Goal: Task Accomplishment & Management: Use online tool/utility

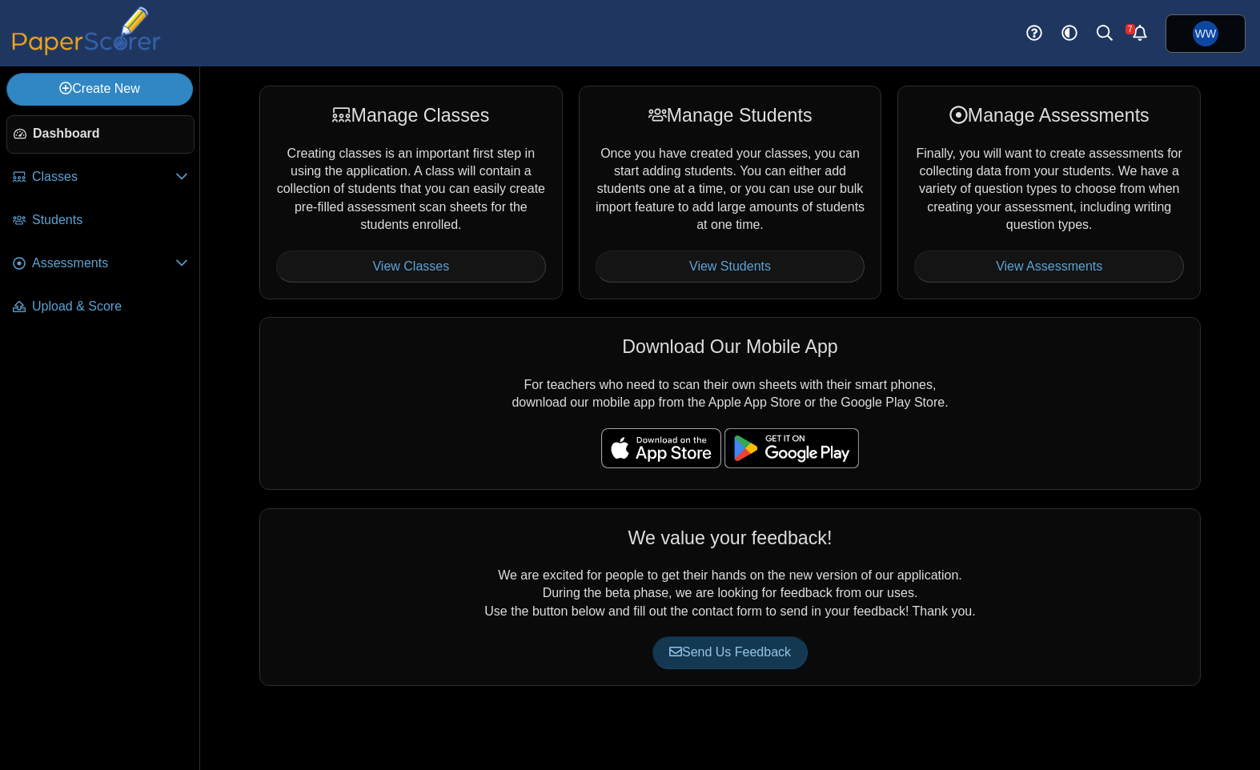
drag, startPoint x: 70, startPoint y: 91, endPoint x: 80, endPoint y: 104, distance: 16.0
click at [70, 91] on link "Create New" at bounding box center [99, 89] width 187 height 32
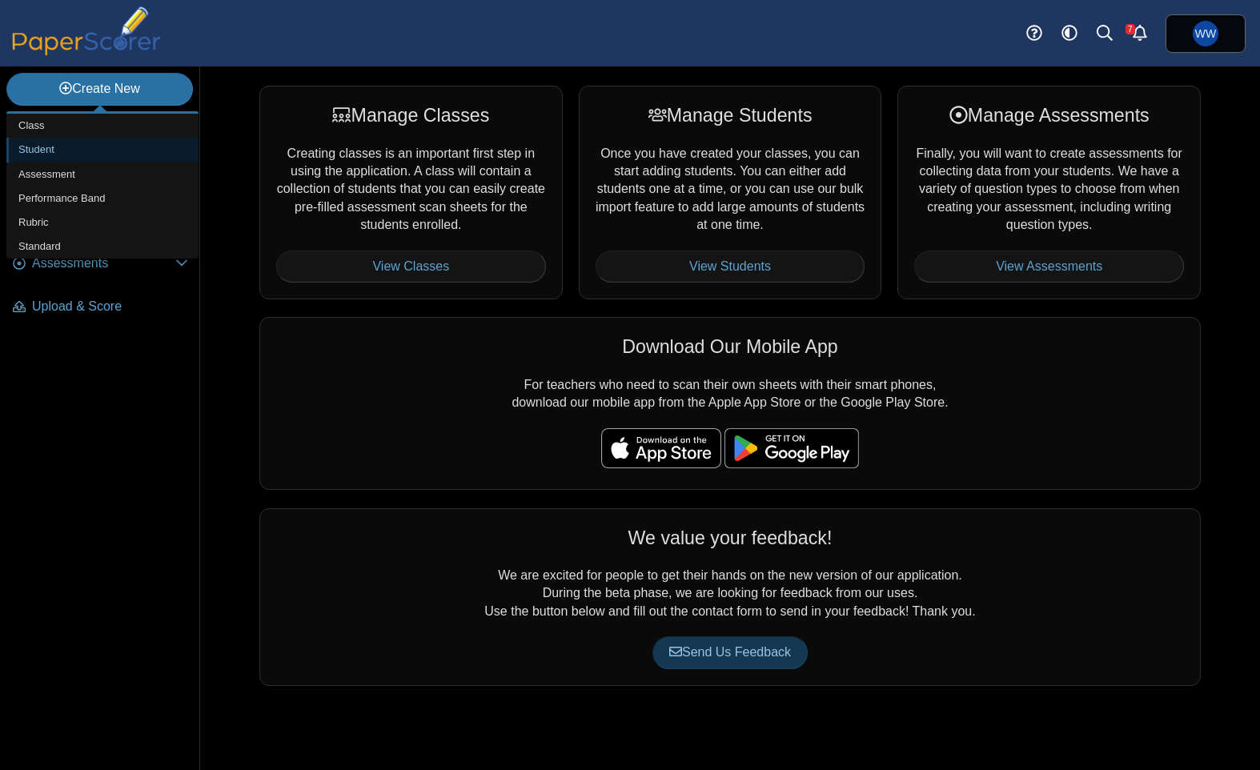
click at [80, 142] on link "Student" at bounding box center [102, 150] width 192 height 24
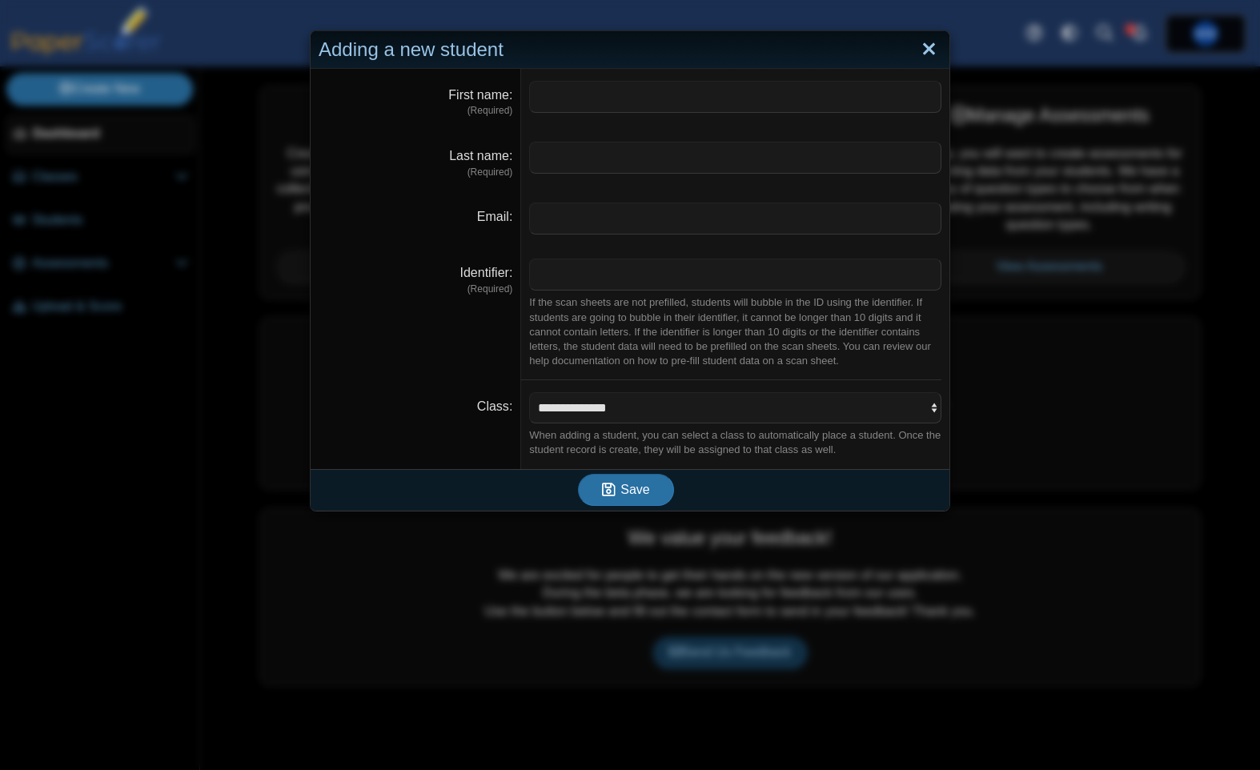
click at [937, 46] on link "Close" at bounding box center [929, 49] width 25 height 27
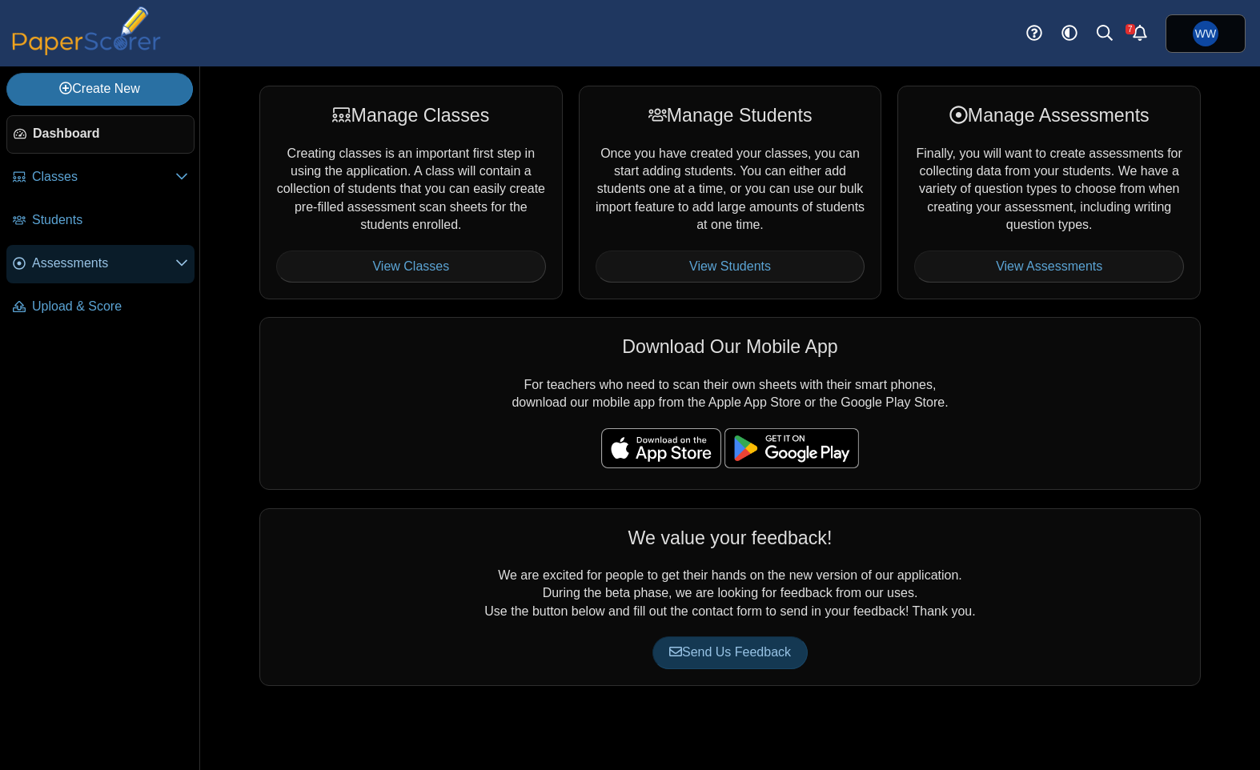
click at [167, 257] on span "Assessments" at bounding box center [103, 264] width 143 height 18
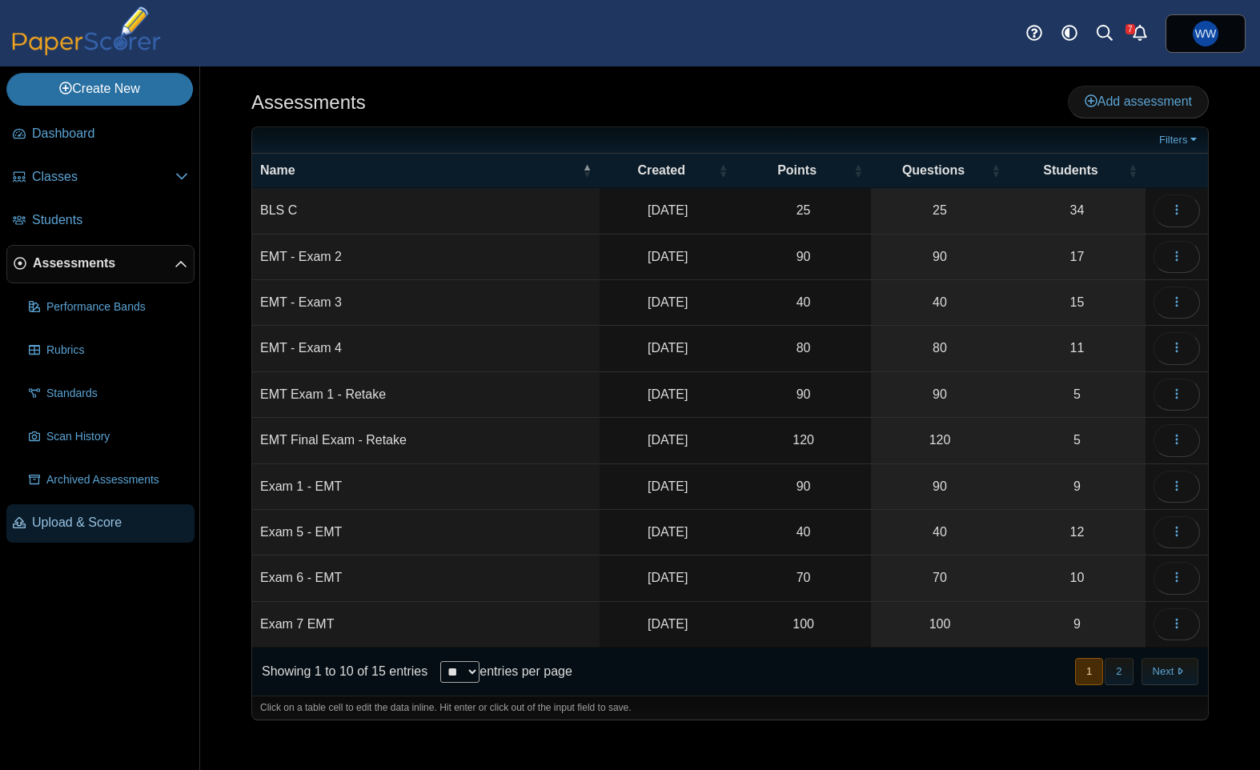
click at [24, 518] on icon at bounding box center [19, 522] width 13 height 13
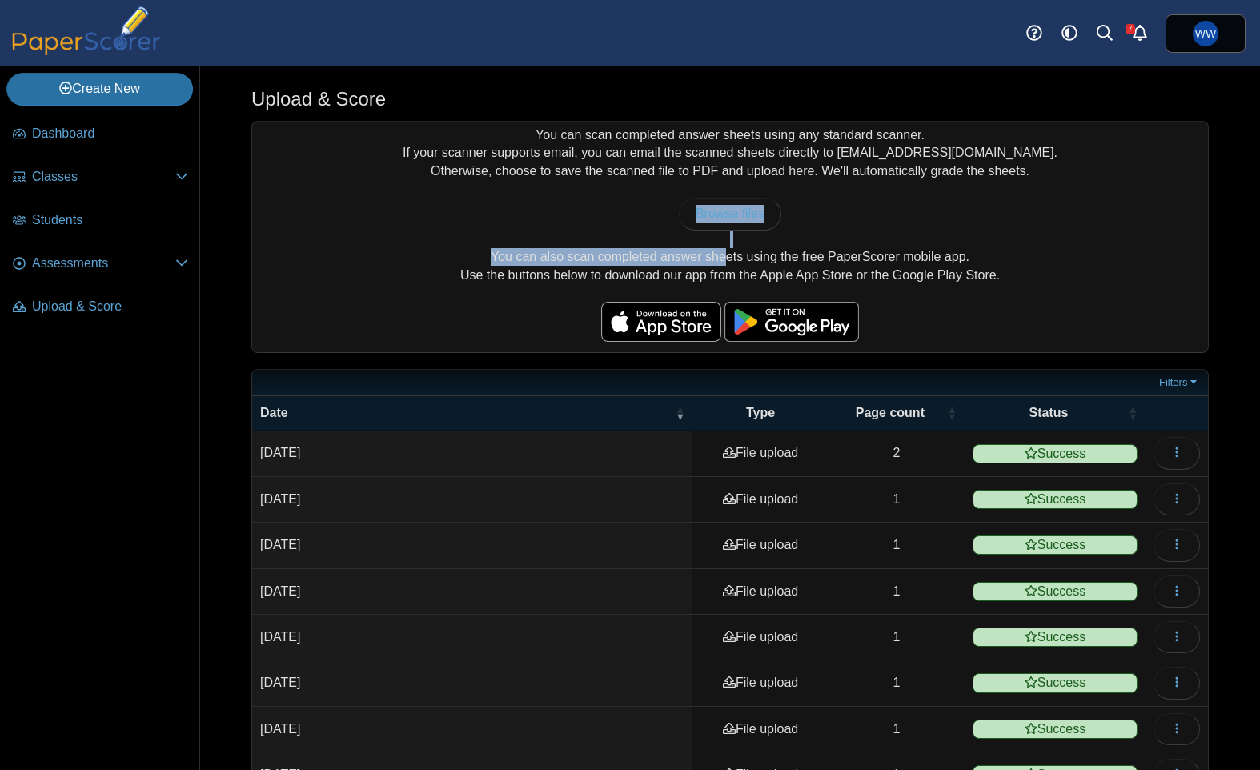
click at [611, 249] on div "You can scan completed answer sheets using any standard scanner. If your scanne…" at bounding box center [730, 237] width 956 height 231
click at [686, 257] on div "You can scan completed answer sheets using any standard scanner. If your scanne…" at bounding box center [730, 237] width 956 height 231
click at [863, 263] on div "You can scan completed answer sheets using any standard scanner. If your scanne…" at bounding box center [730, 237] width 956 height 231
click at [750, 199] on link "Browse files" at bounding box center [730, 214] width 102 height 32
type input "**********"
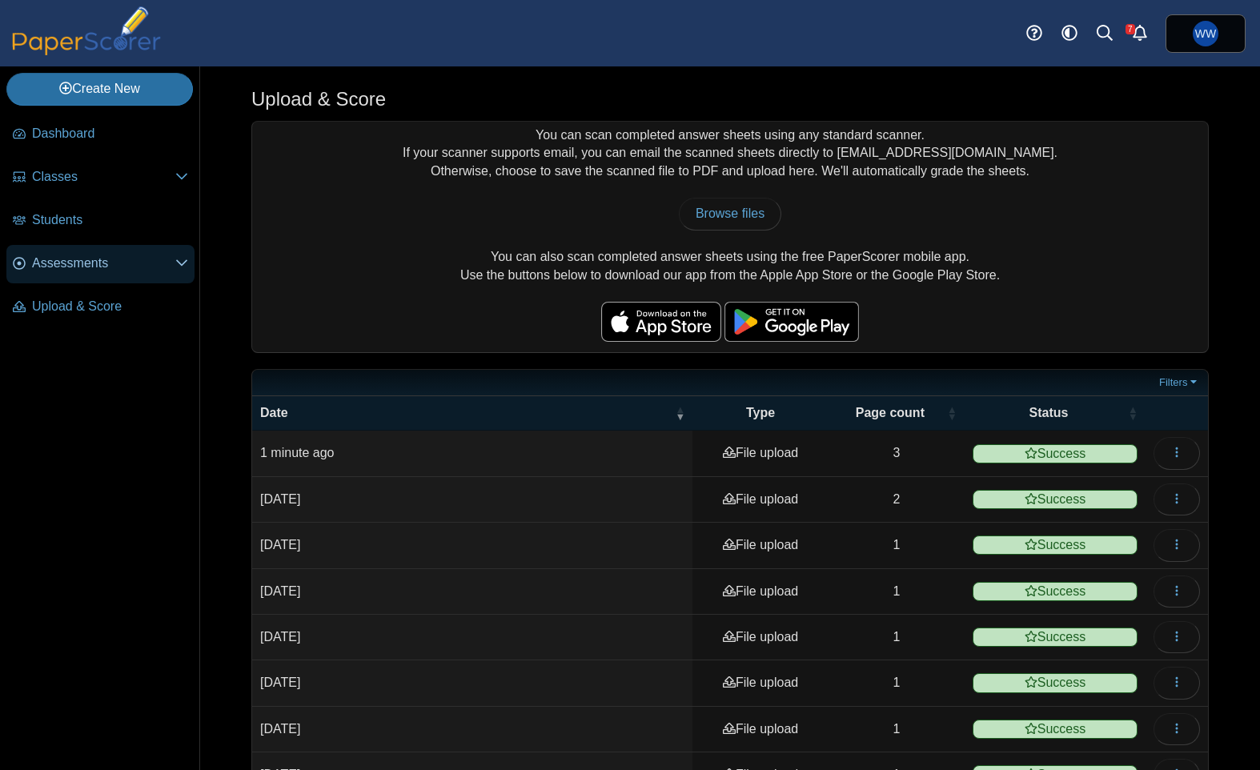
click at [102, 251] on link "Assessments" at bounding box center [100, 264] width 188 height 38
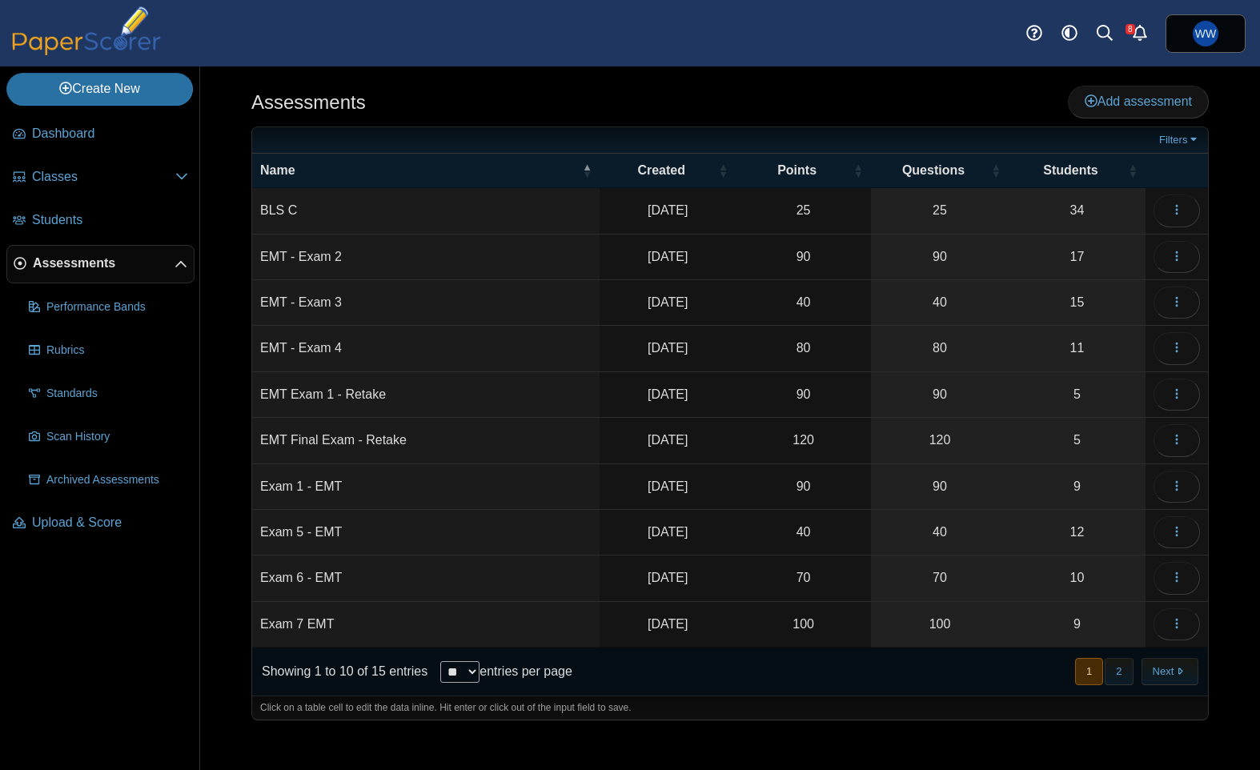
click at [1127, 662] on button "2" at bounding box center [1119, 671] width 28 height 26
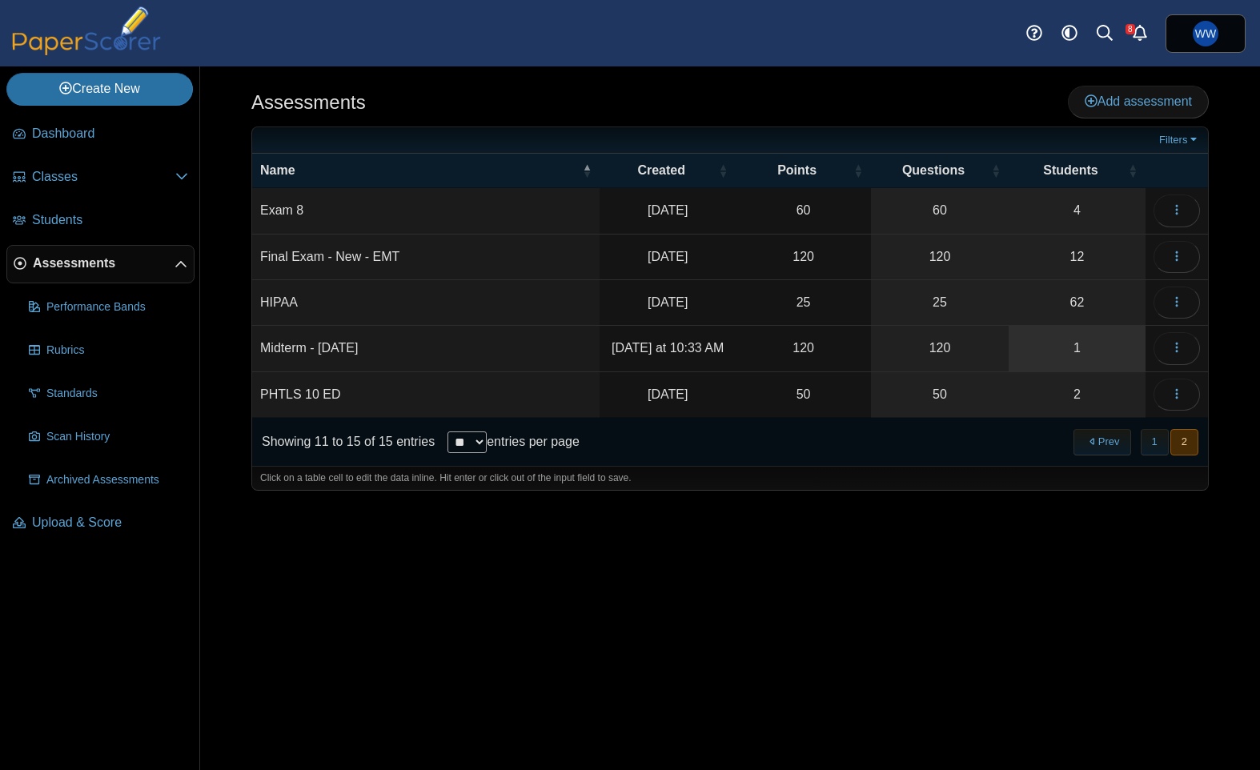
click at [1120, 356] on link "1" at bounding box center [1077, 348] width 137 height 45
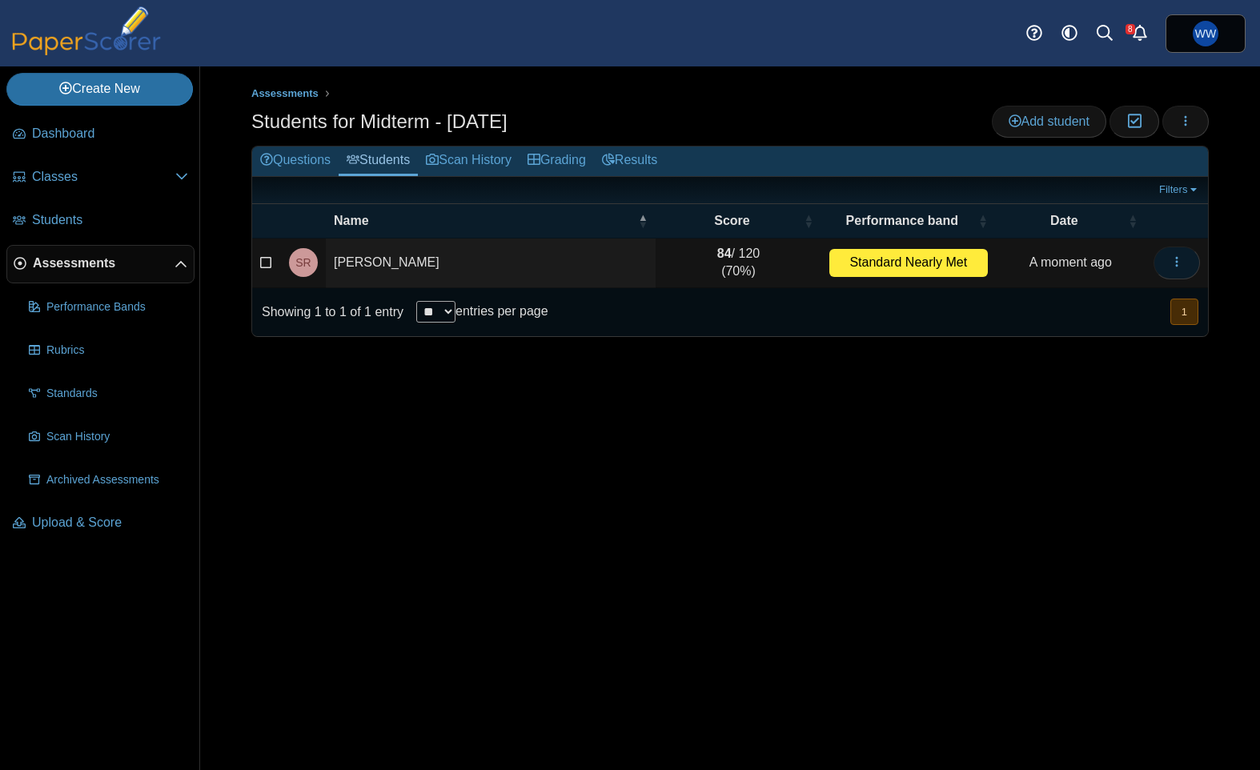
click at [1174, 259] on icon "button" at bounding box center [1176, 261] width 13 height 13
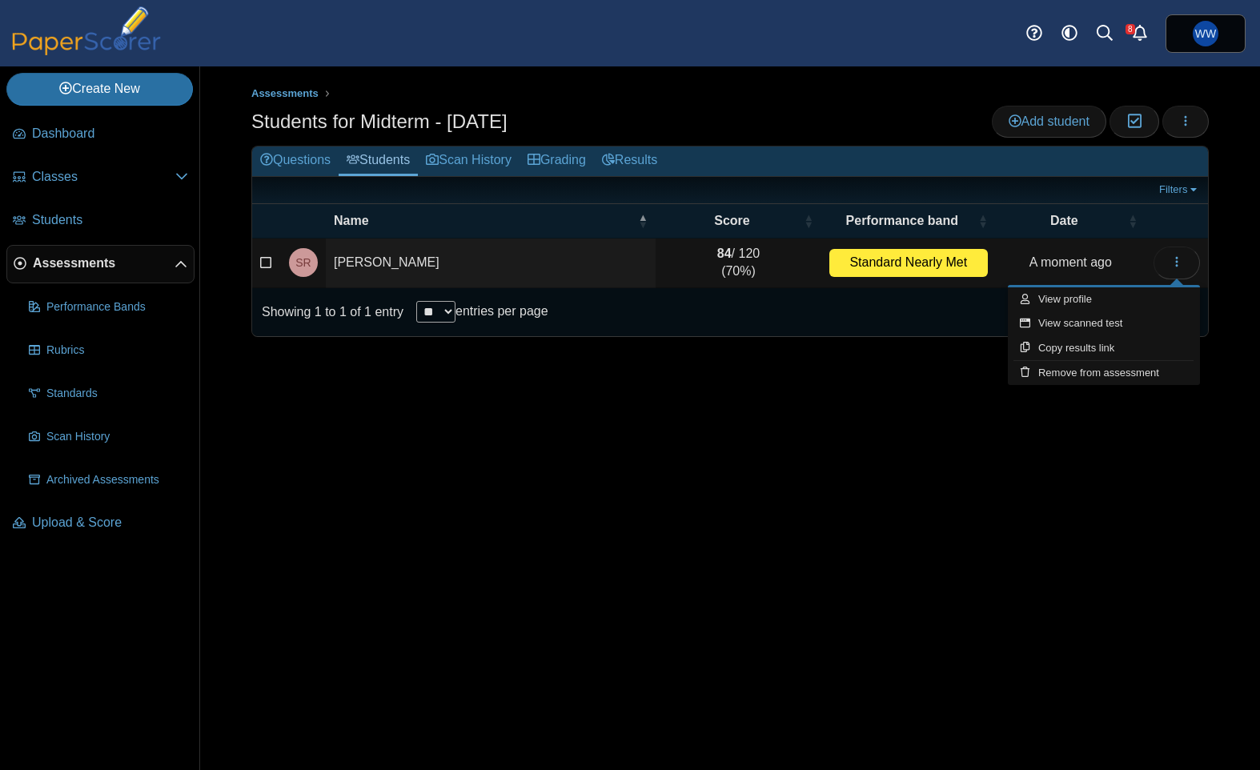
click at [1247, 164] on div "Assessments Students for Midterm - Oct 2025 Add student Moderation 0 Loading…" at bounding box center [730, 418] width 1060 height 704
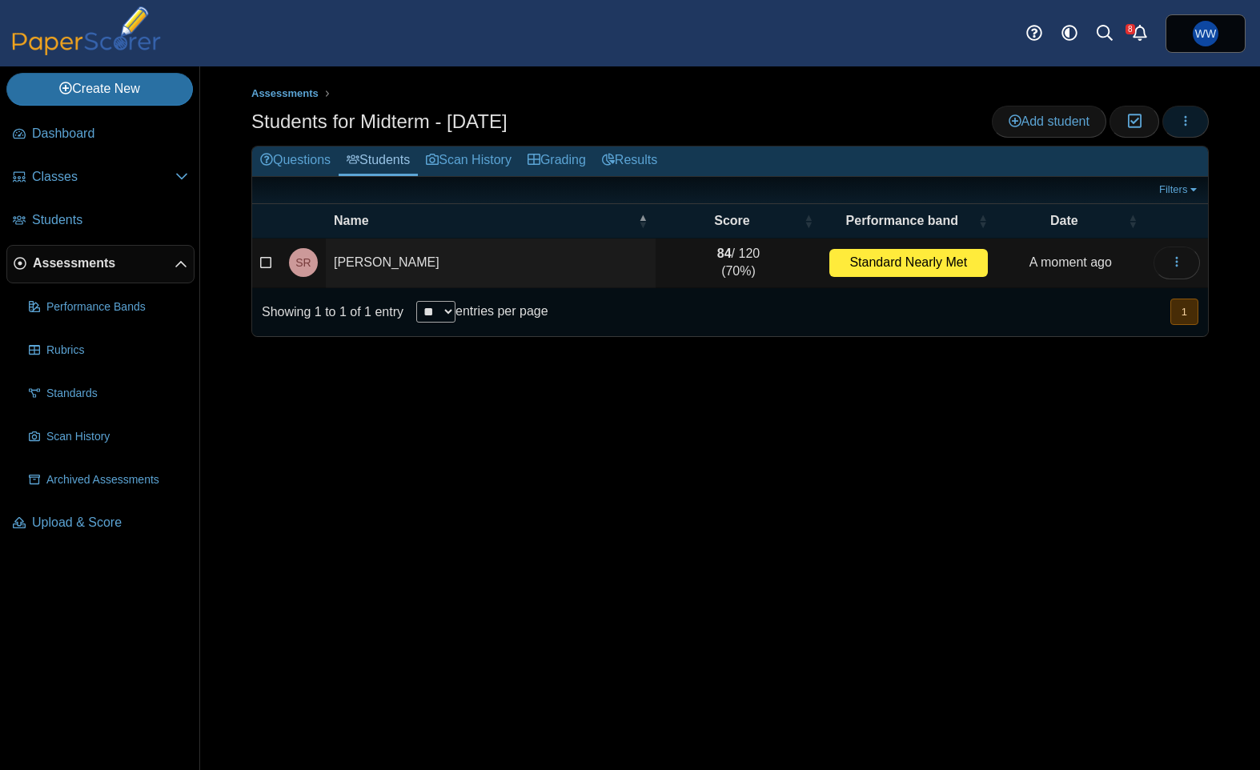
click at [1188, 118] on icon "button" at bounding box center [1185, 120] width 13 height 13
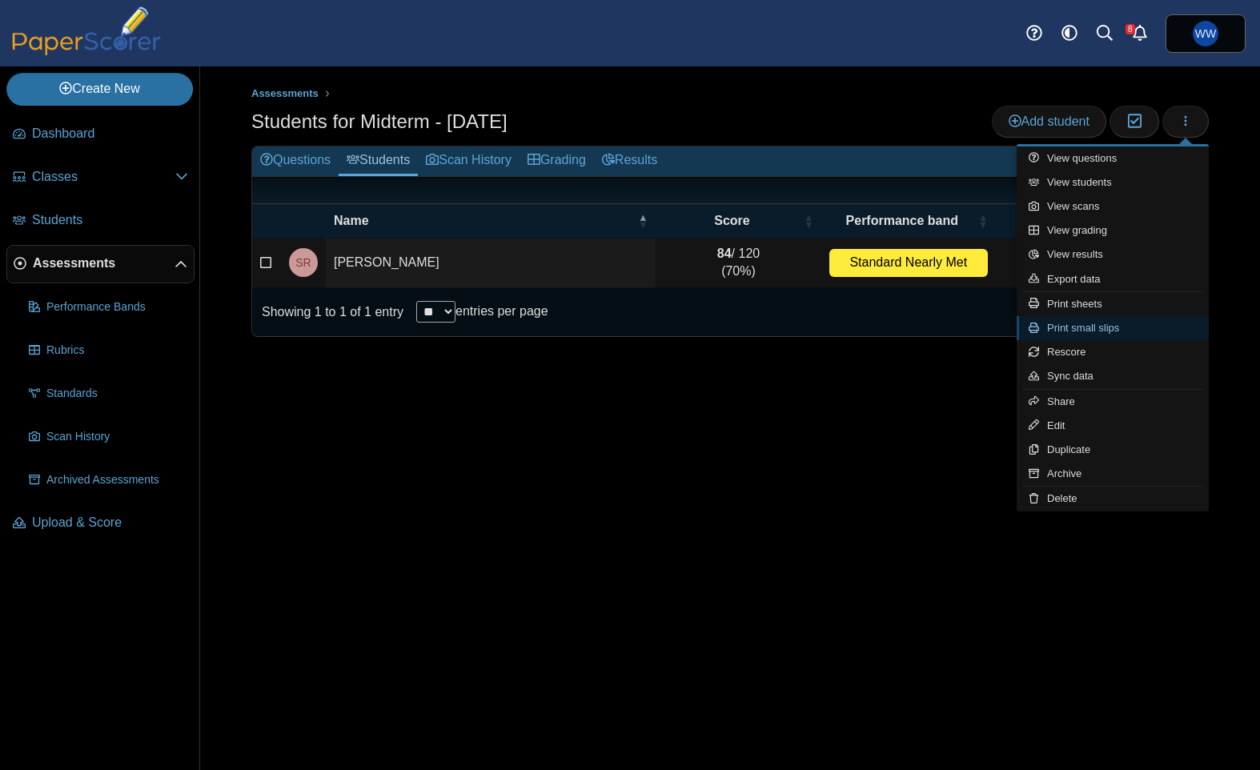
click at [1156, 323] on link "Print small slips" at bounding box center [1113, 328] width 192 height 24
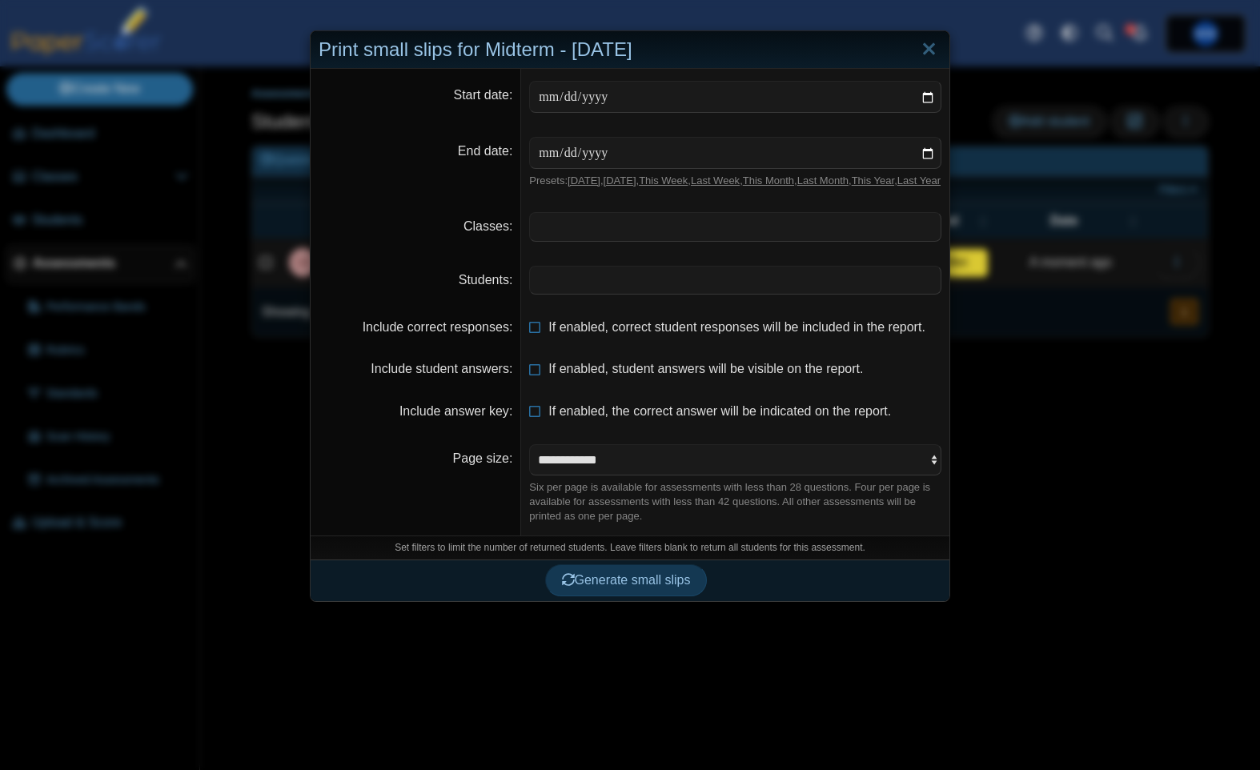
click at [619, 491] on dd "**********" at bounding box center [735, 483] width 428 height 103
click at [625, 496] on div "Six per page is available for assessments with less than 28 questions. Four per…" at bounding box center [735, 502] width 412 height 44
click at [642, 475] on select "**********" at bounding box center [735, 459] width 412 height 30
drag, startPoint x: 572, startPoint y: 233, endPoint x: 588, endPoint y: 251, distance: 24.3
click at [572, 234] on span at bounding box center [735, 226] width 411 height 27
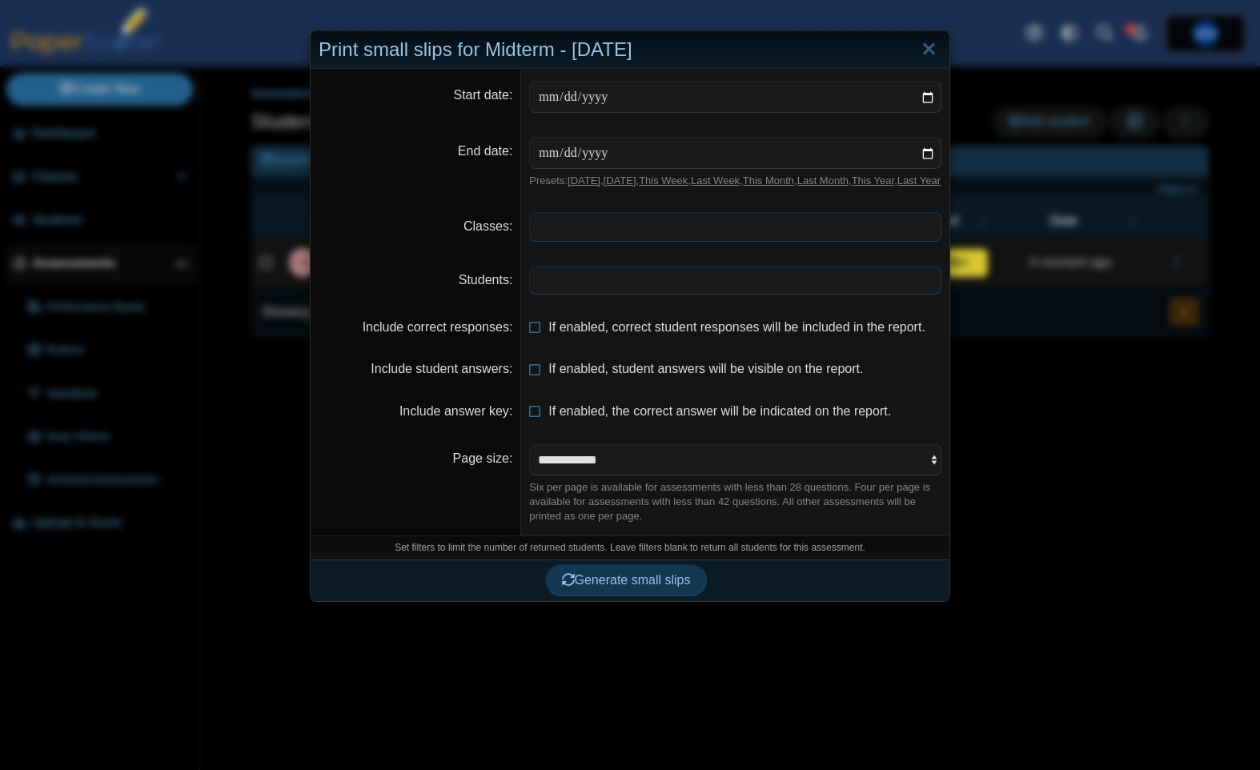
click at [795, 294] on span at bounding box center [735, 280] width 411 height 27
click at [600, 588] on span "Generate small slips" at bounding box center [626, 581] width 129 height 14
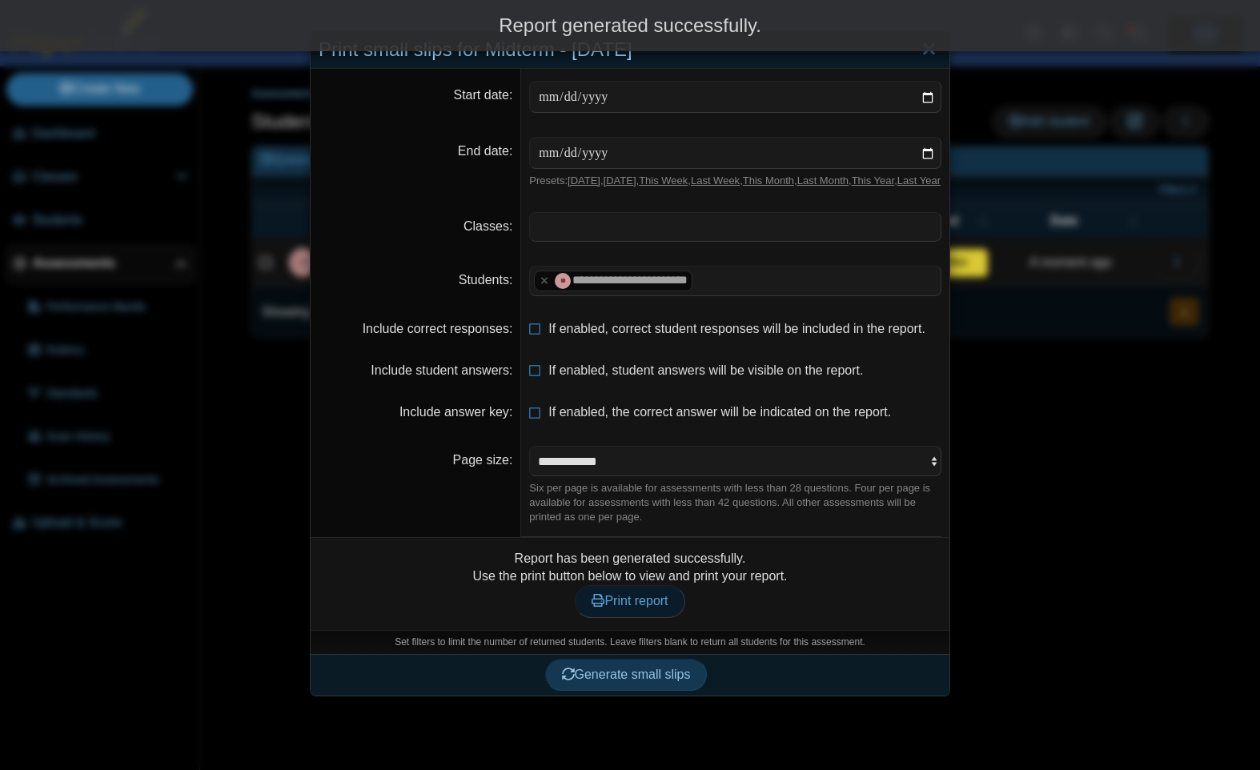
click at [669, 600] on link "Print report" at bounding box center [630, 601] width 110 height 32
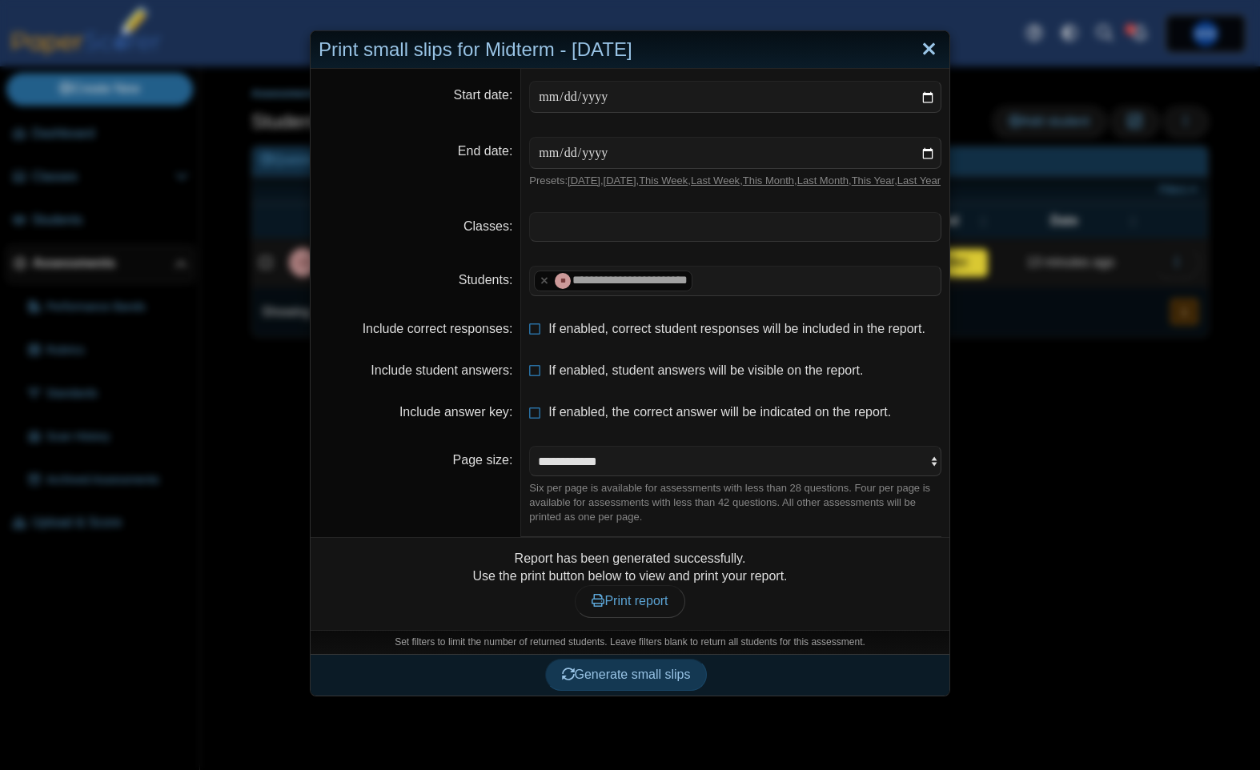
drag, startPoint x: 919, startPoint y: 40, endPoint x: 916, endPoint y: 52, distance: 12.4
click at [920, 40] on link "Close" at bounding box center [929, 49] width 25 height 27
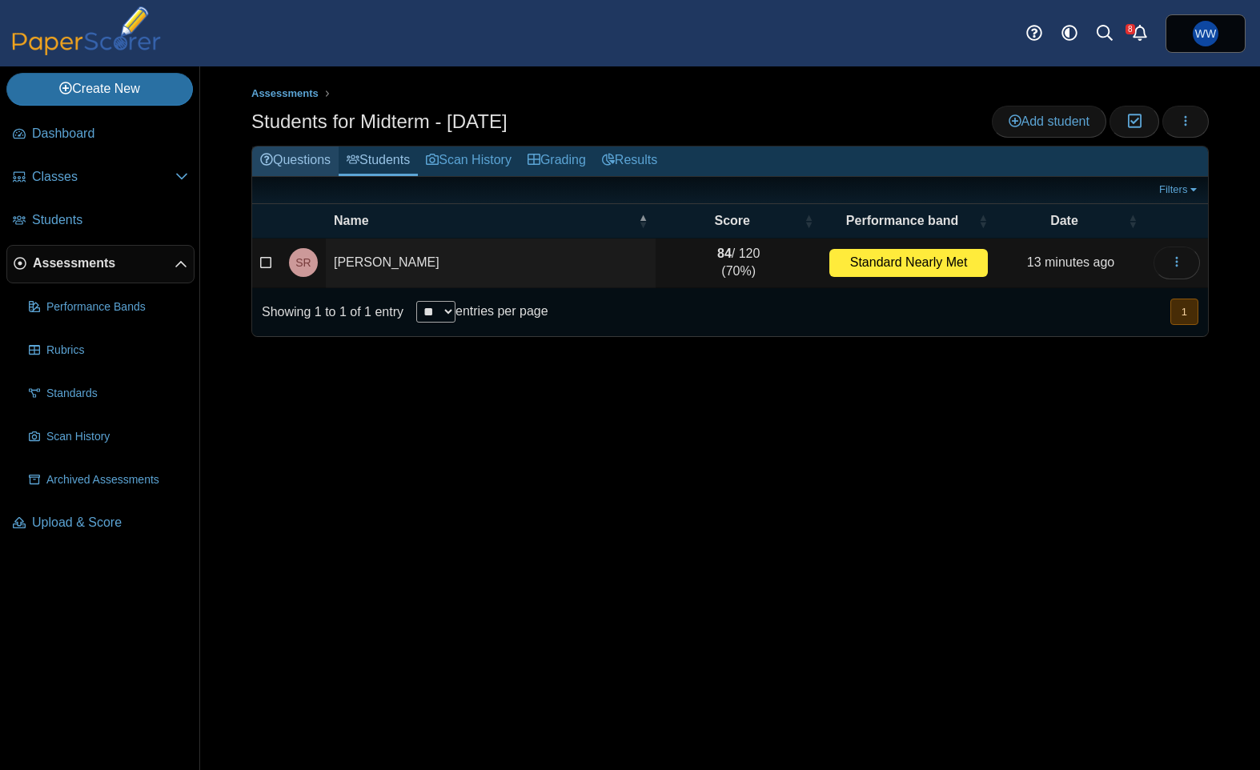
click at [296, 158] on link "Questions" at bounding box center [295, 162] width 86 height 30
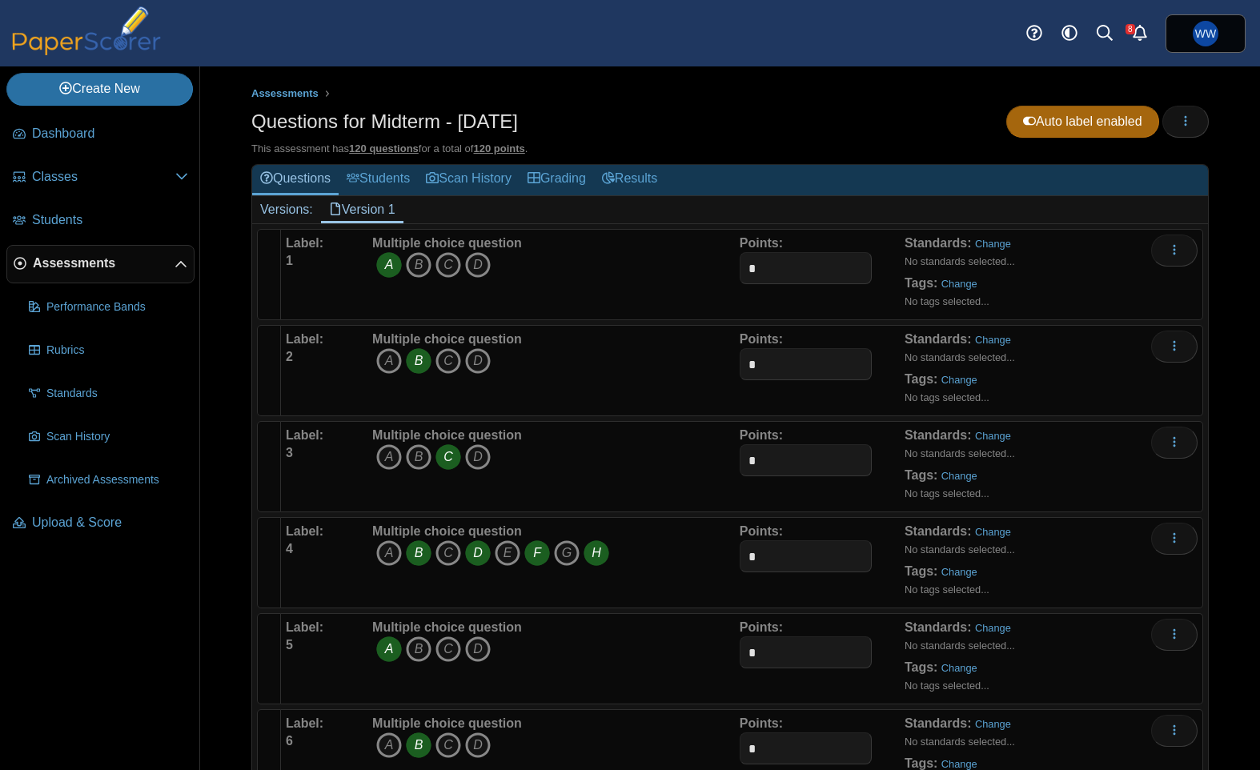
click at [608, 552] on icon "H" at bounding box center [597, 553] width 26 height 26
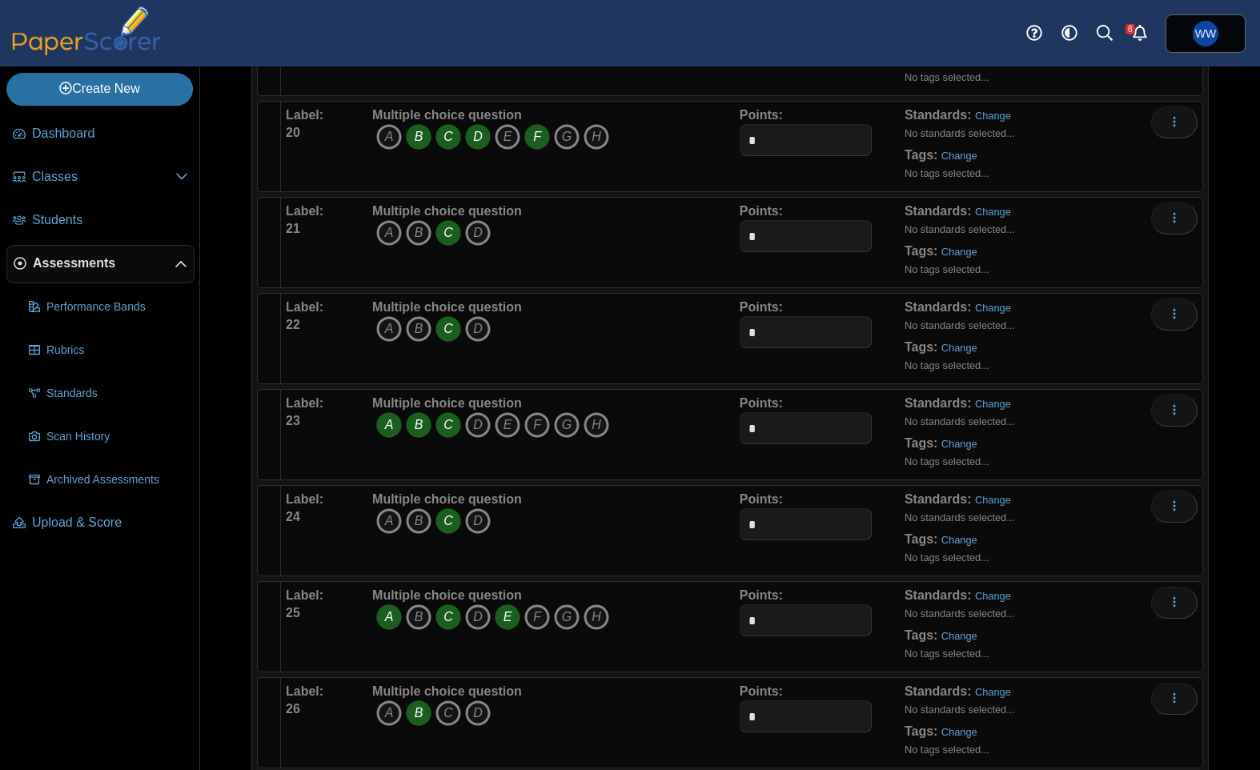
scroll to position [1962, 0]
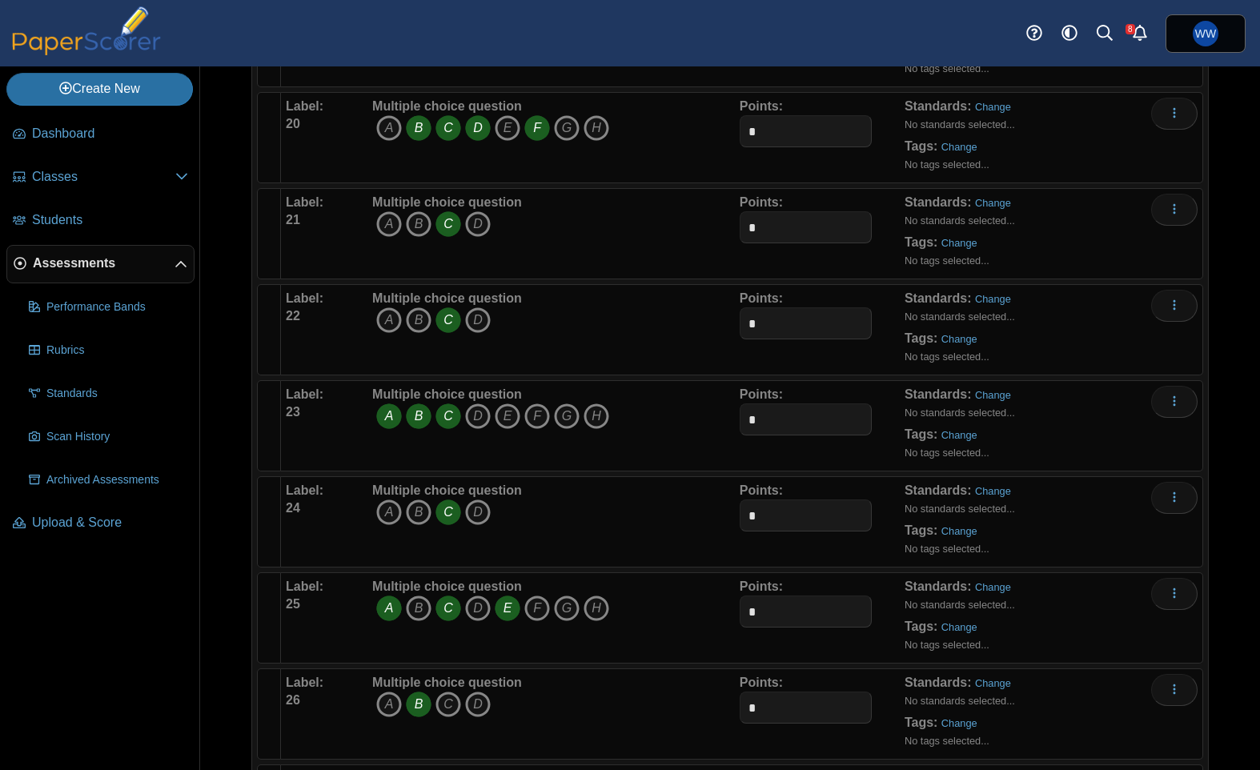
click at [417, 128] on icon "B" at bounding box center [419, 128] width 26 height 26
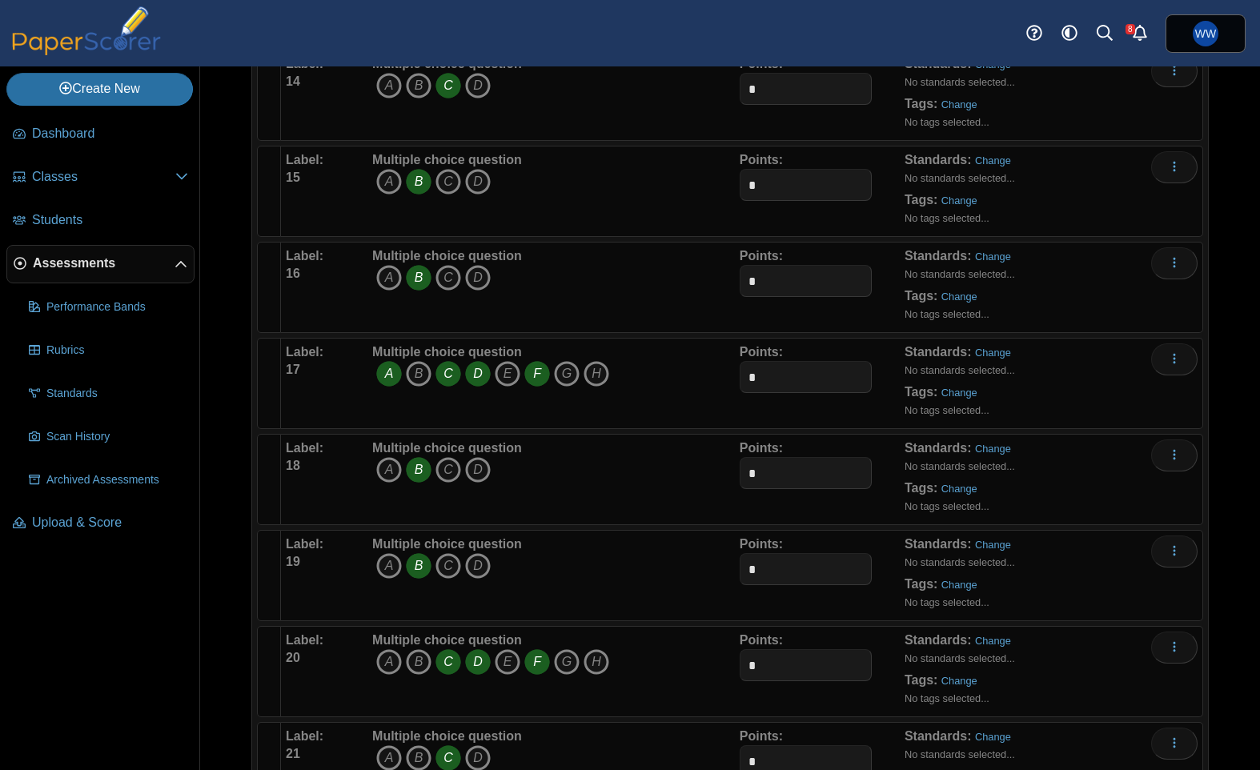
scroll to position [1424, 0]
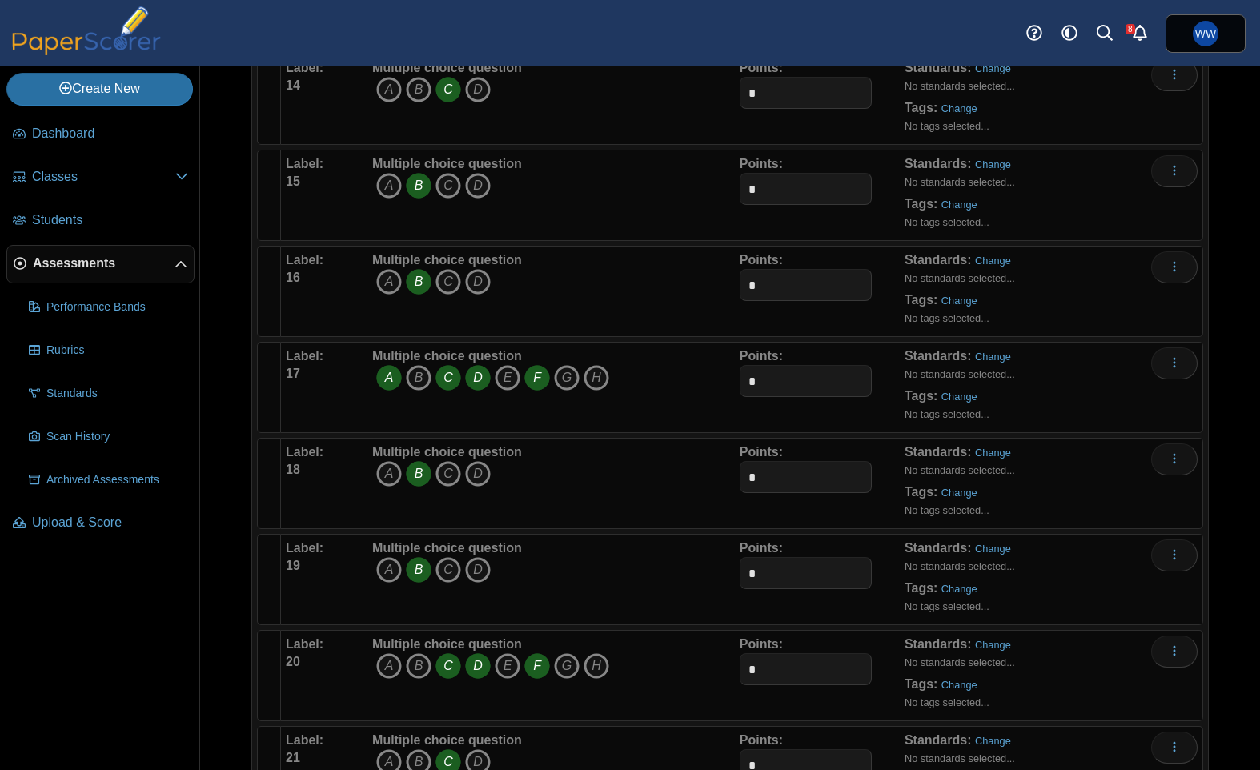
click at [533, 379] on icon "F" at bounding box center [537, 378] width 26 height 26
click at [532, 379] on icon "F" at bounding box center [537, 378] width 26 height 26
click at [528, 375] on icon "F" at bounding box center [537, 378] width 26 height 26
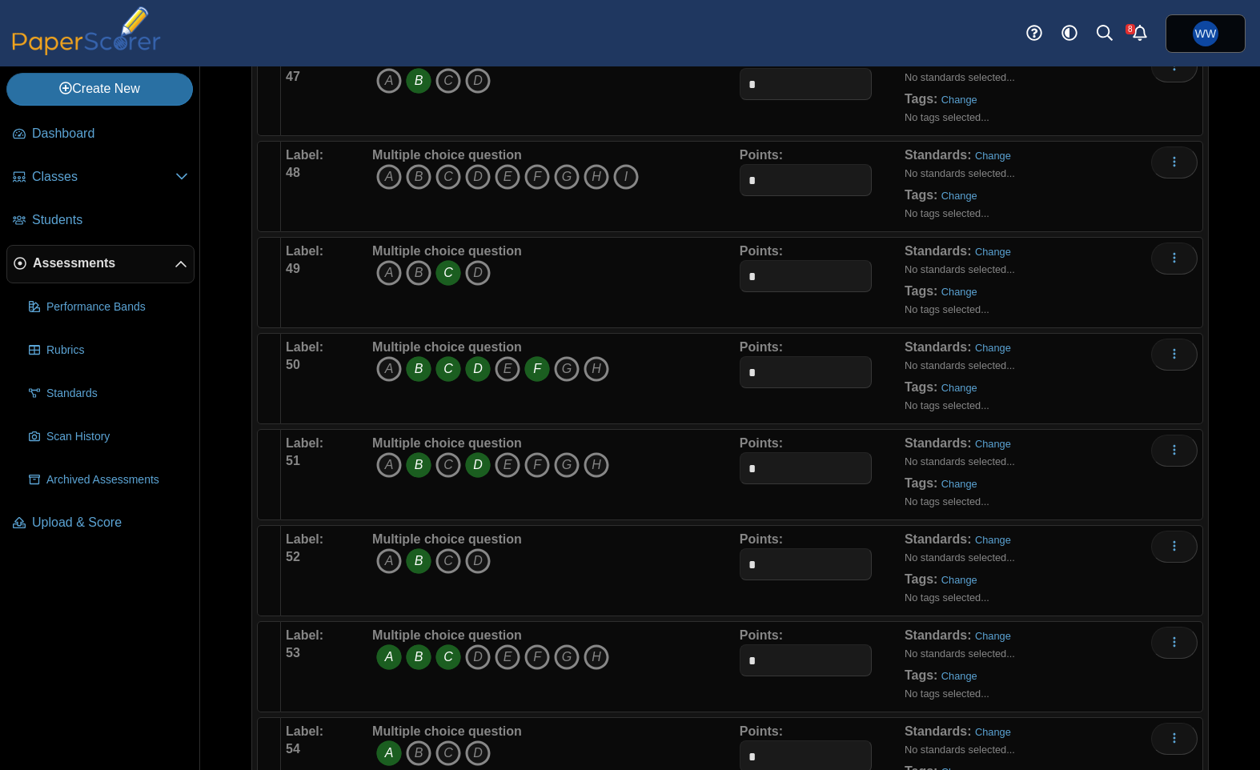
scroll to position [4606, 0]
click at [383, 171] on icon "A" at bounding box center [389, 175] width 26 height 26
click at [449, 178] on icon "C" at bounding box center [449, 175] width 26 height 26
click at [461, 178] on span "A B C D E F G H I" at bounding box center [505, 177] width 267 height 30
drag, startPoint x: 481, startPoint y: 179, endPoint x: 490, endPoint y: 180, distance: 8.8
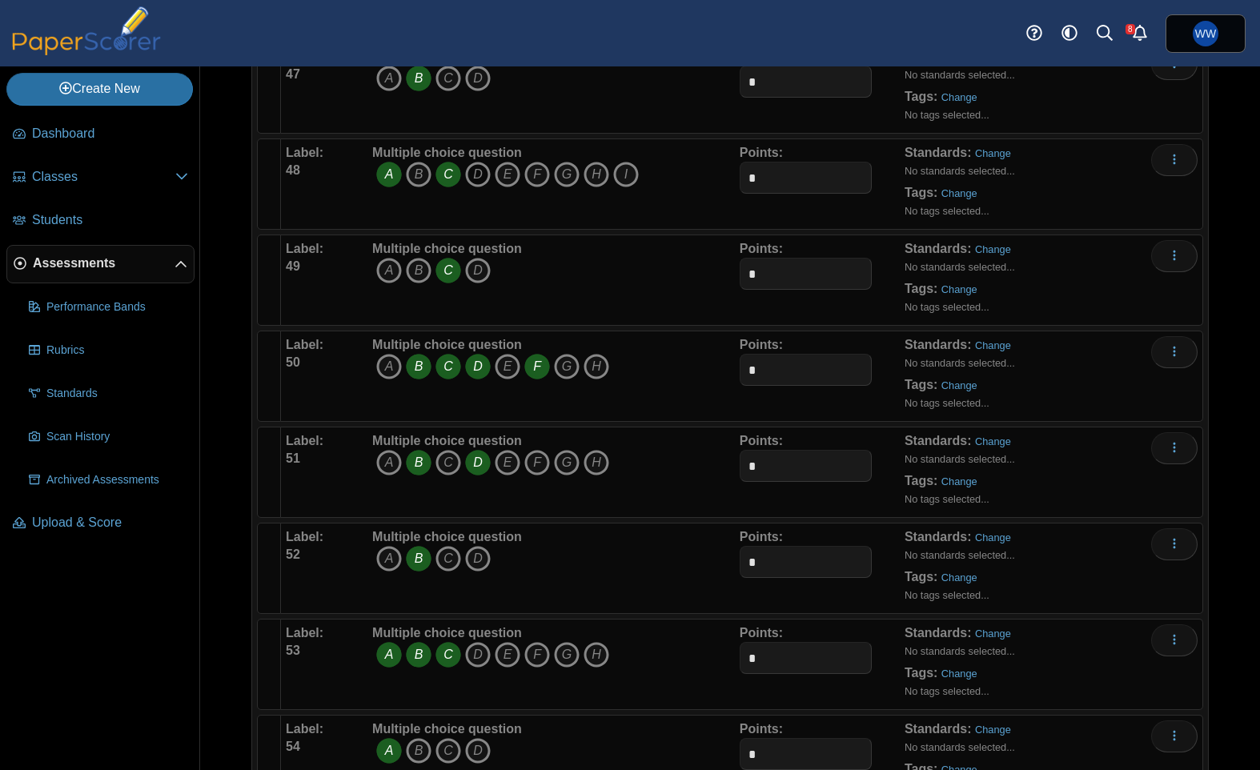
click at [480, 179] on icon "D" at bounding box center [478, 175] width 26 height 26
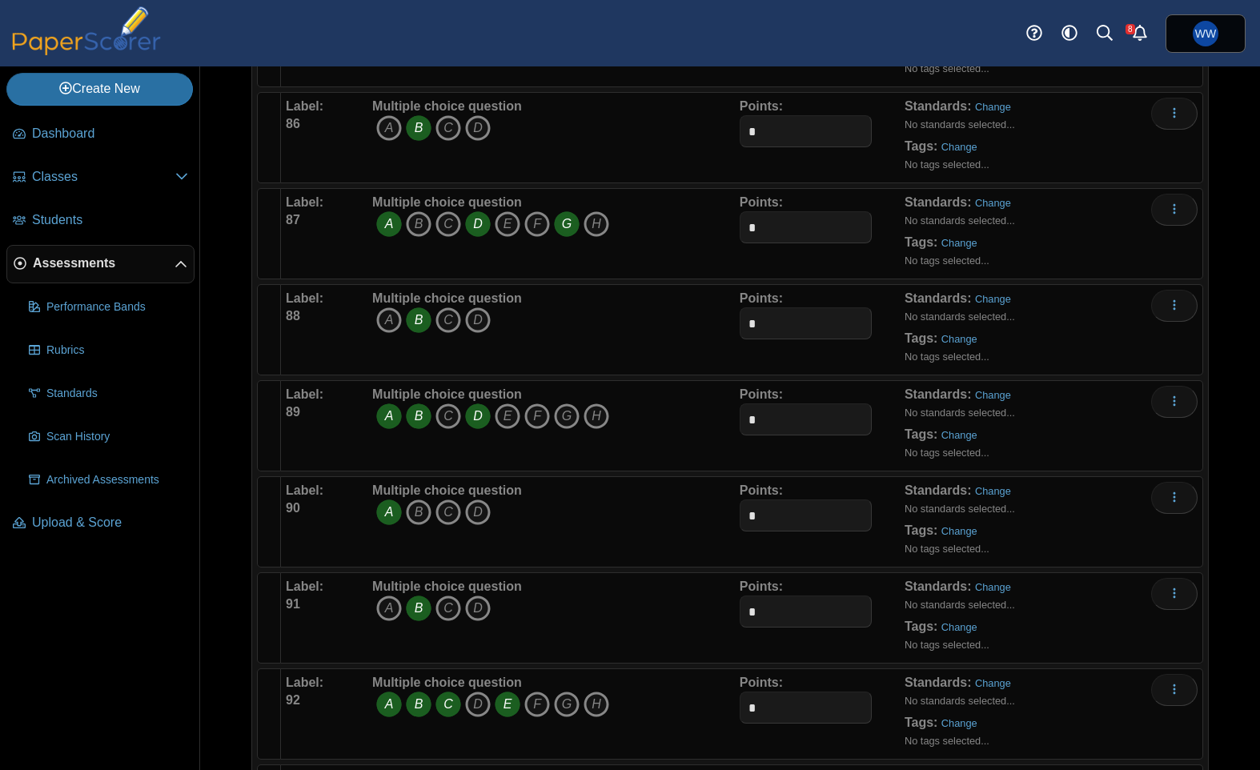
scroll to position [8302, 0]
click at [560, 222] on icon "G" at bounding box center [567, 226] width 26 height 26
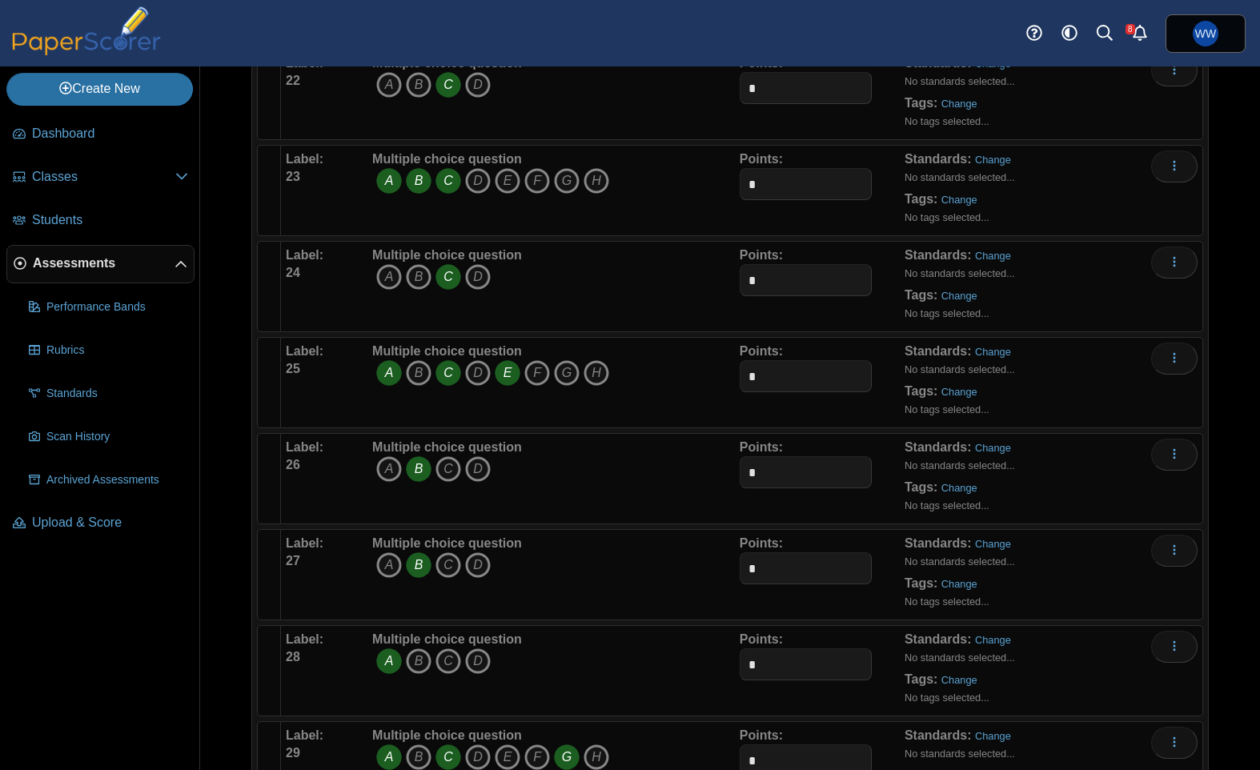
scroll to position [0, 0]
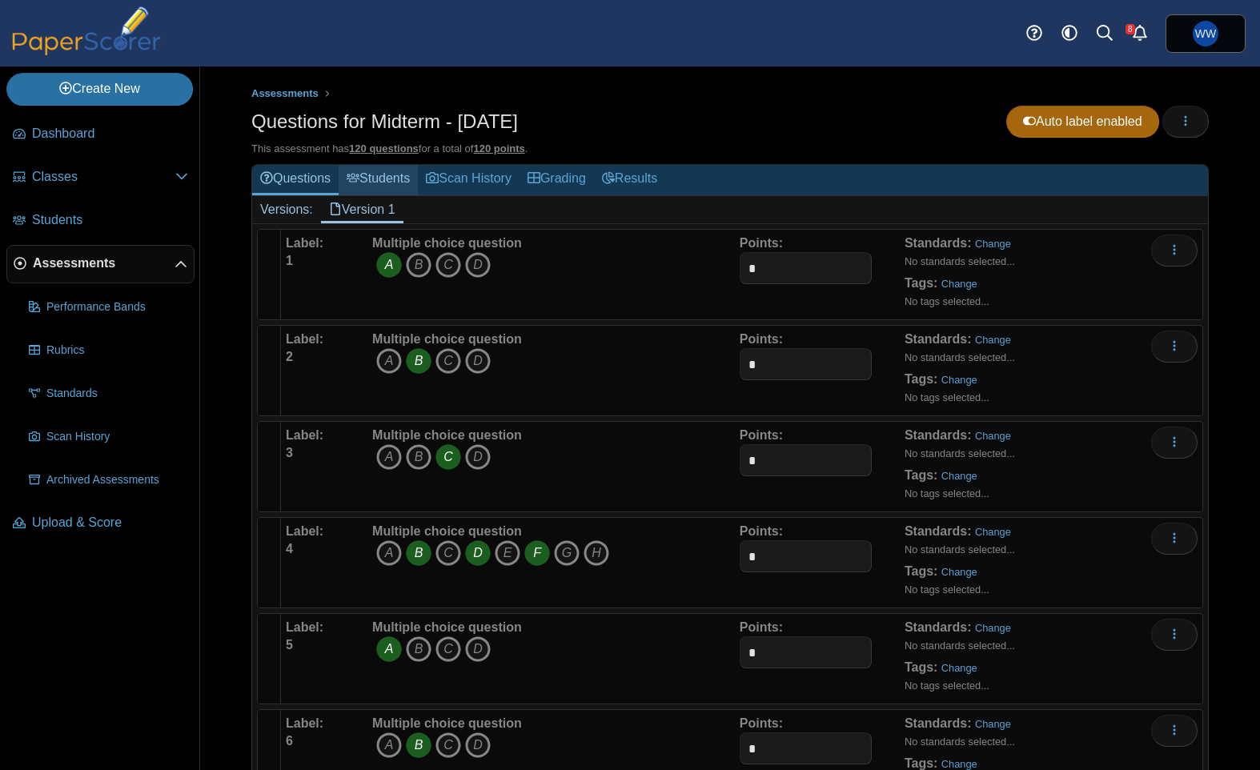
drag, startPoint x: 339, startPoint y: 173, endPoint x: 347, endPoint y: 175, distance: 8.4
click at [339, 173] on link "Questions" at bounding box center [295, 180] width 86 height 30
click at [351, 176] on use at bounding box center [353, 178] width 13 height 9
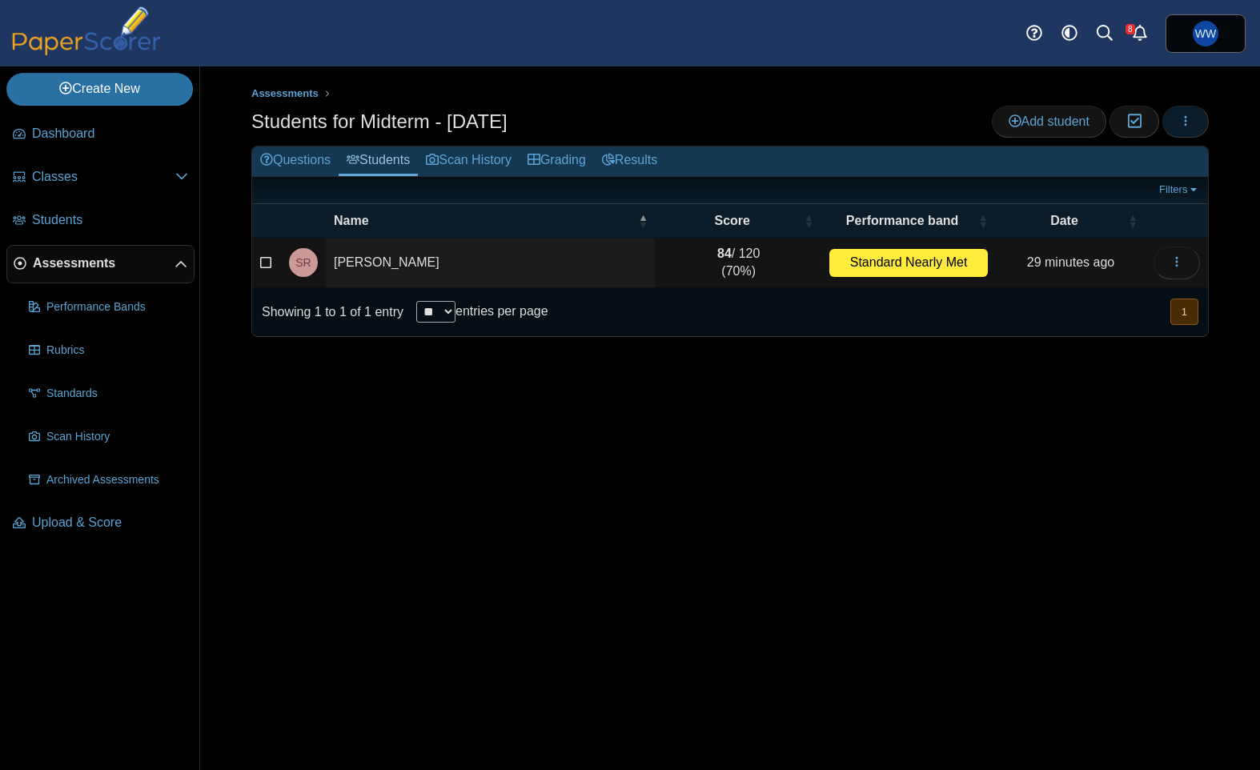
click at [1196, 123] on button "button" at bounding box center [1185, 122] width 46 height 32
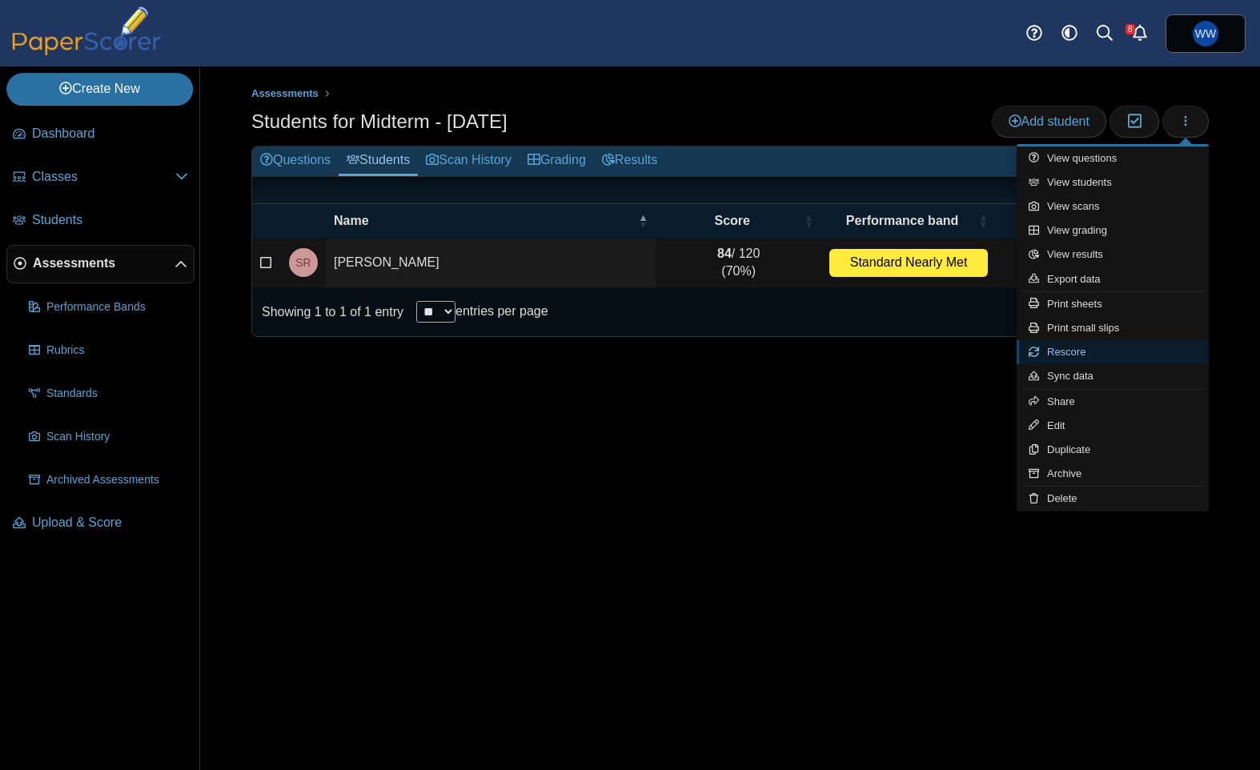
click at [1114, 349] on link "Rescore" at bounding box center [1113, 352] width 192 height 24
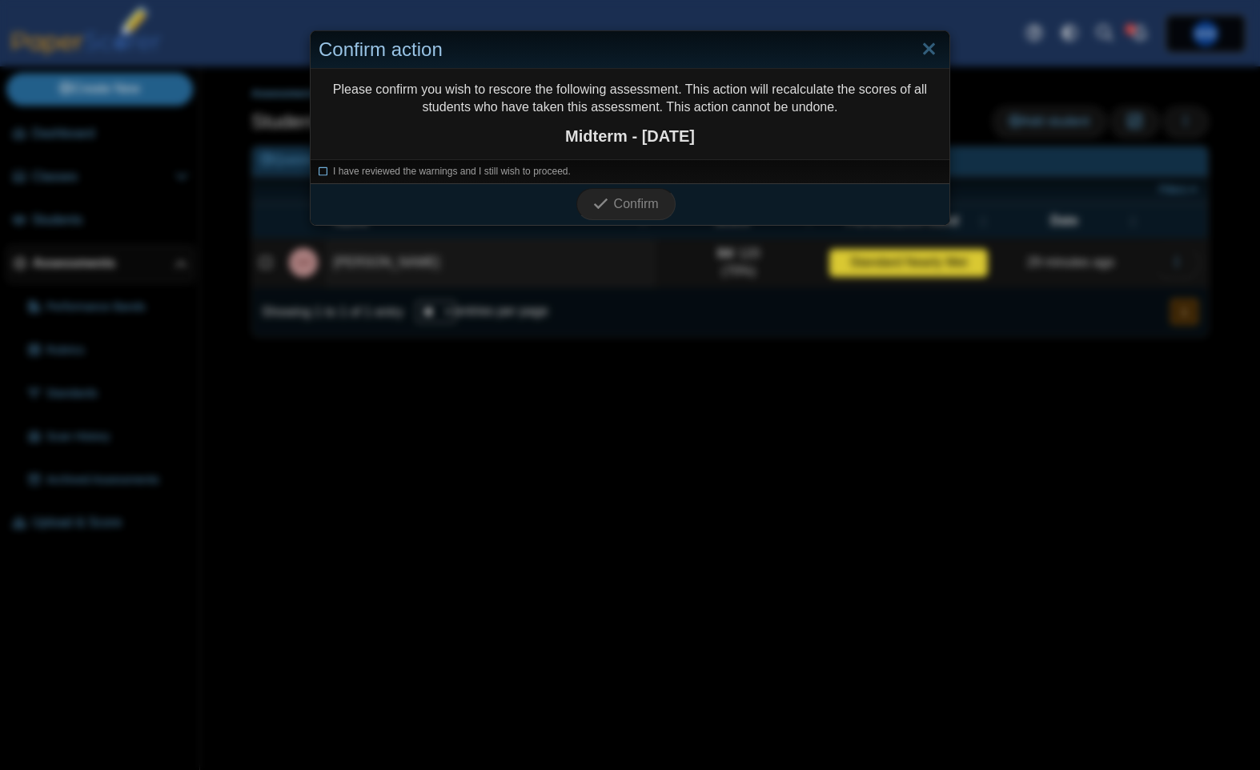
click at [530, 175] on span "I have reviewed the warnings and I still wish to proceed." at bounding box center [452, 171] width 238 height 11
click at [637, 204] on span "Confirm" at bounding box center [636, 204] width 45 height 14
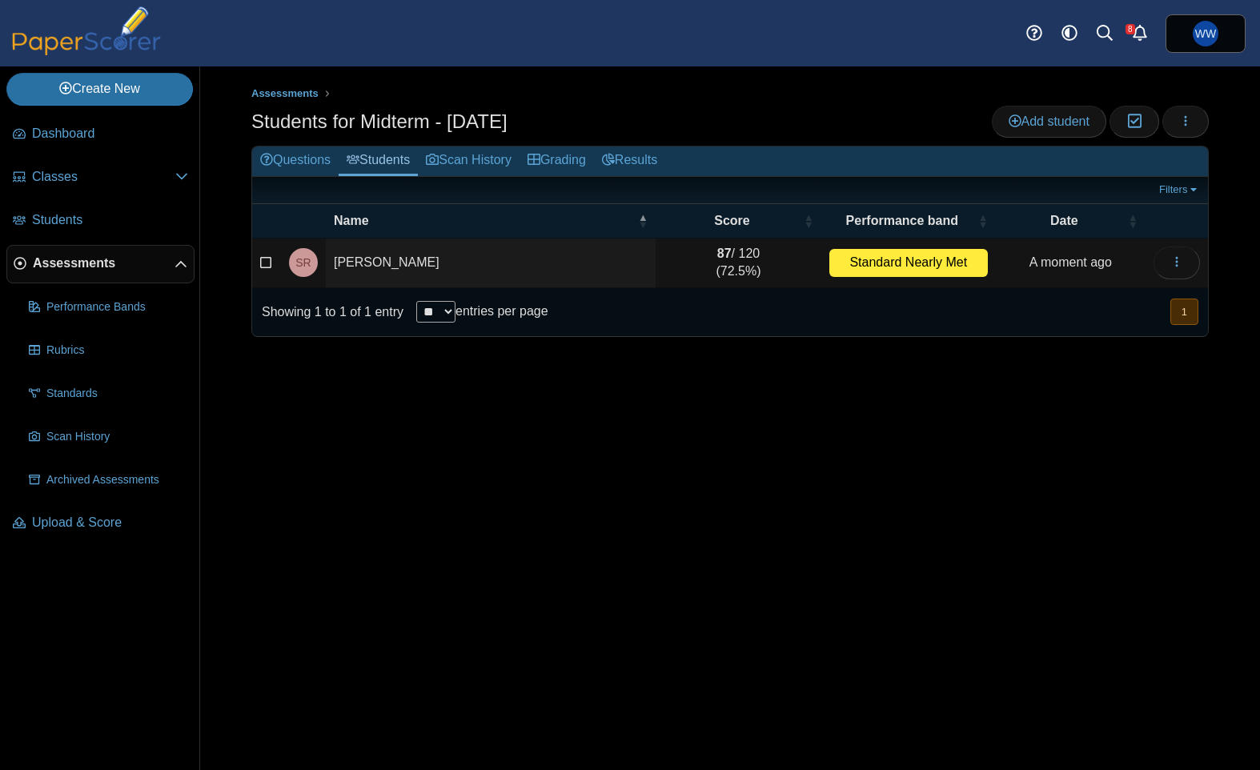
click at [528, 656] on div "Assessments Students for Midterm - [DATE] Add student Moderation 0 Loading…" at bounding box center [730, 418] width 1060 height 704
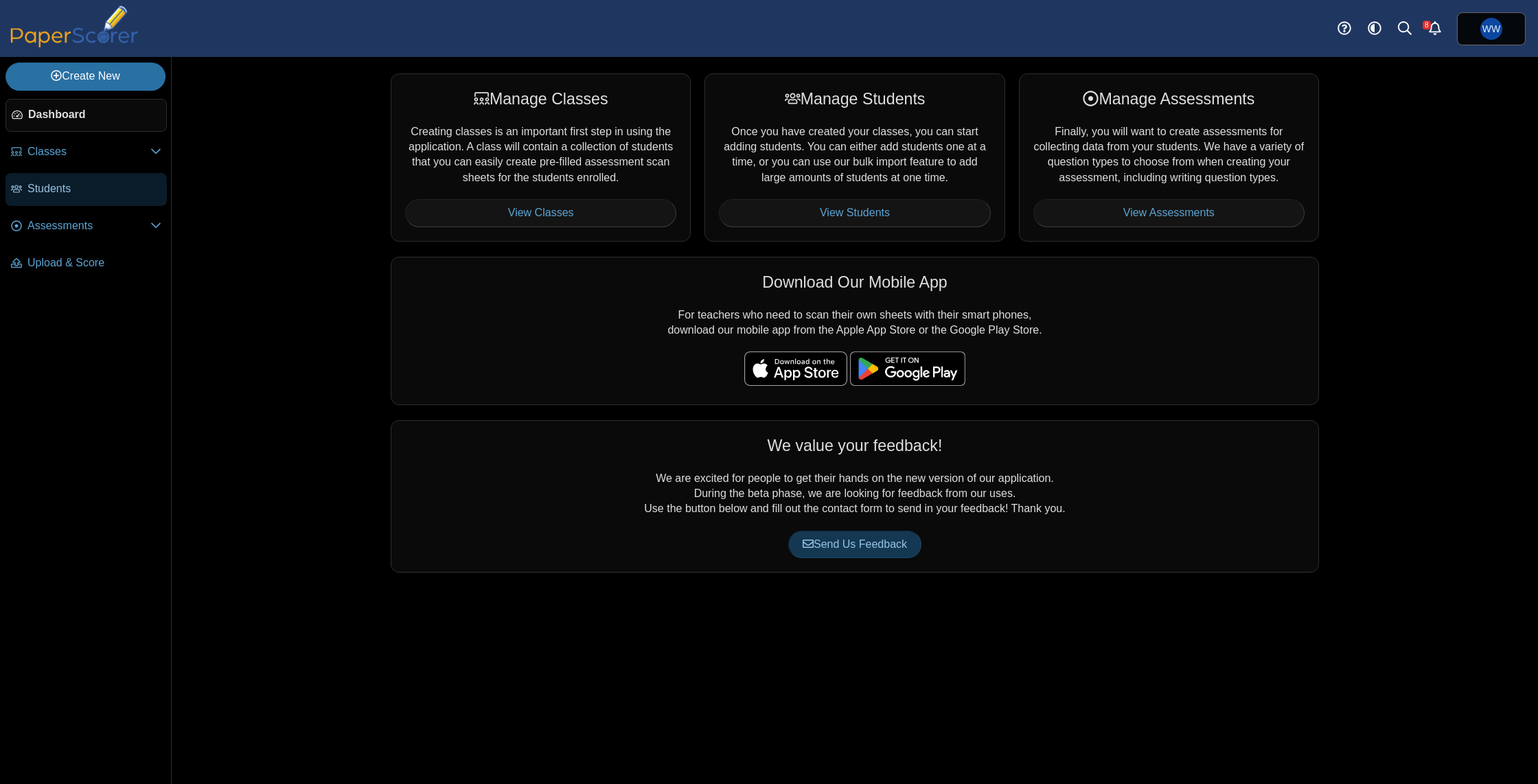
click at [79, 184] on span "Students" at bounding box center [94, 189] width 134 height 15
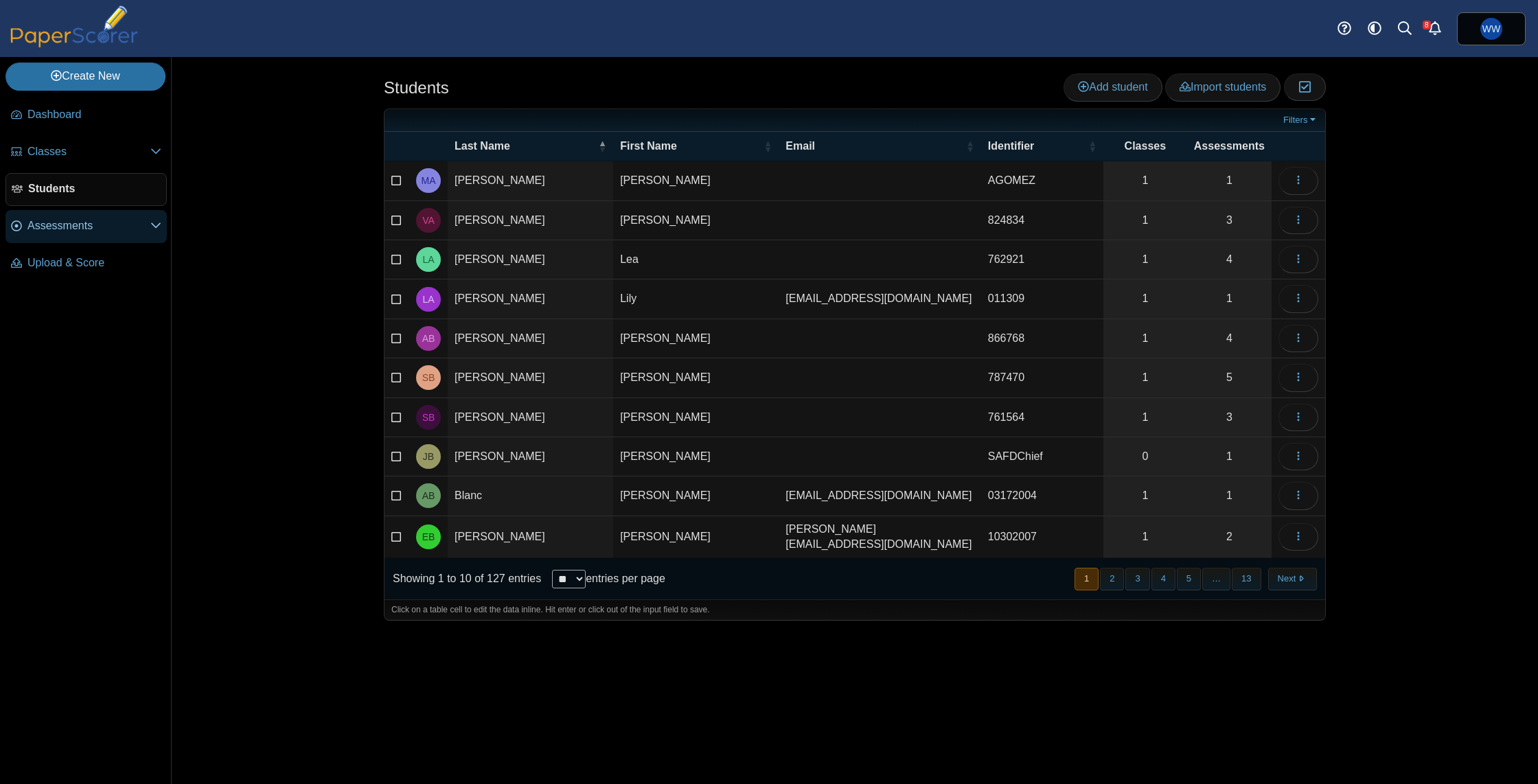
click at [58, 234] on link "Assessments" at bounding box center [86, 226] width 161 height 33
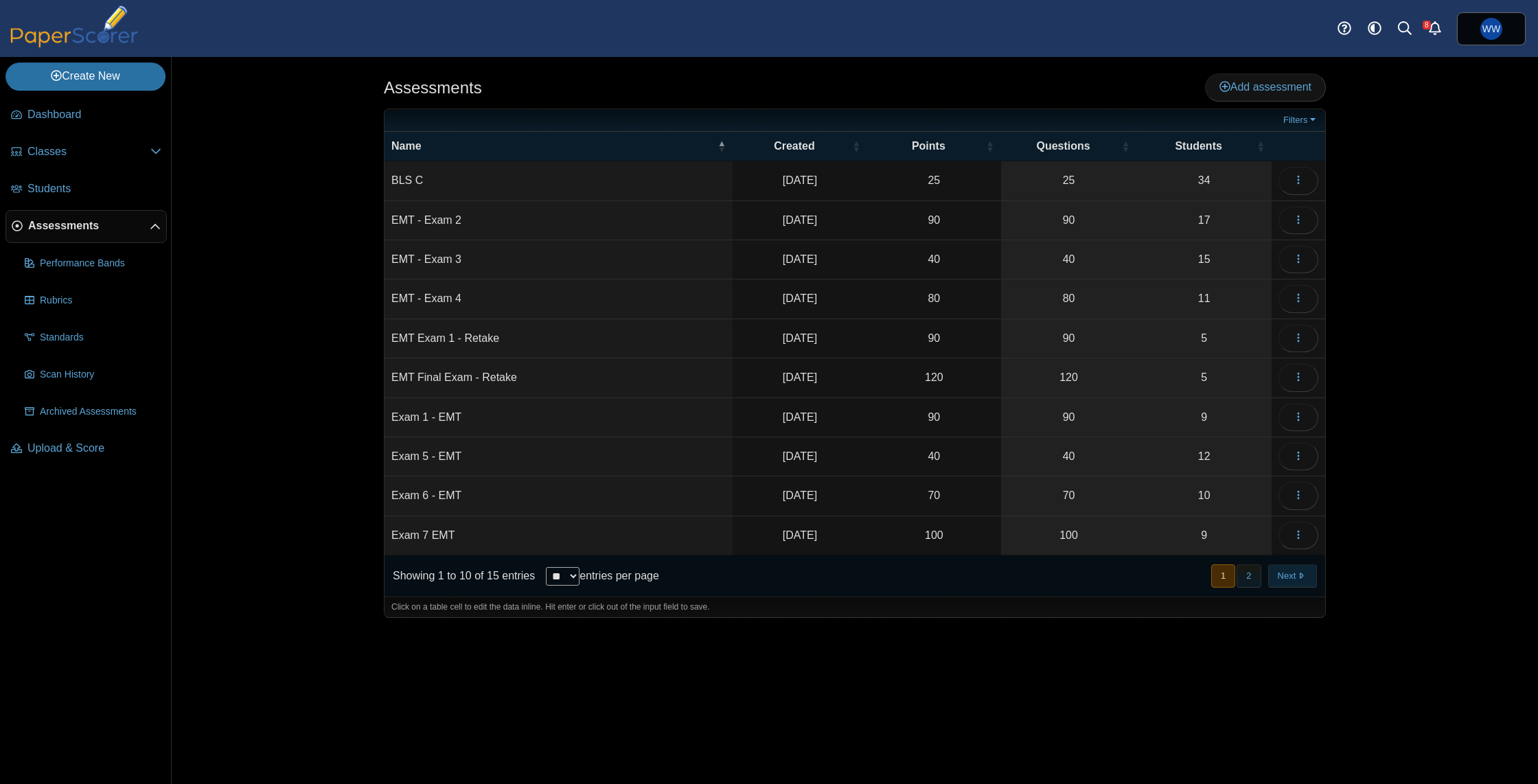
click at [1285, 573] on button "Next" at bounding box center [1293, 576] width 49 height 22
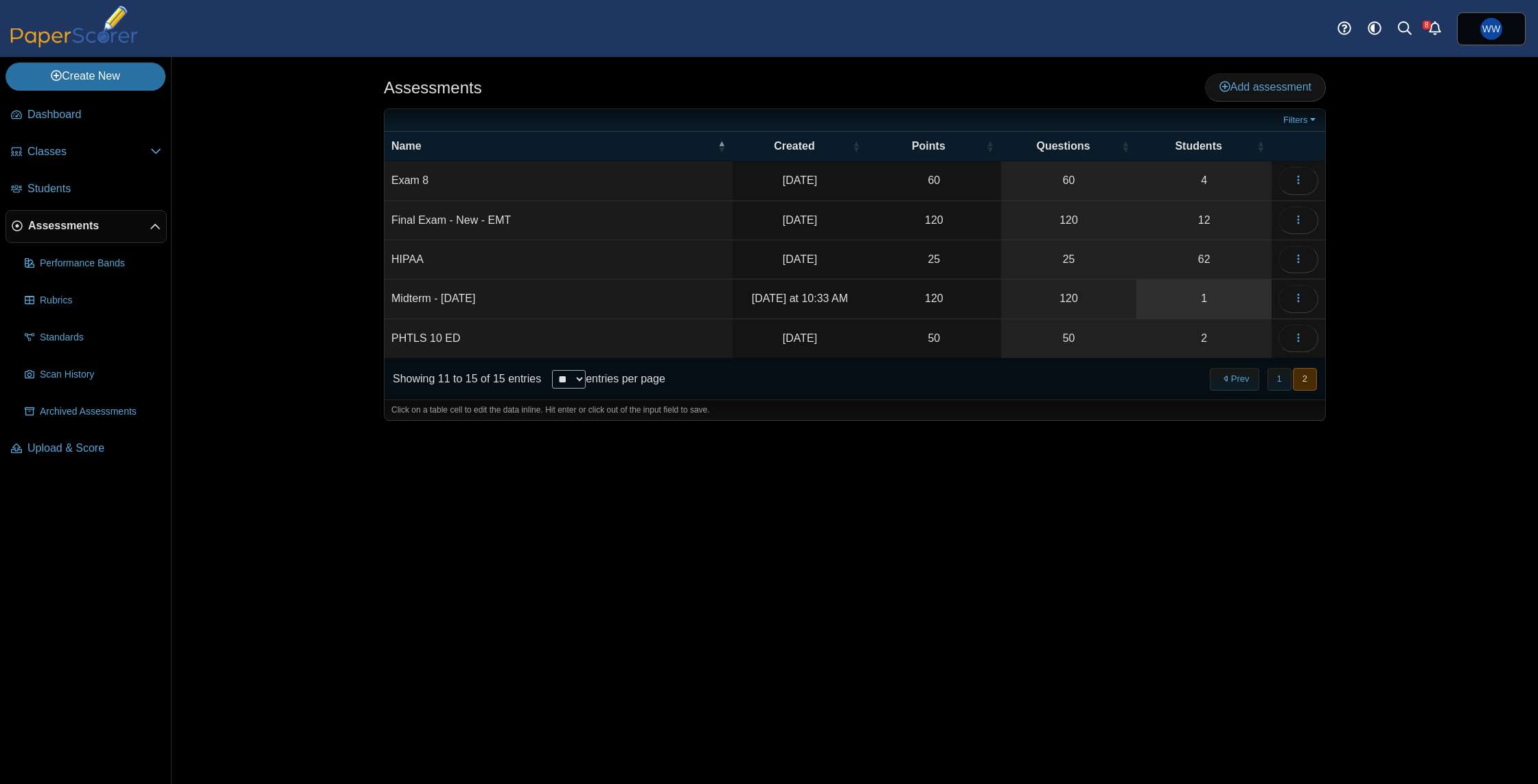
click at [1218, 302] on link "1" at bounding box center [1204, 299] width 136 height 39
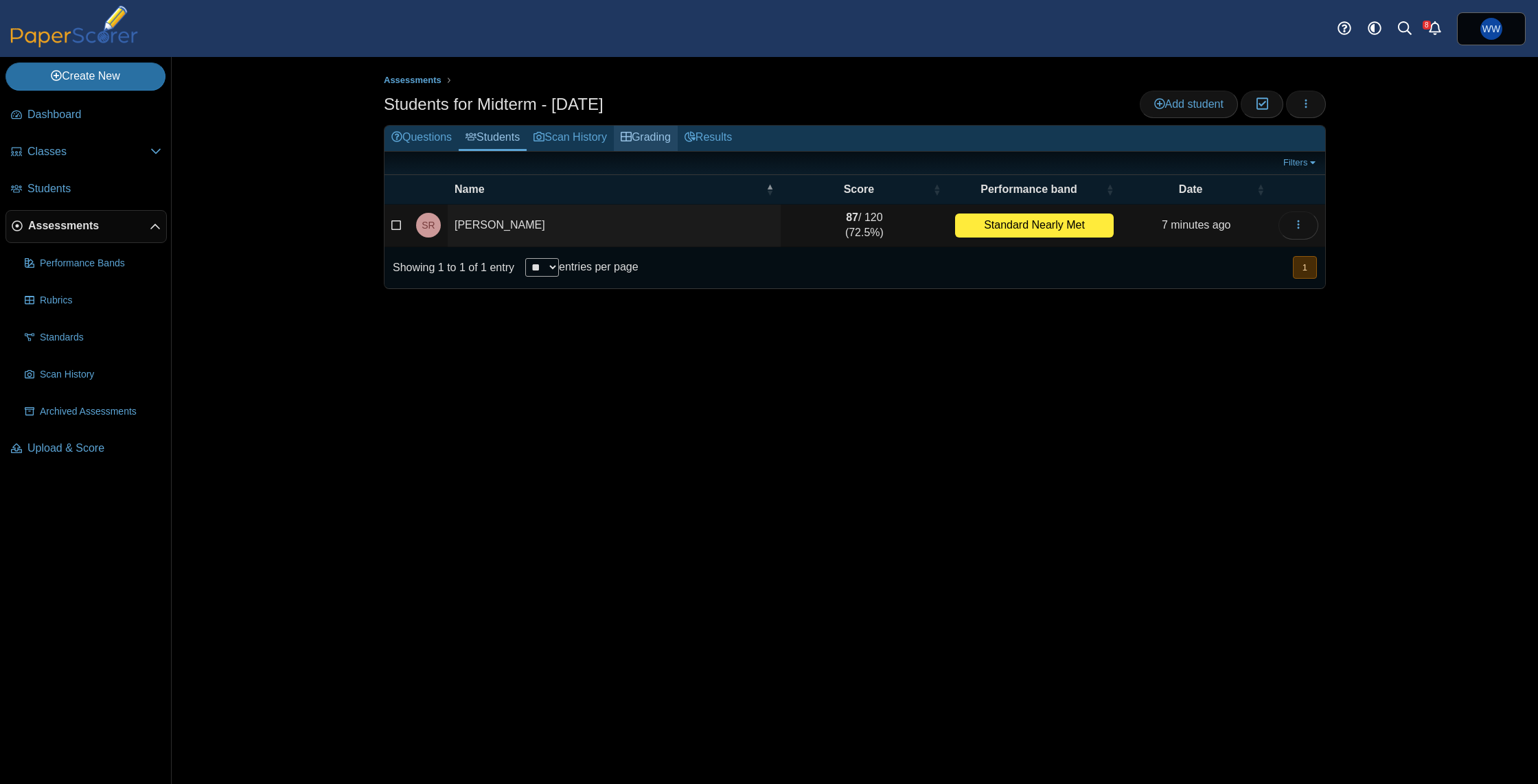
click at [646, 141] on link "Grading" at bounding box center [646, 139] width 63 height 26
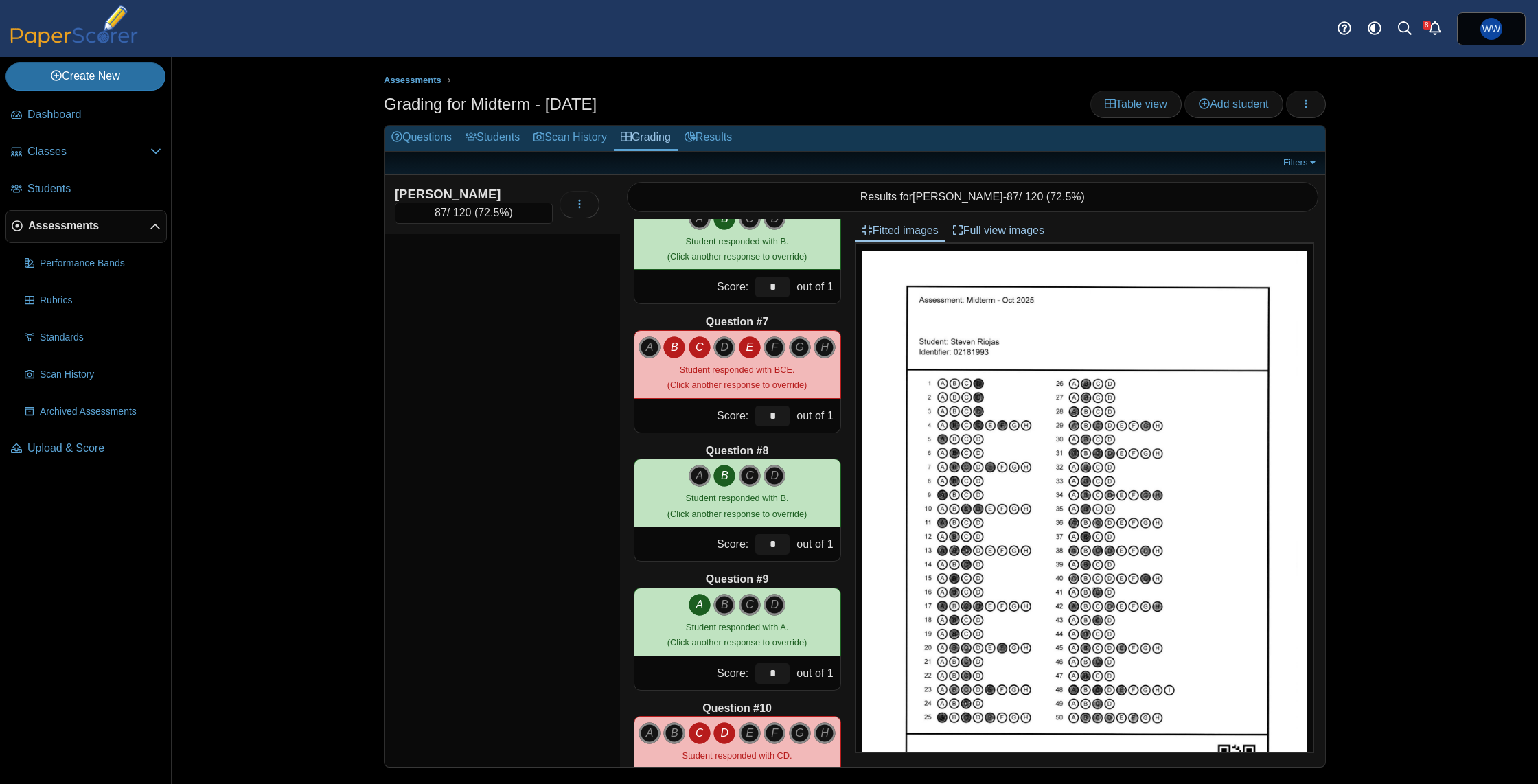
scroll to position [693, 0]
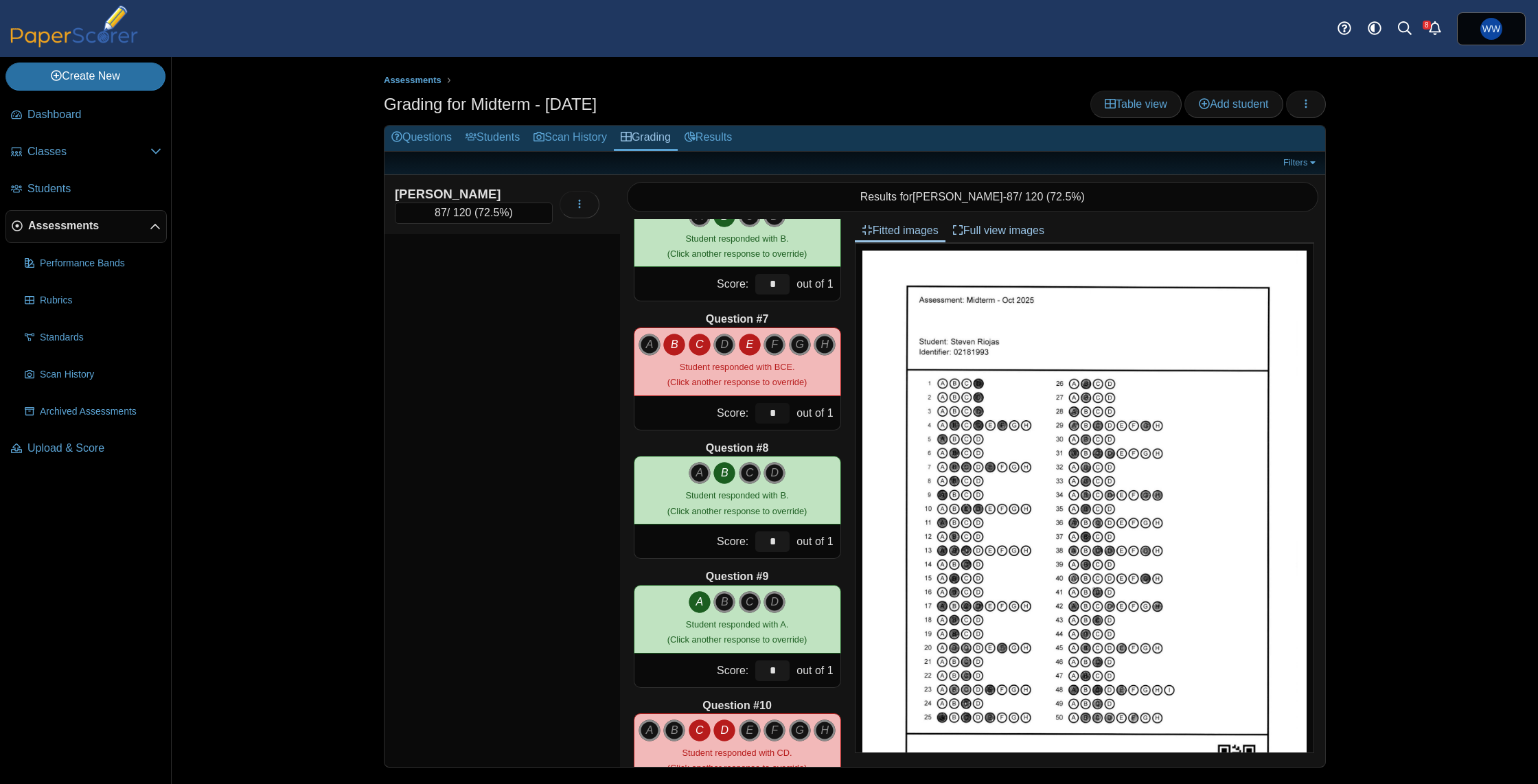
click at [787, 414] on input "*" at bounding box center [773, 413] width 34 height 21
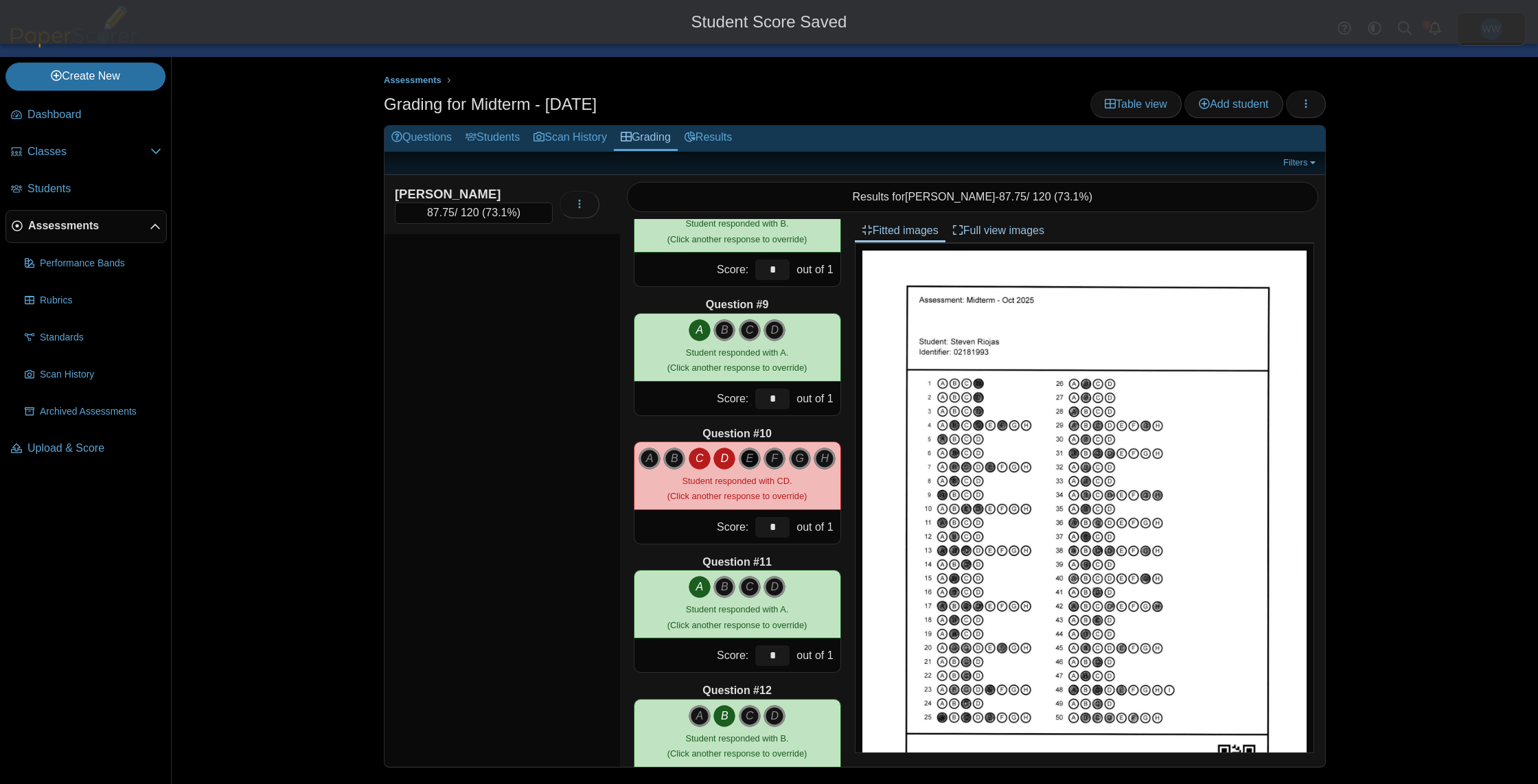
scroll to position [993, 0]
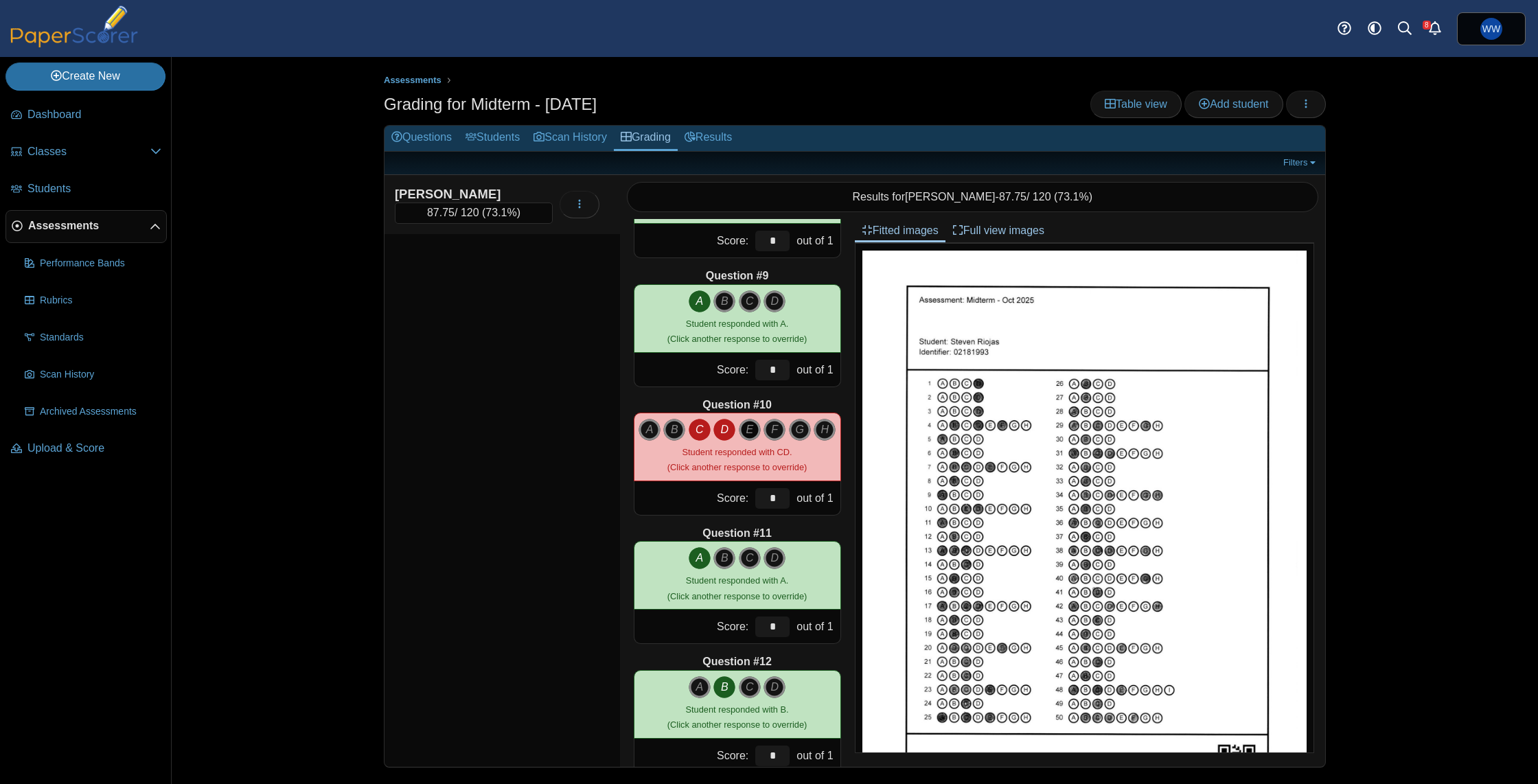
type input "****"
click at [777, 503] on input "*" at bounding box center [773, 498] width 34 height 21
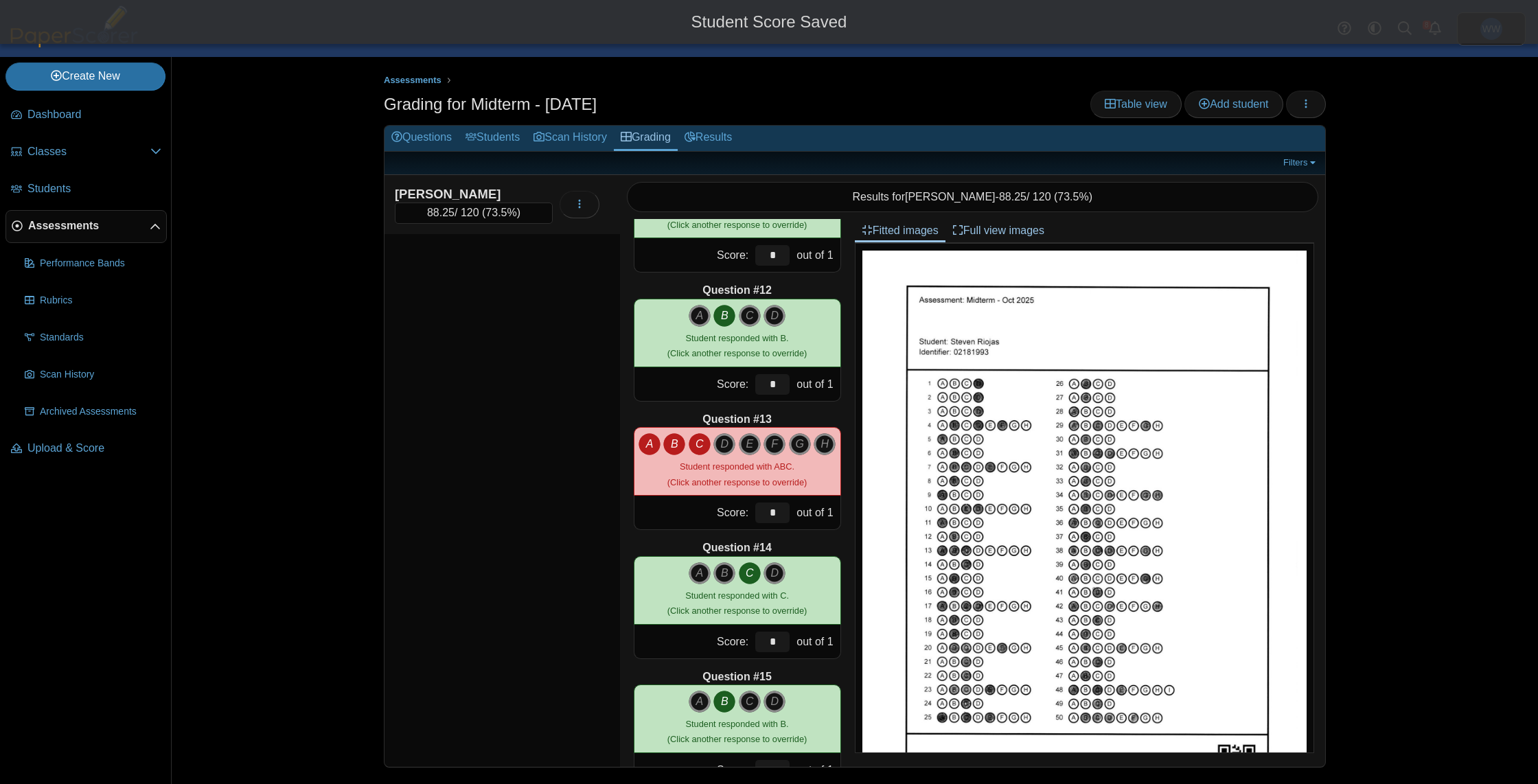
scroll to position [1379, 0]
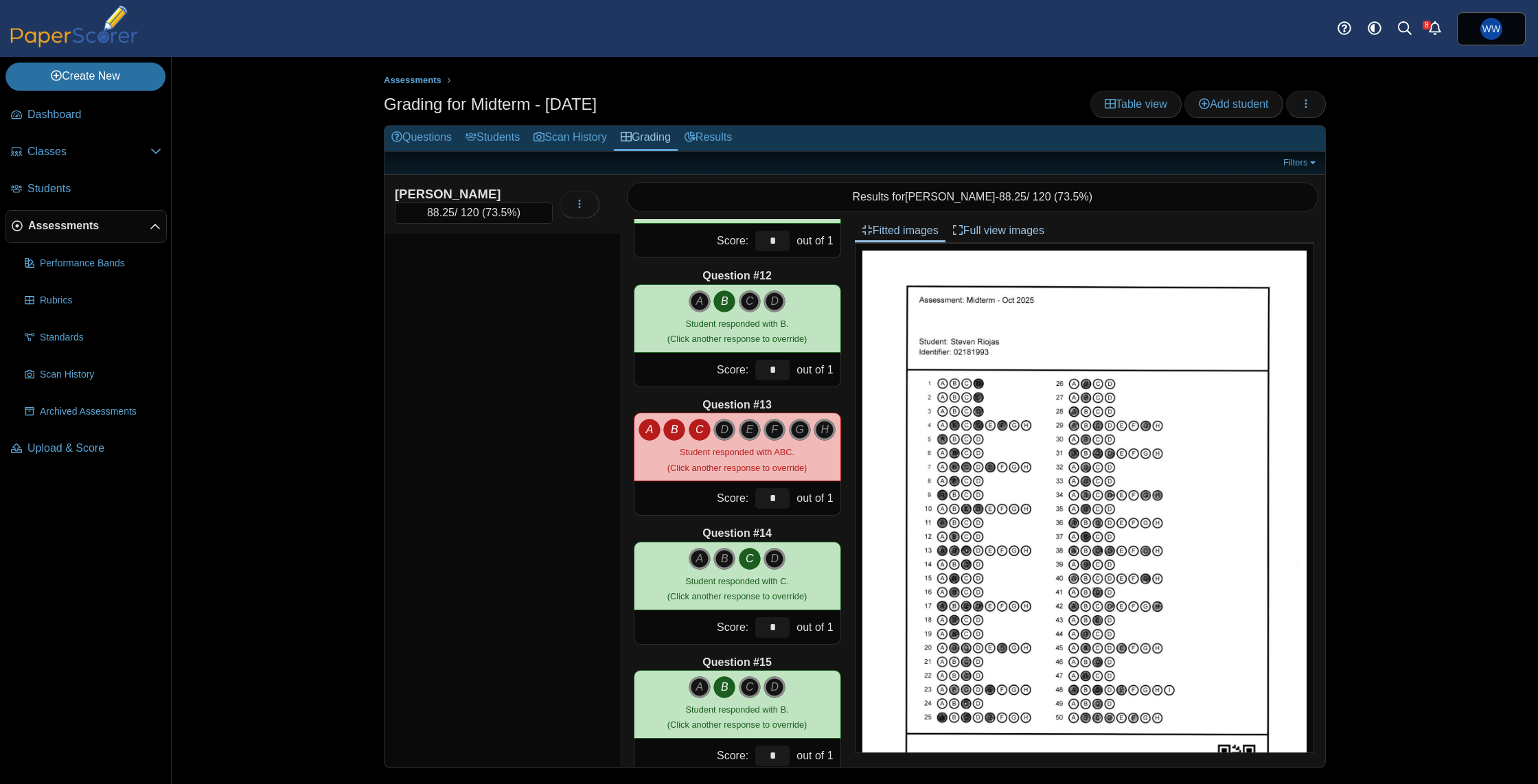
type input "***"
click at [781, 499] on input "*" at bounding box center [773, 498] width 34 height 21
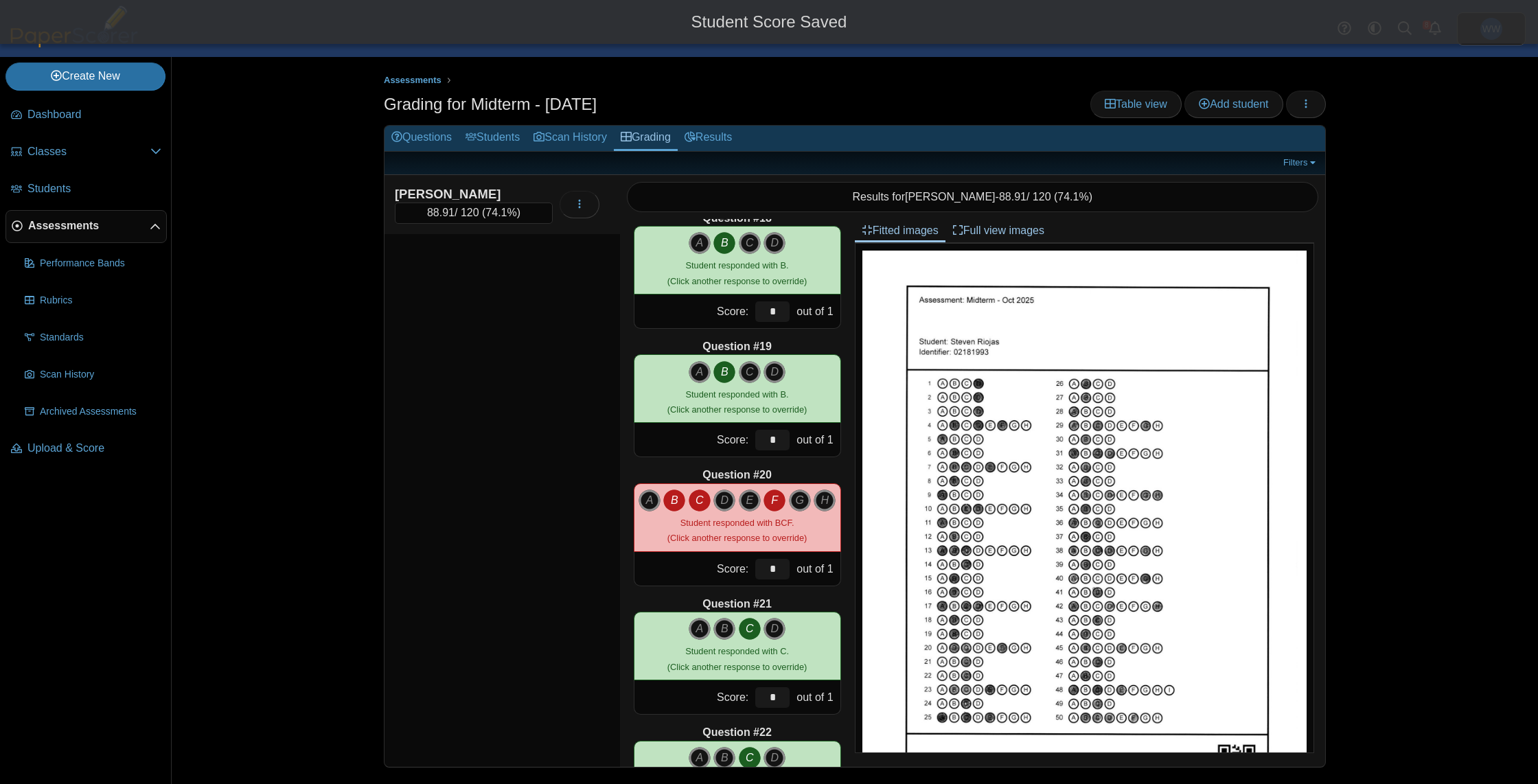
scroll to position [2212, 0]
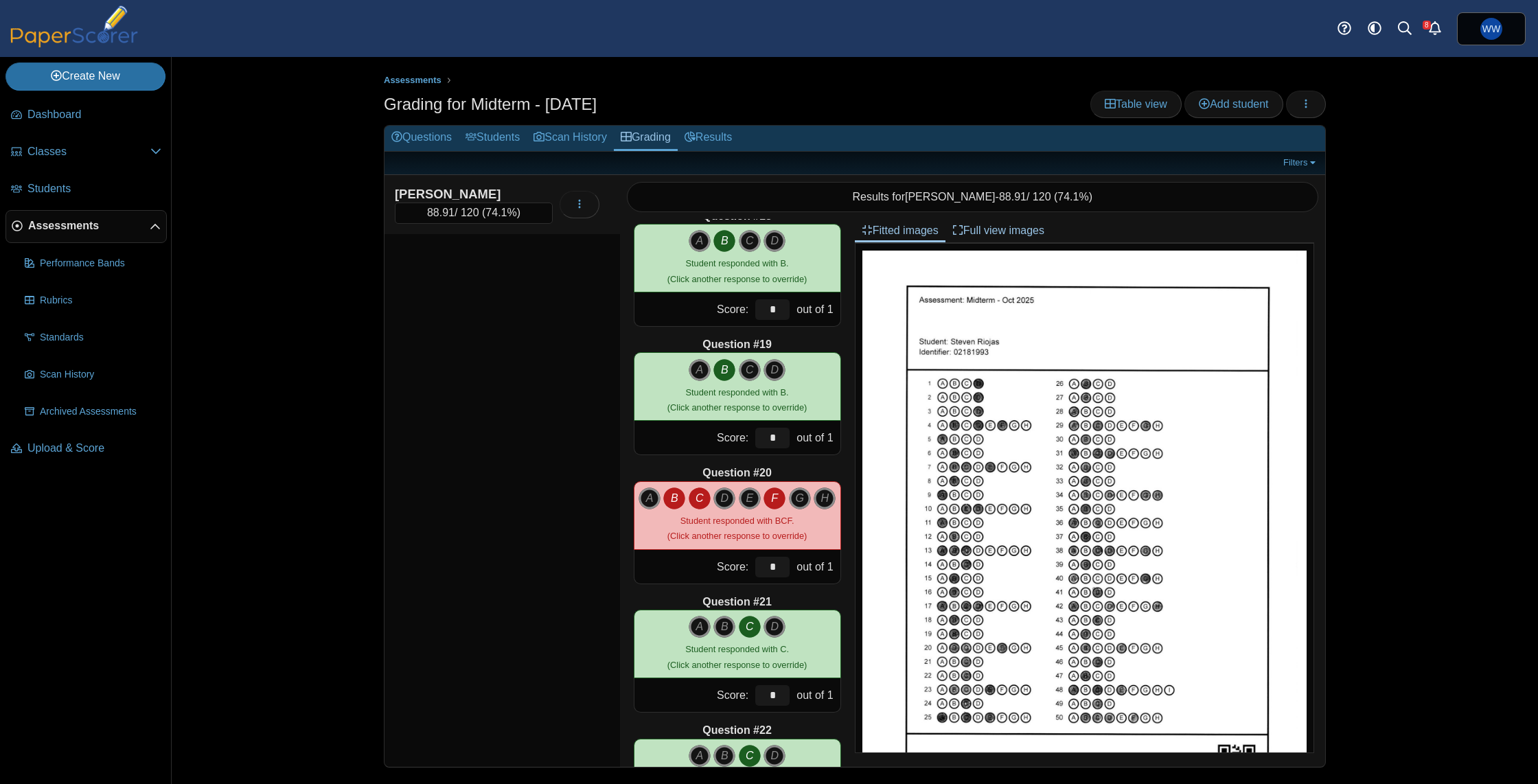
type input "****"
click at [787, 568] on input "*" at bounding box center [773, 567] width 34 height 21
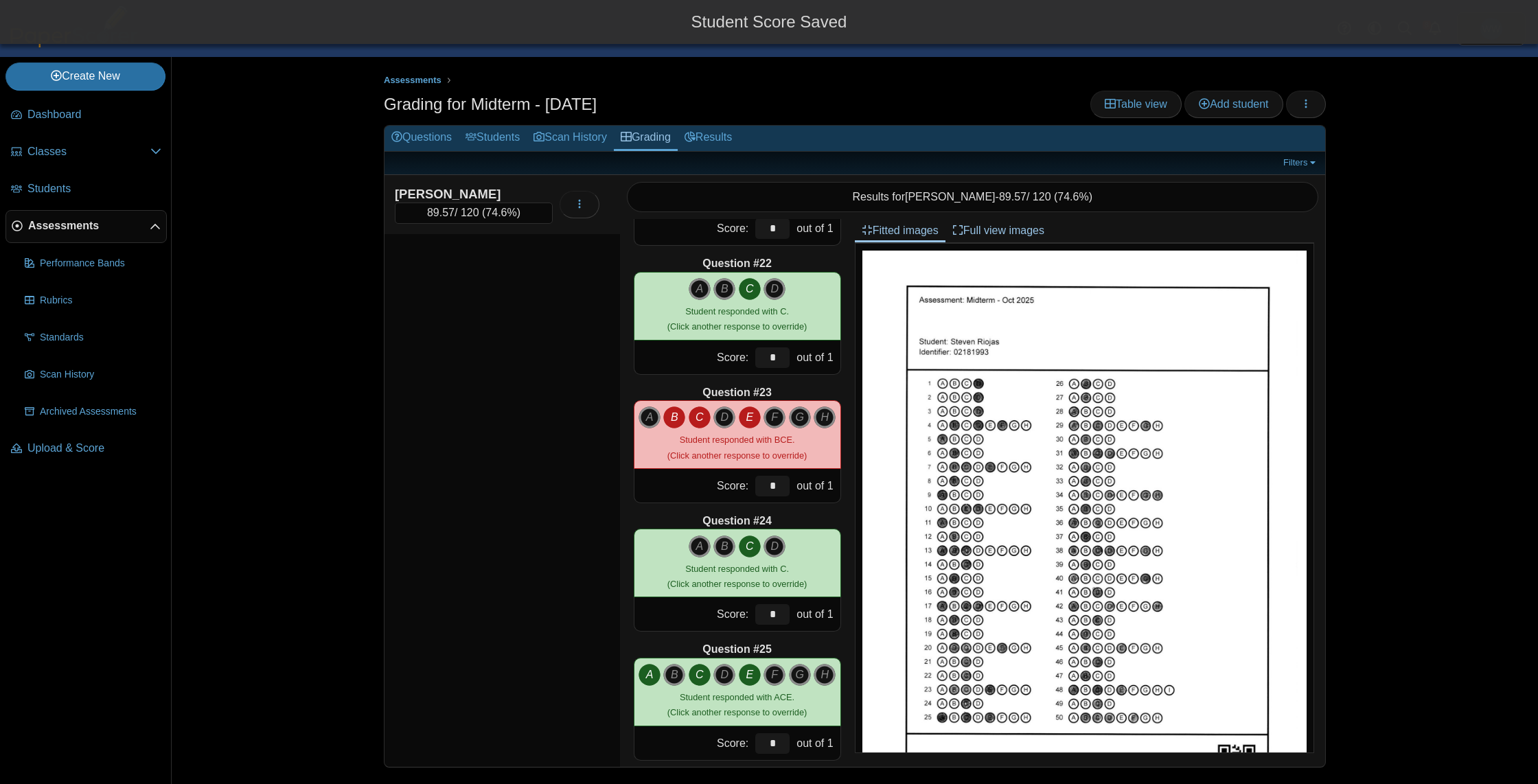
scroll to position [2682, 0]
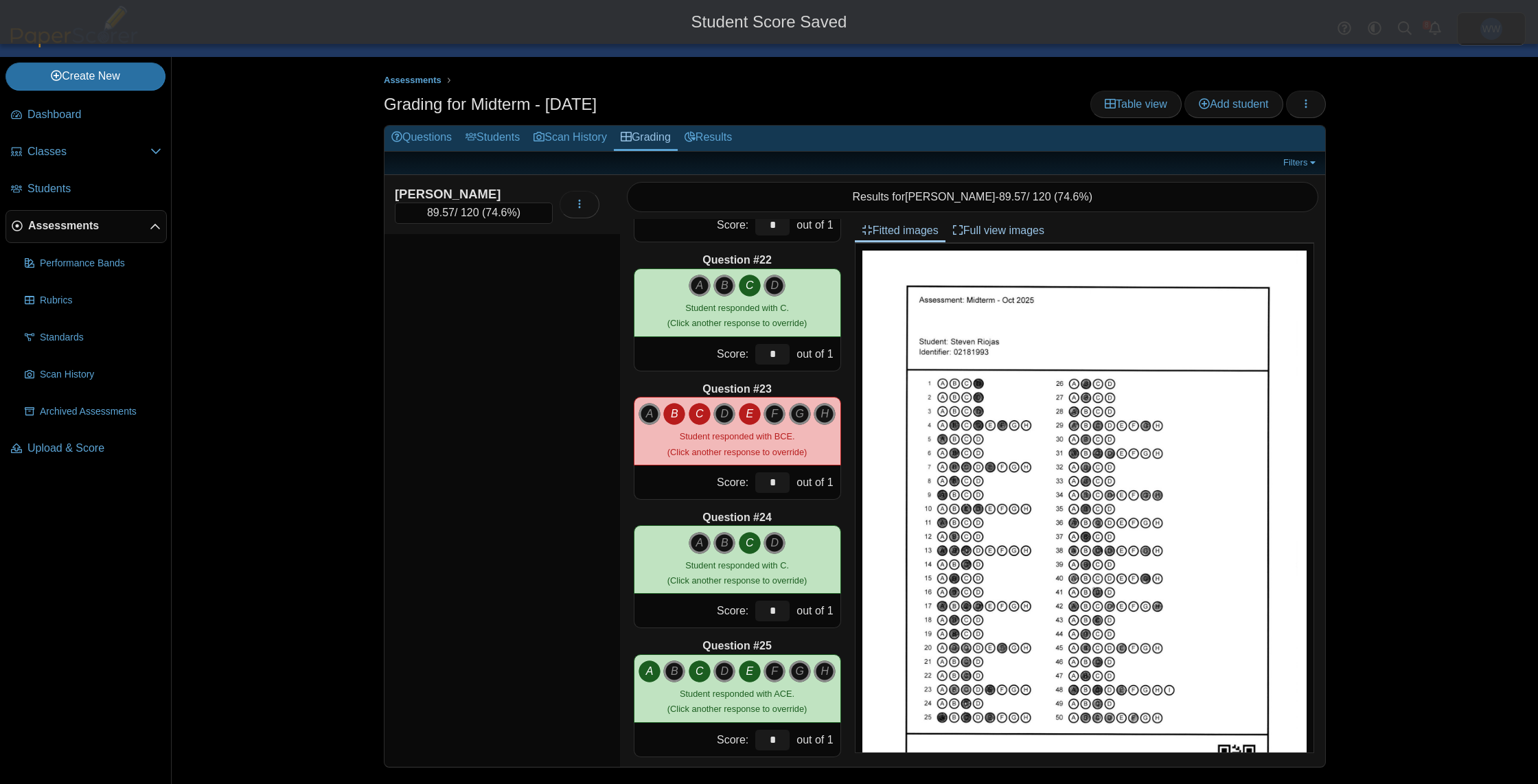
type input "****"
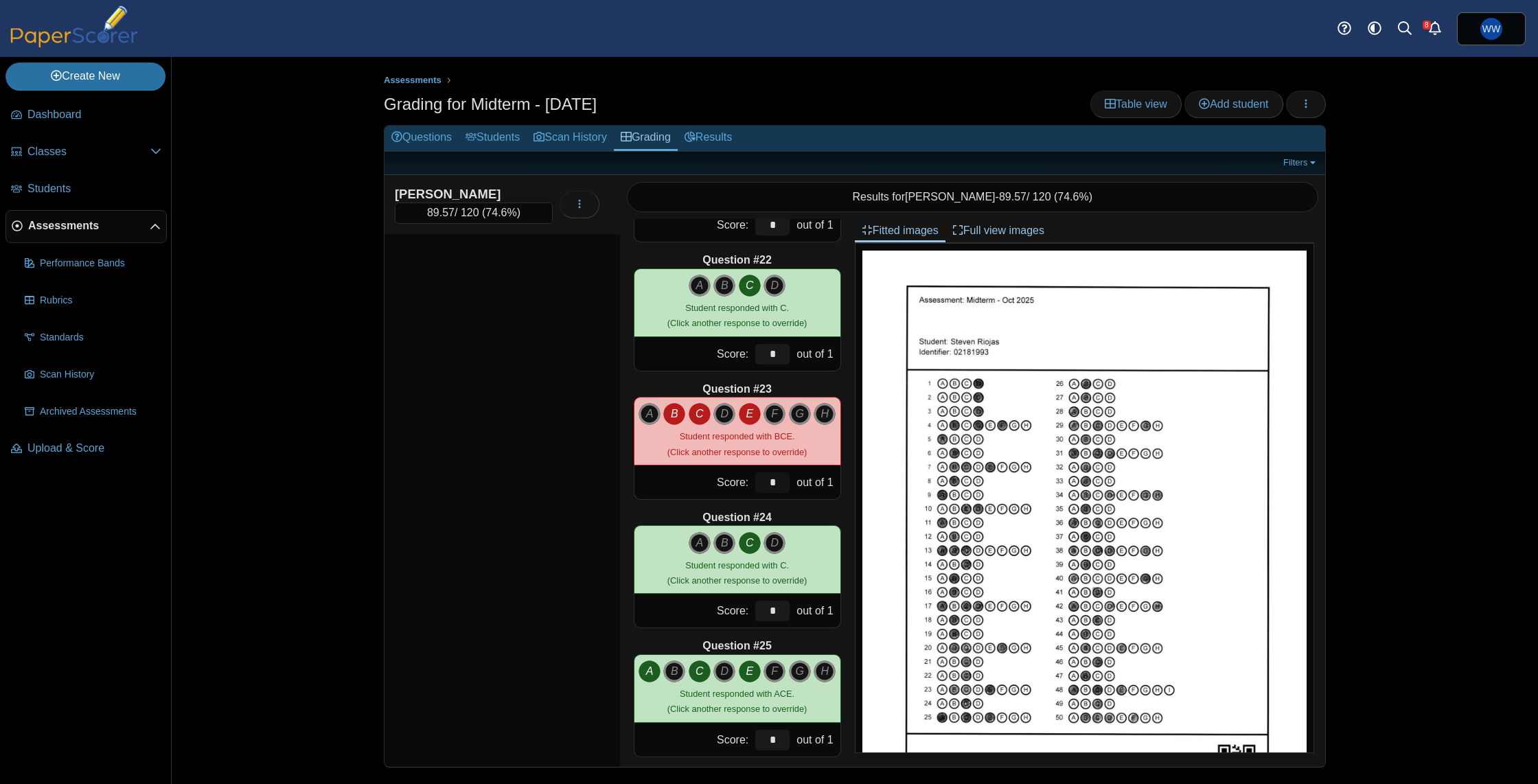
click at [773, 481] on input "*" at bounding box center [773, 483] width 34 height 21
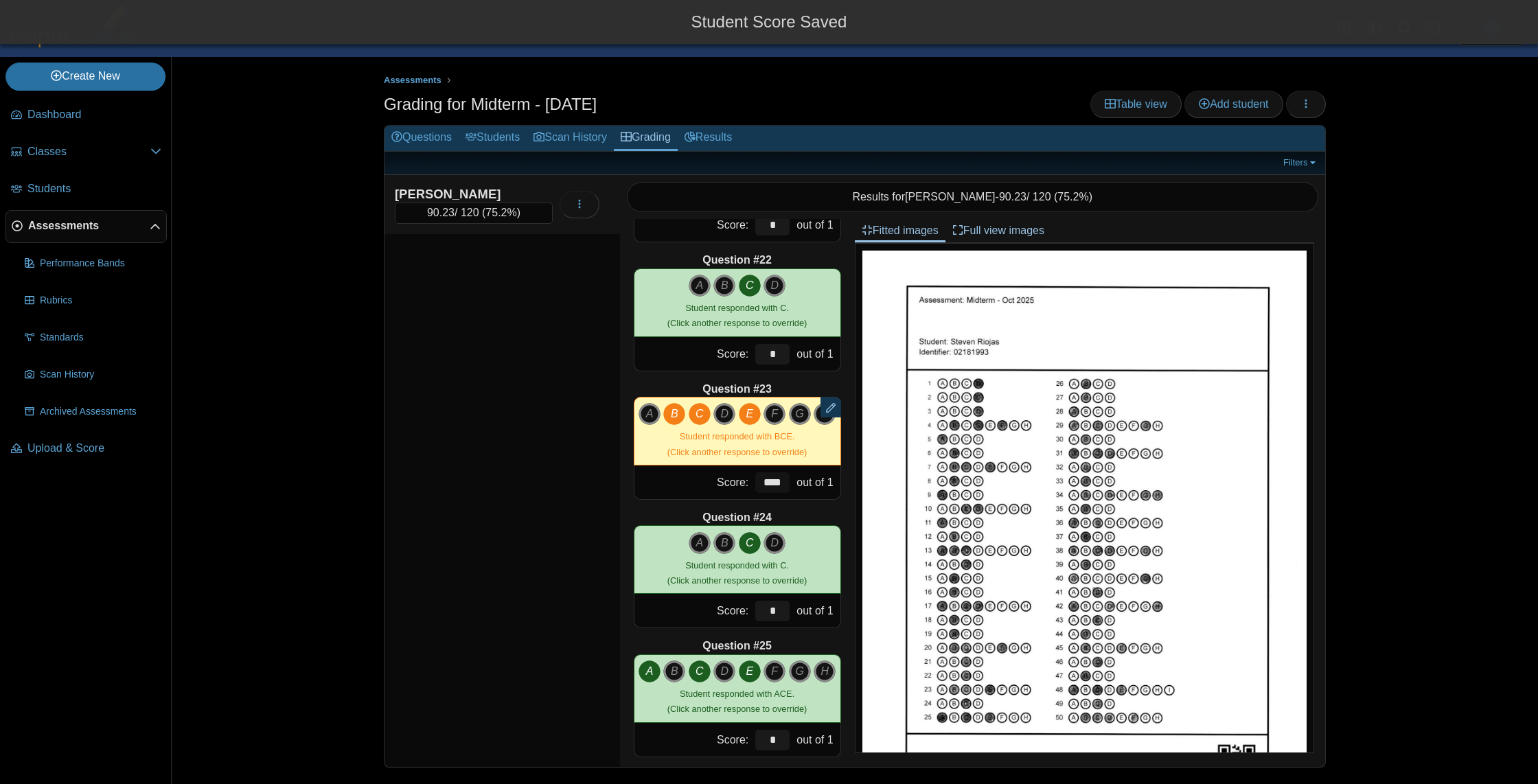
type input "****"
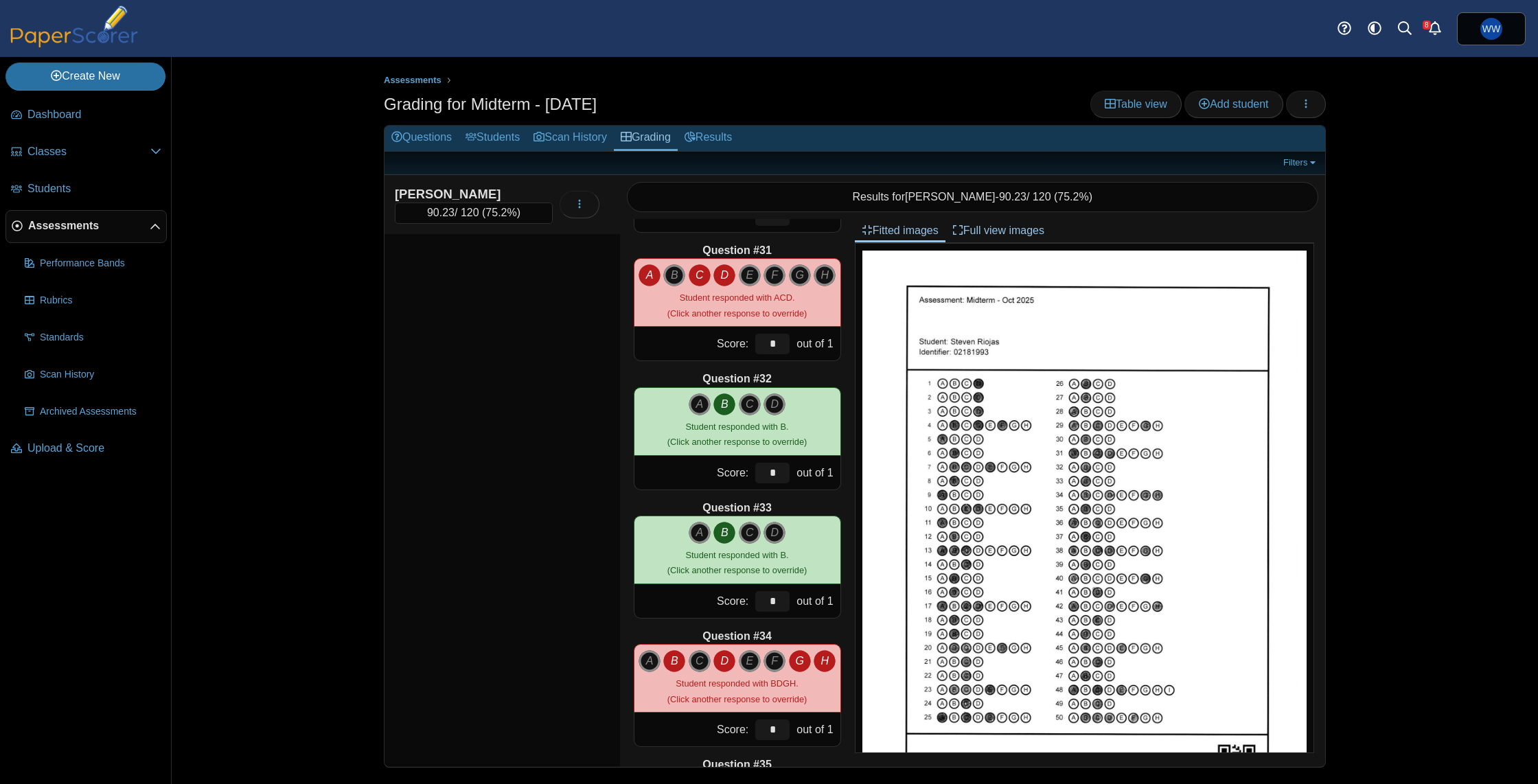
scroll to position [3853, 0]
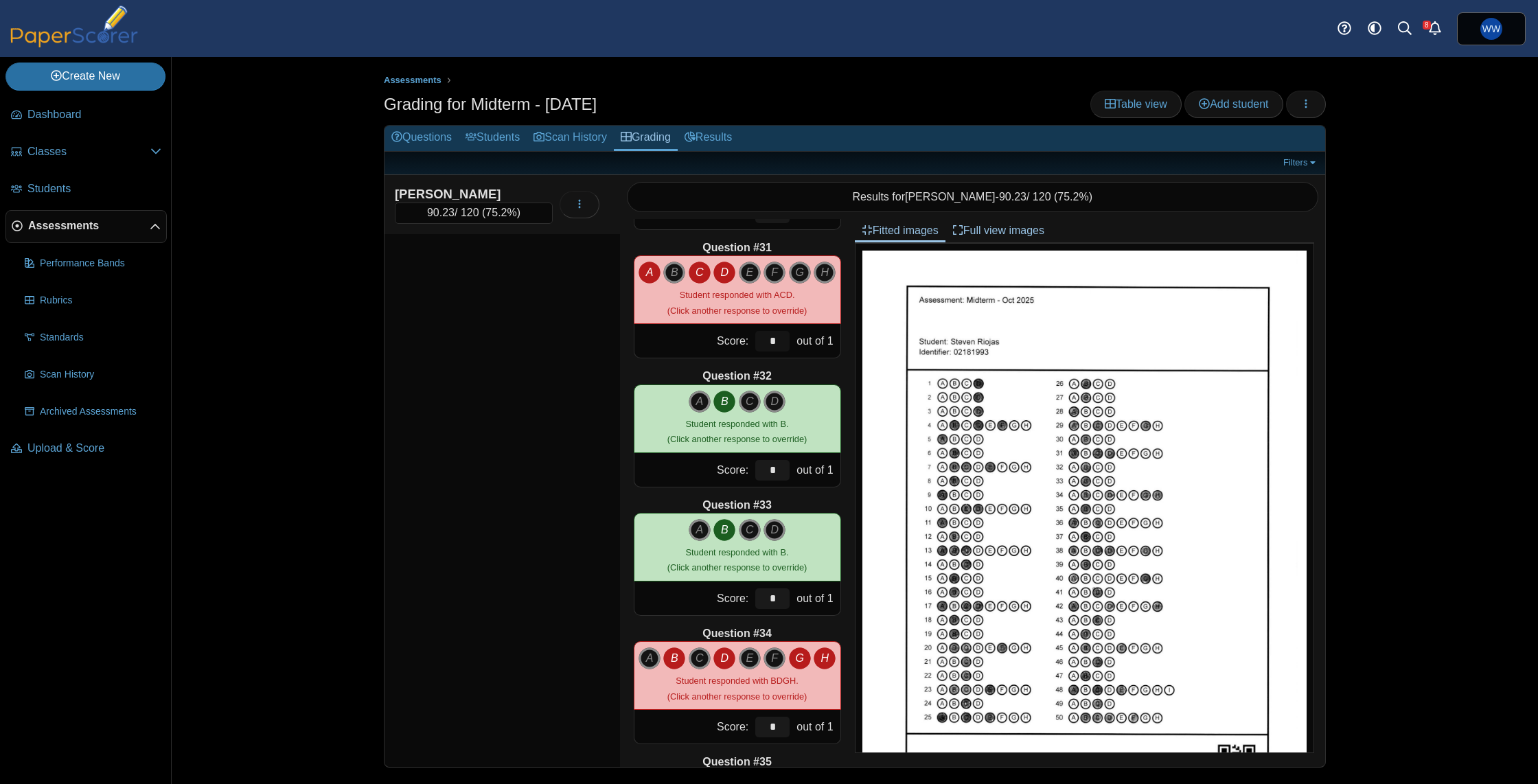
click at [780, 343] on input "*" at bounding box center [773, 341] width 34 height 21
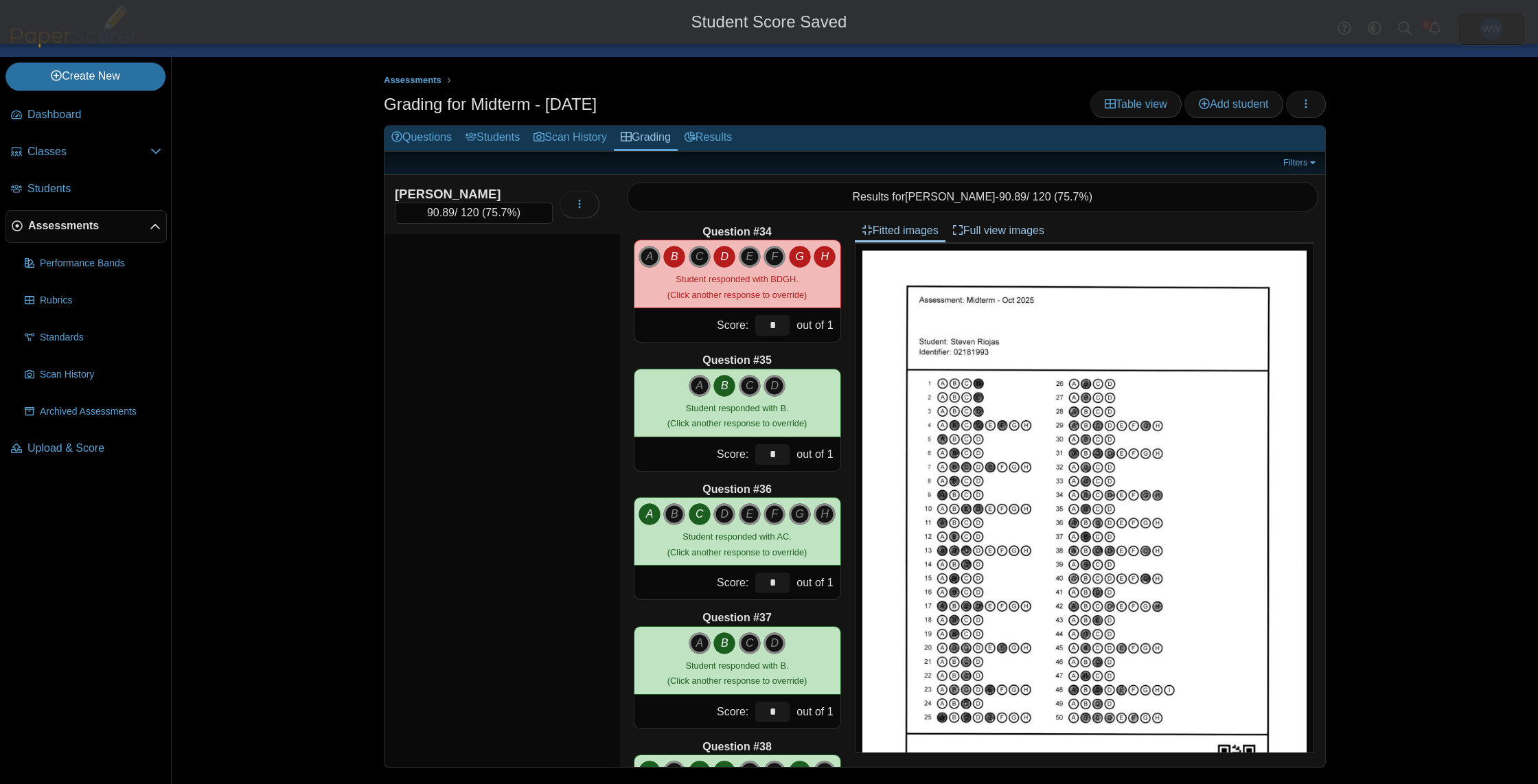
scroll to position [4255, 0]
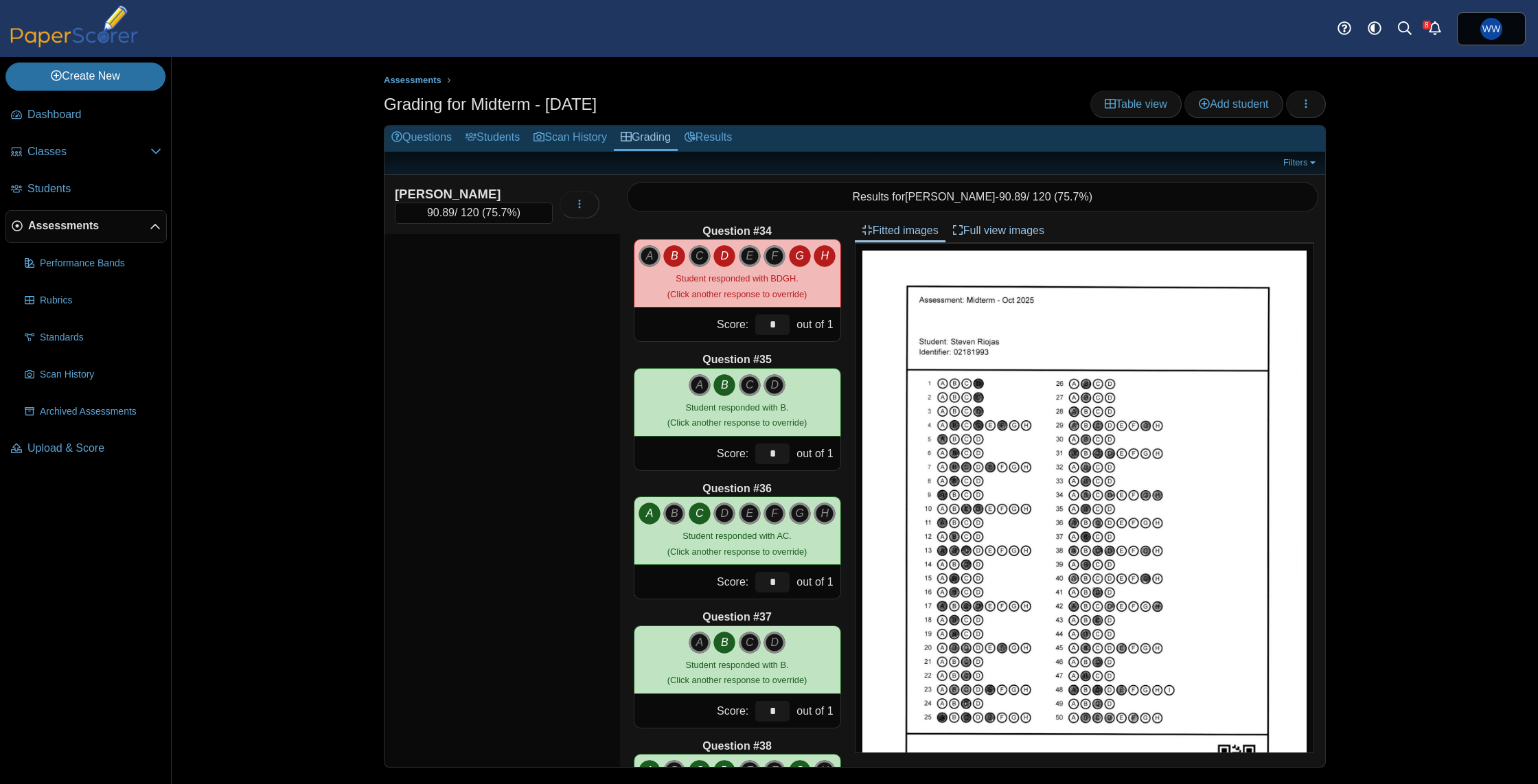
type input "****"
click at [782, 322] on input "*" at bounding box center [773, 325] width 34 height 21
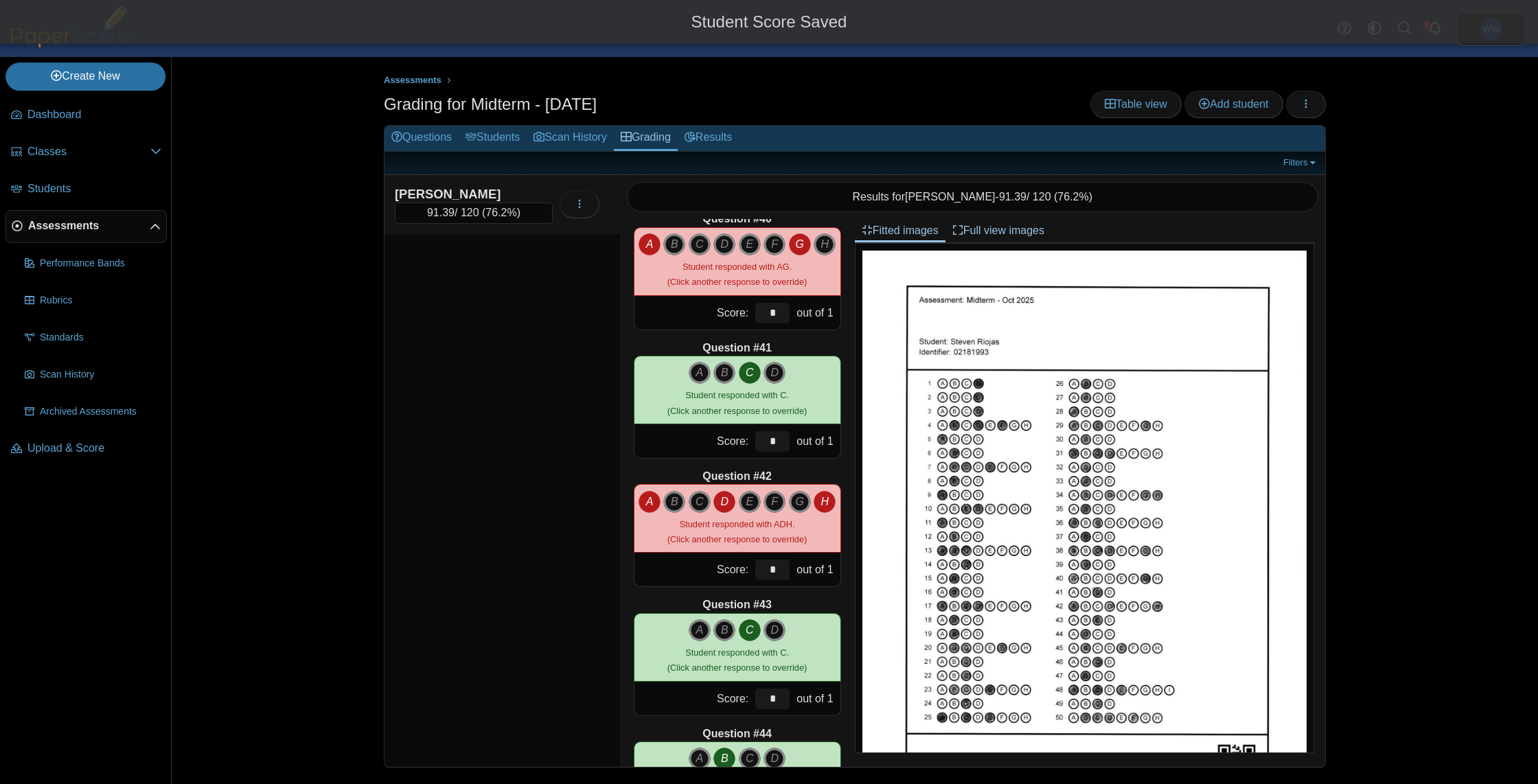
scroll to position [5033, 0]
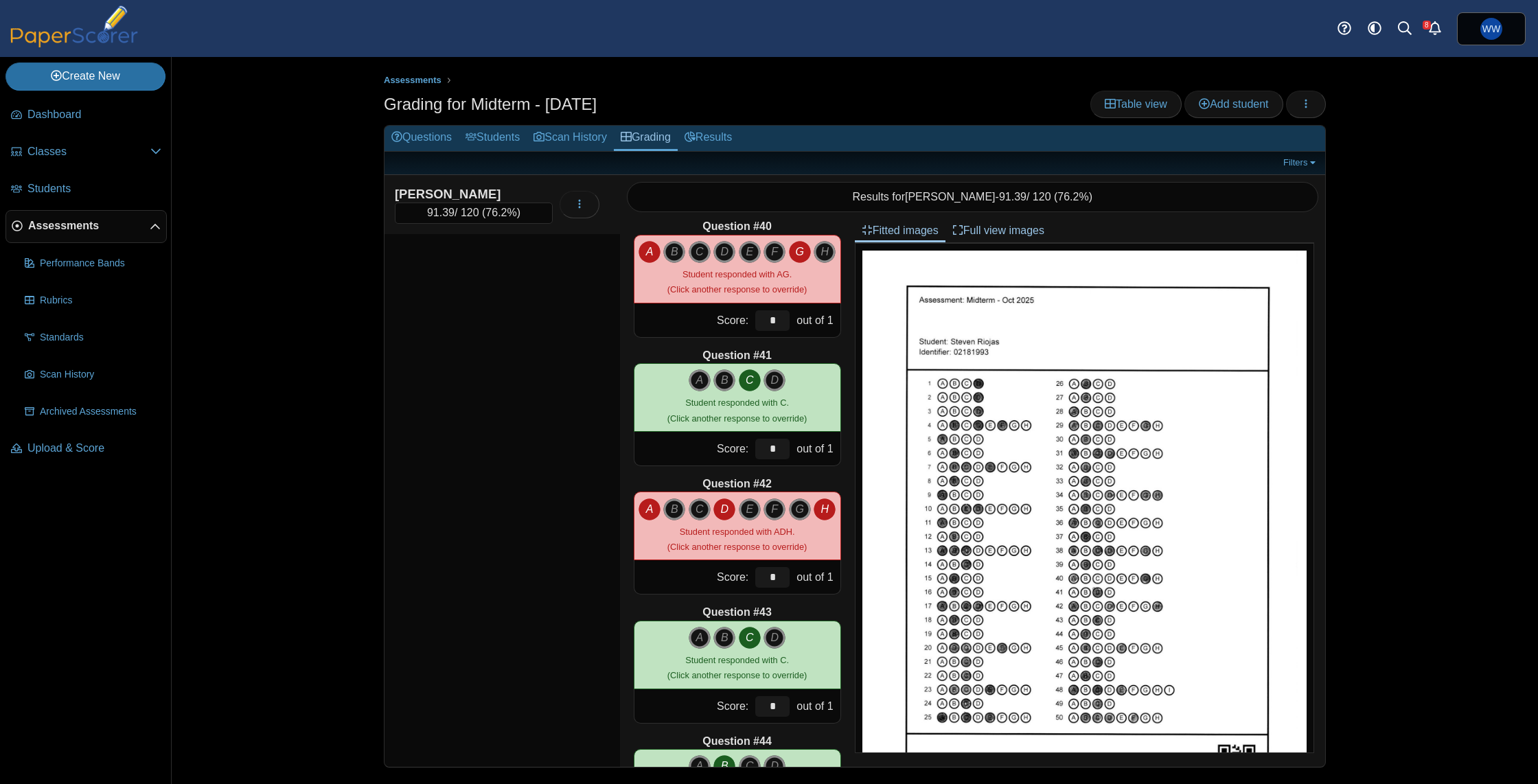
type input "***"
click at [781, 322] on input "*" at bounding box center [773, 321] width 34 height 21
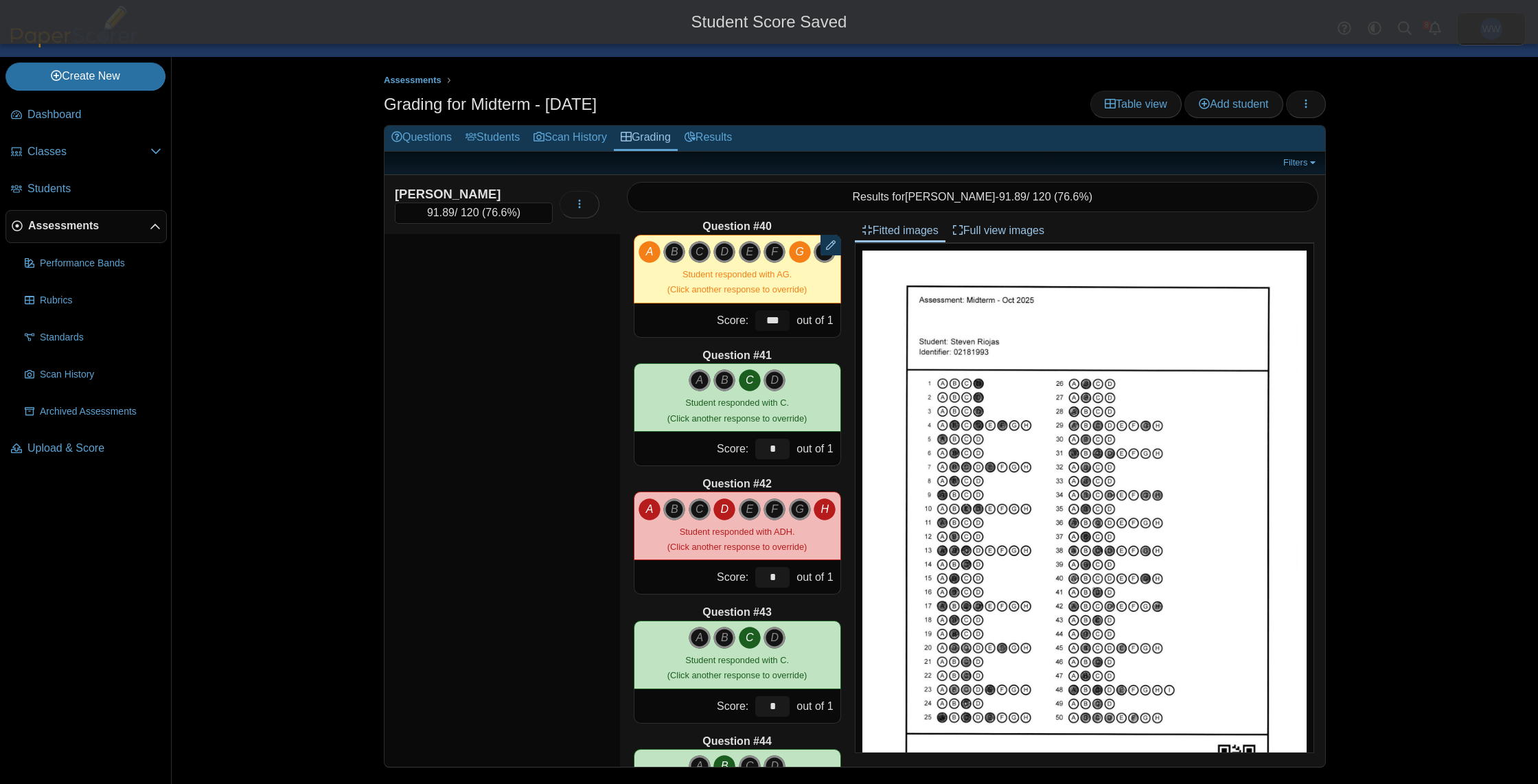
type input "***"
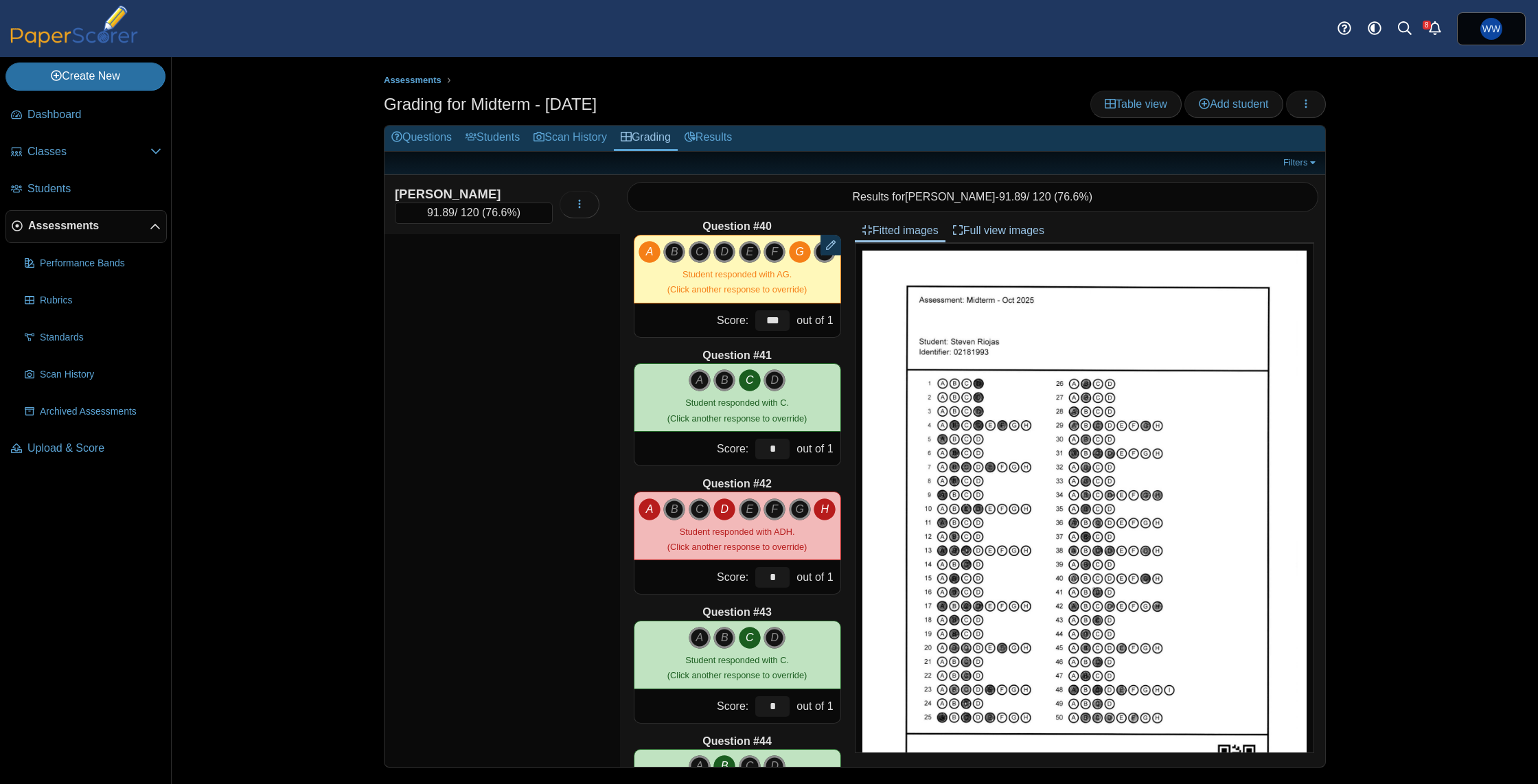
click at [777, 567] on div "*" at bounding box center [773, 576] width 41 height 33
click at [777, 574] on input "*" at bounding box center [773, 577] width 34 height 21
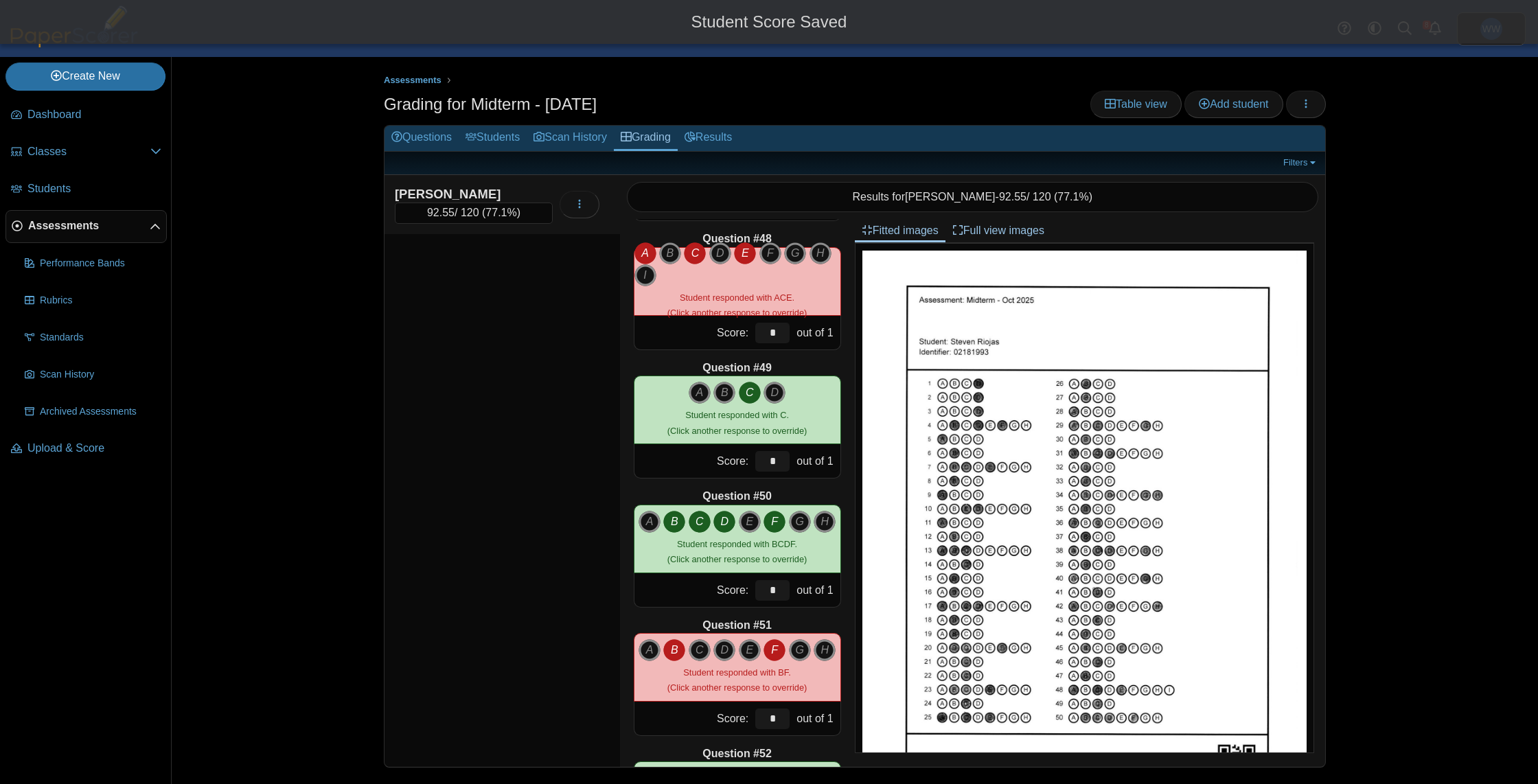
scroll to position [6044, 0]
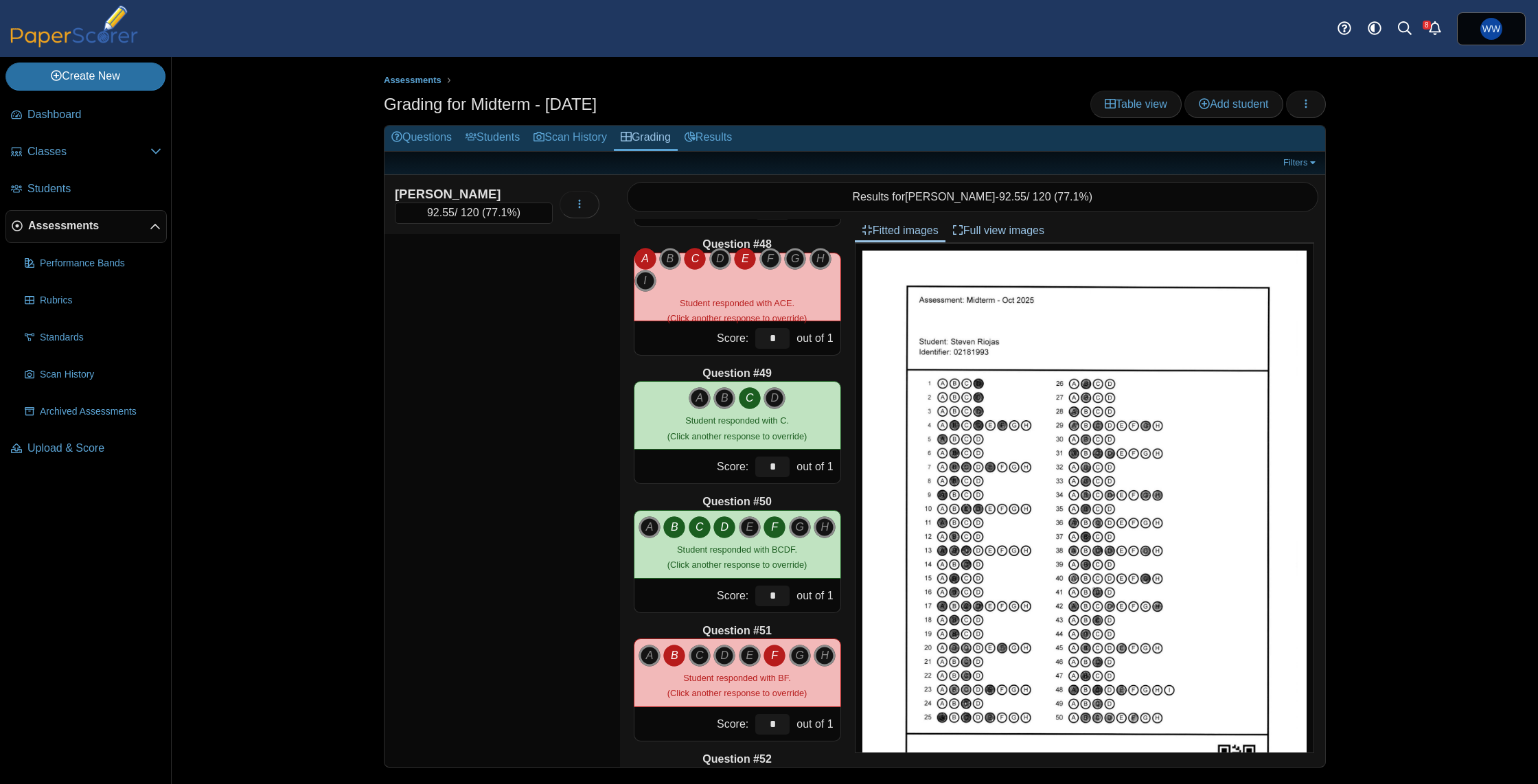
type input "****"
click at [780, 332] on input "*" at bounding box center [773, 339] width 34 height 21
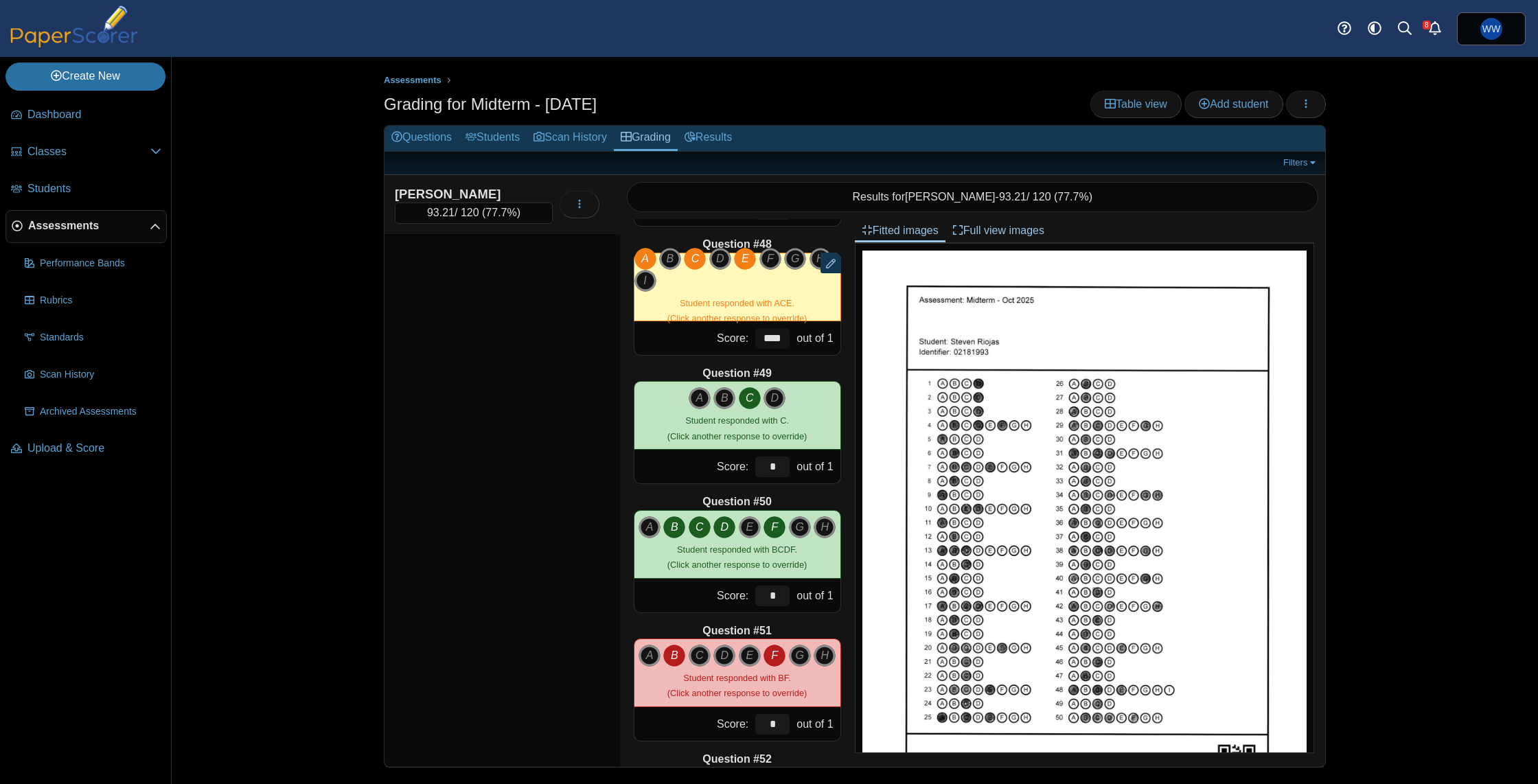
type input "****"
click at [747, 694] on small "Student responded with BF. (Click another response to override)" at bounding box center [737, 686] width 140 height 26
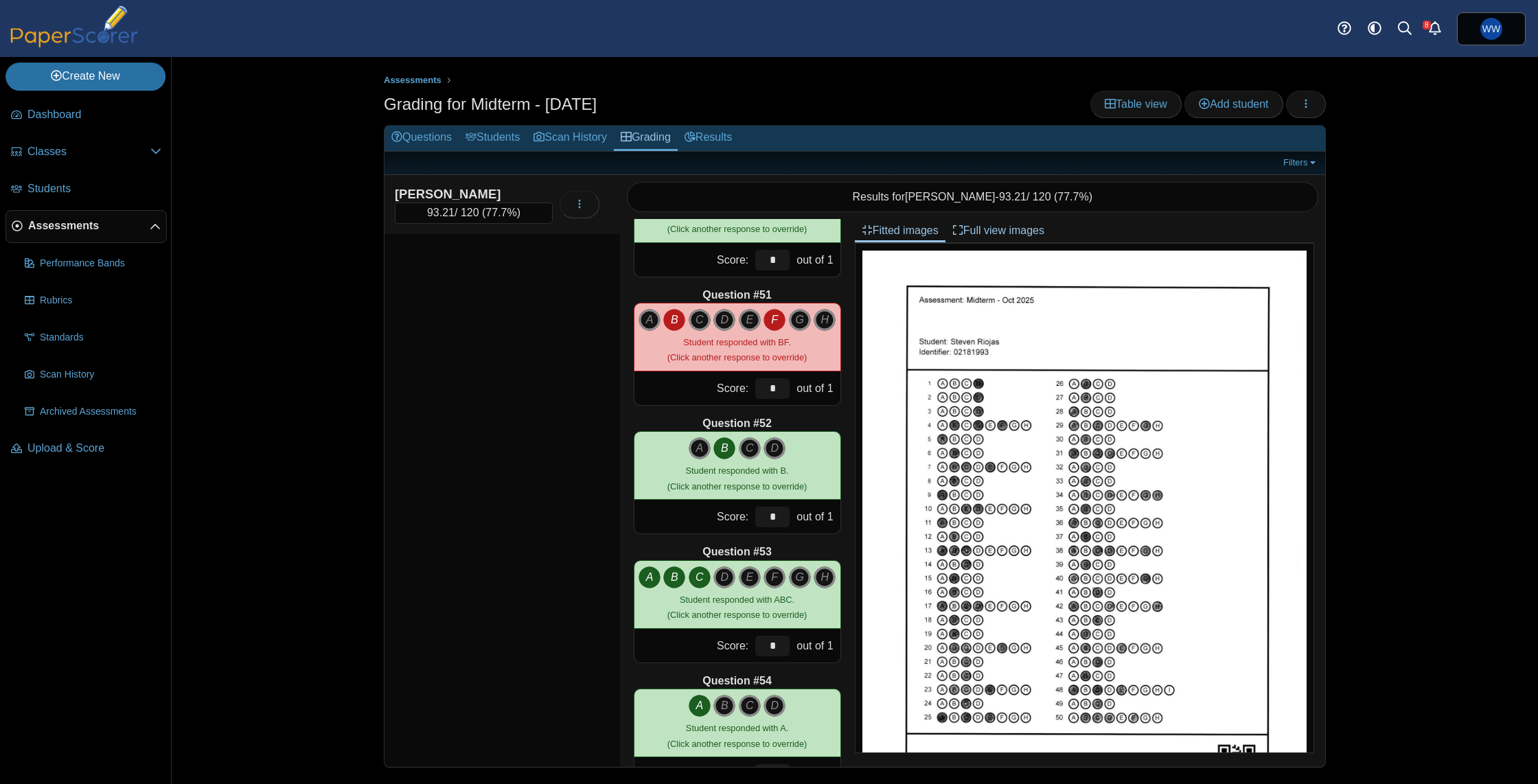
scroll to position [6415, 0]
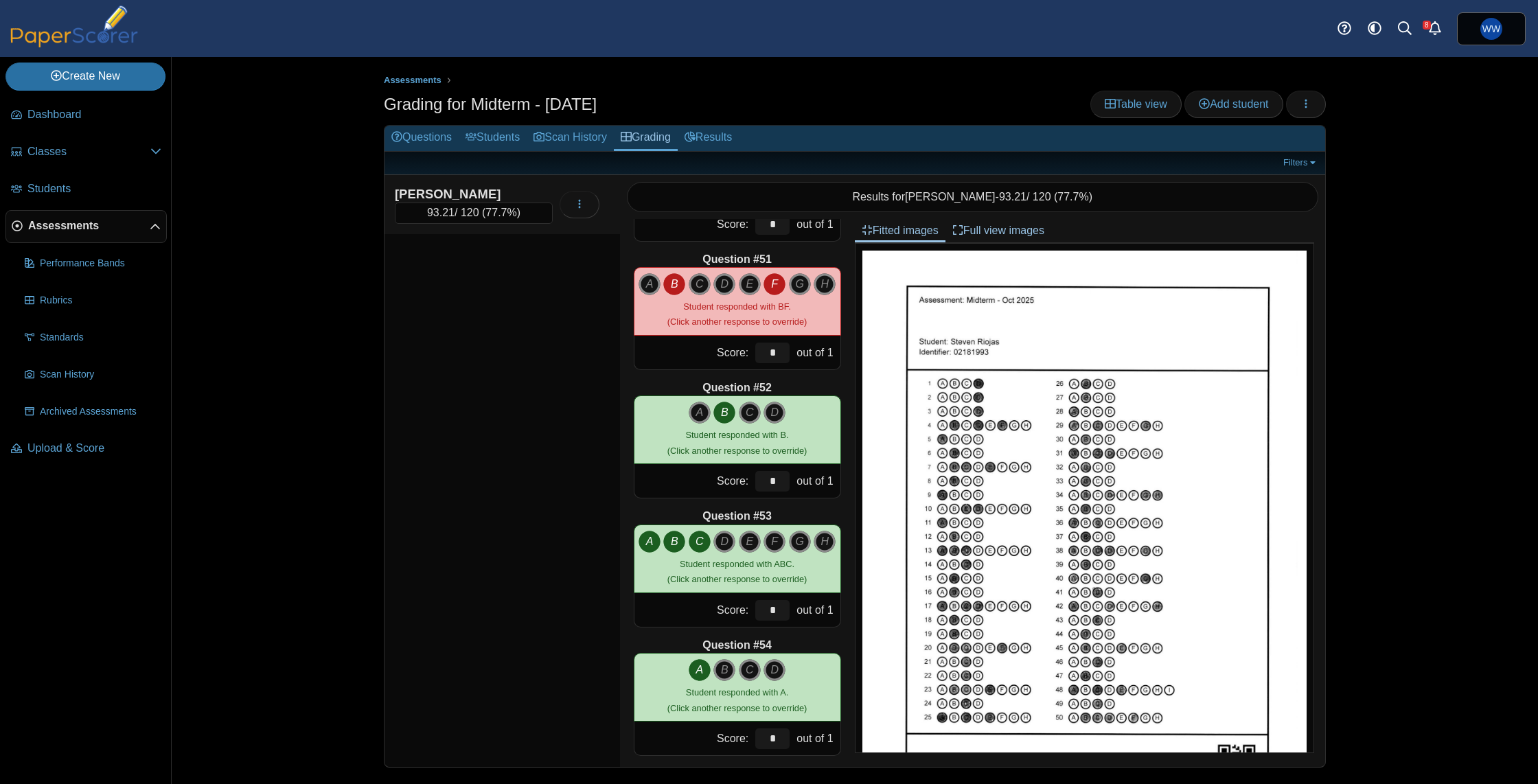
click at [791, 357] on div "*" at bounding box center [773, 352] width 41 height 33
click at [783, 357] on input "*" at bounding box center [773, 353] width 34 height 21
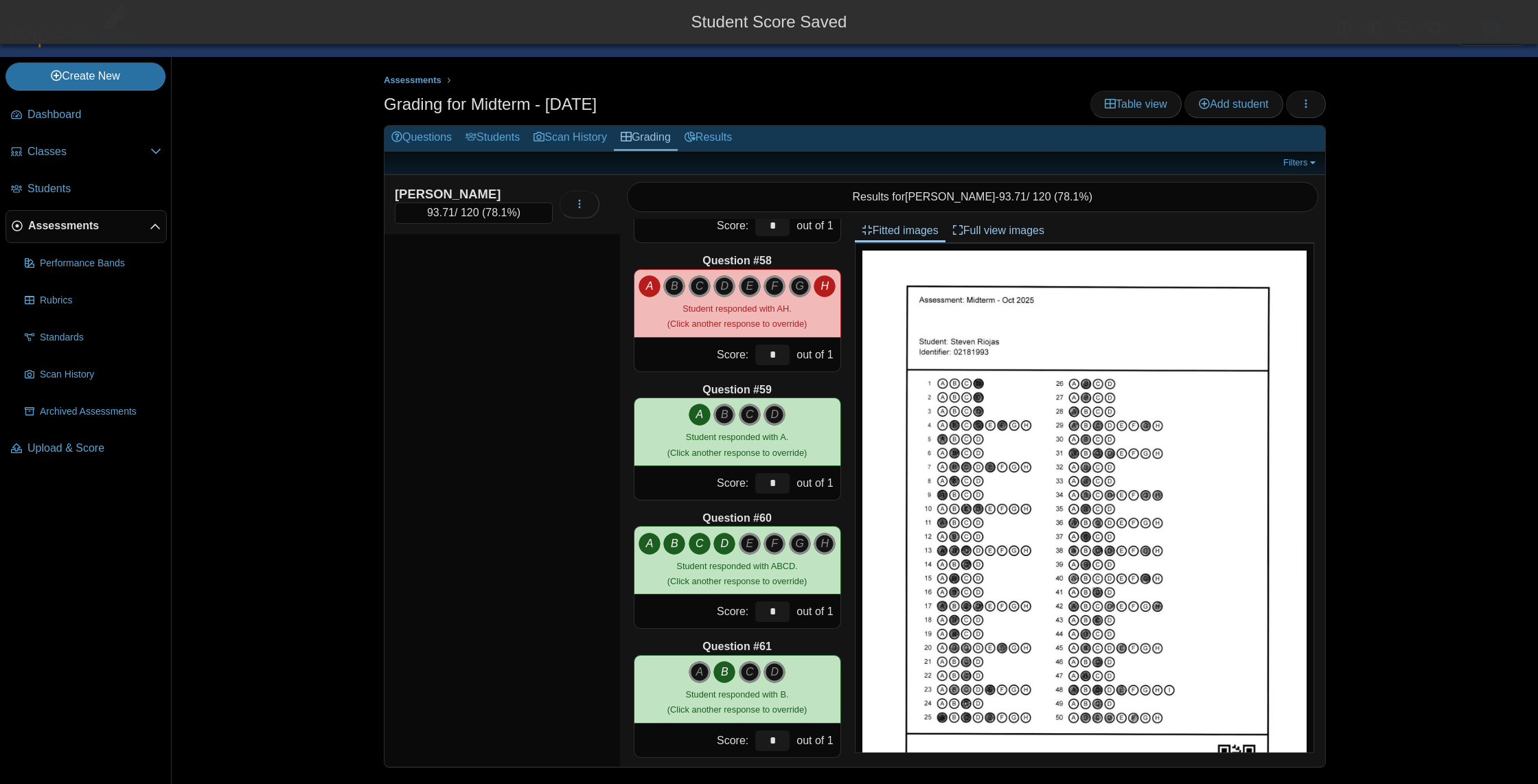
scroll to position [7321, 0]
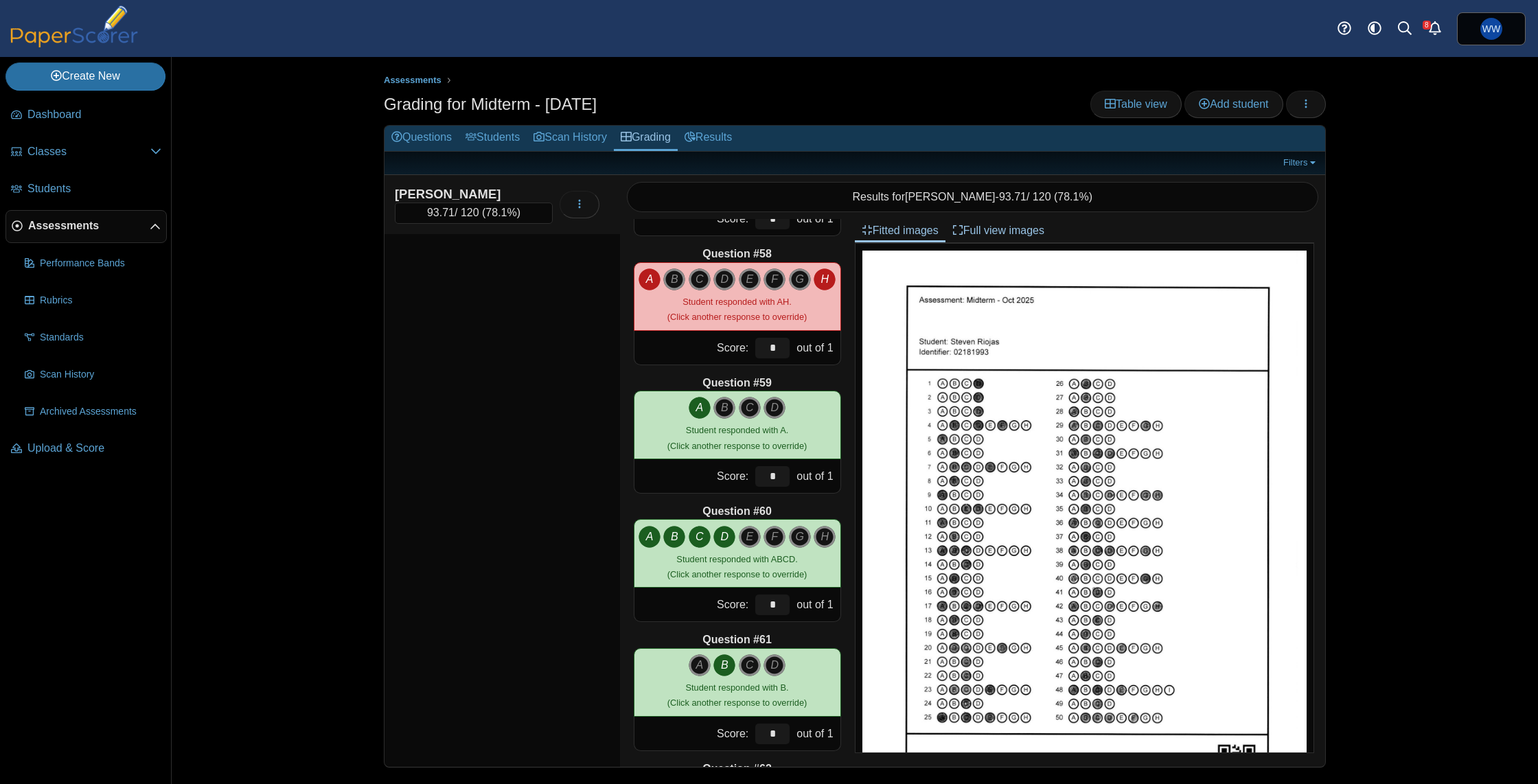
type input "***"
click at [763, 347] on input "*" at bounding box center [773, 348] width 34 height 21
click at [775, 347] on input "*" at bounding box center [773, 348] width 34 height 21
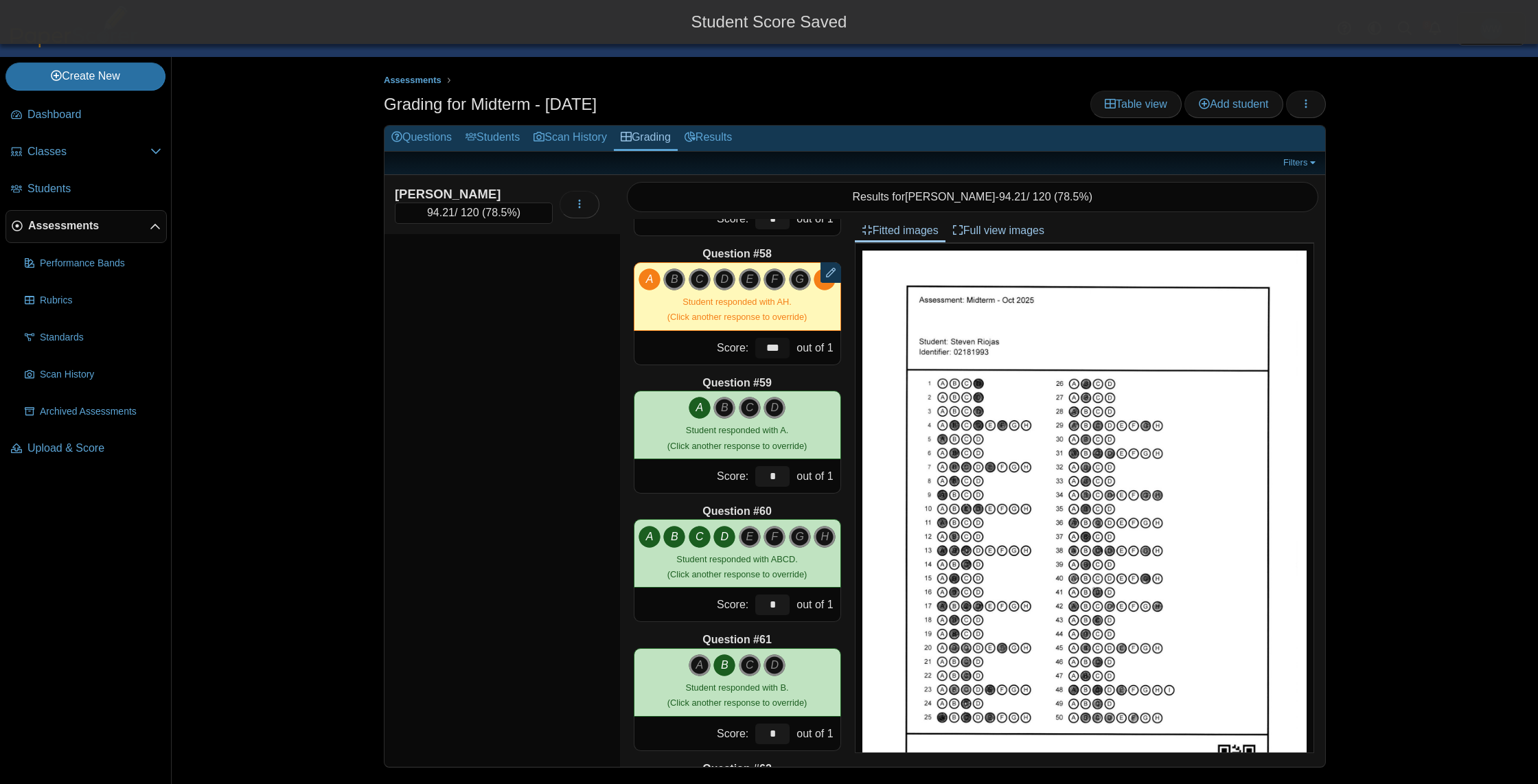
type input "***"
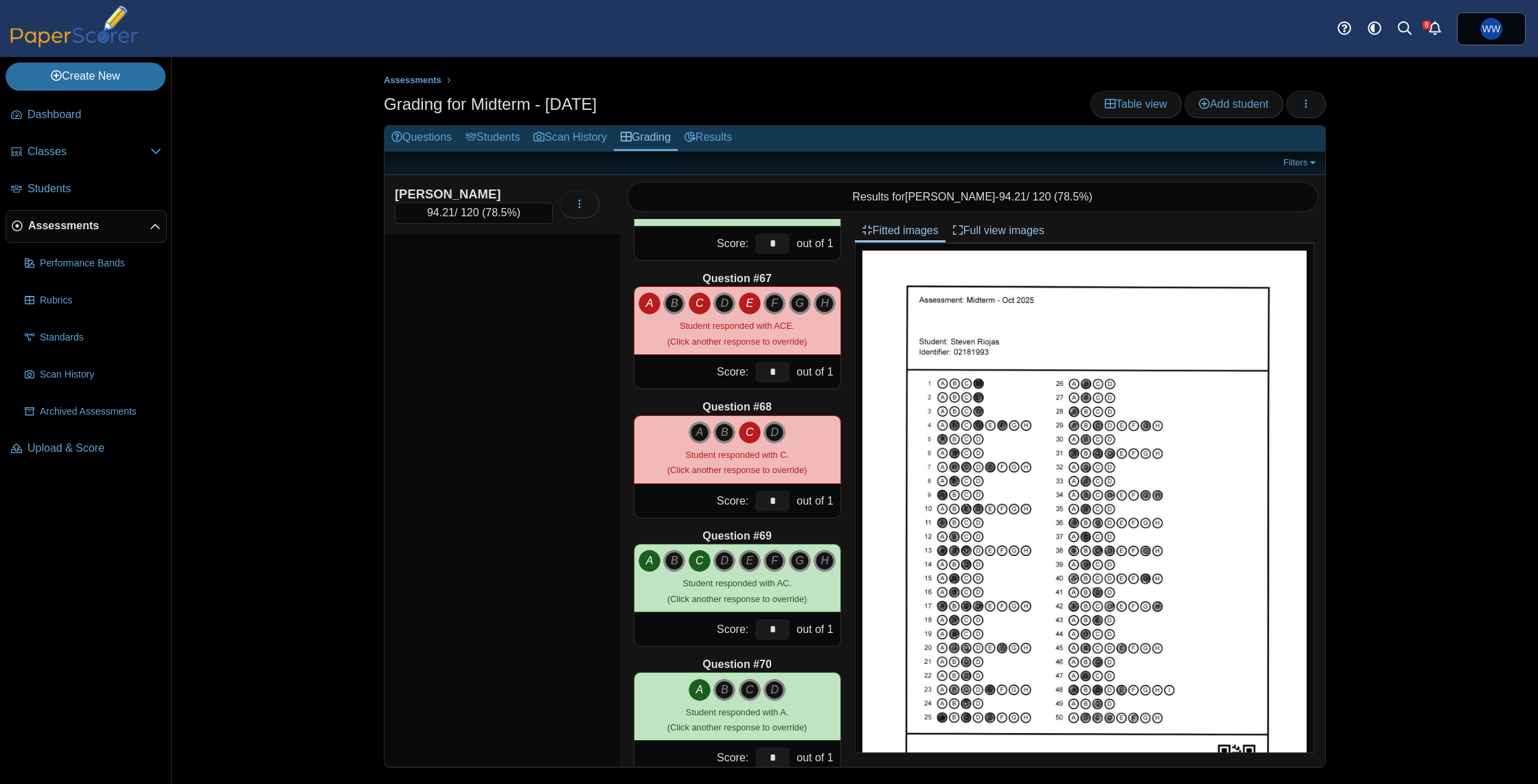
scroll to position [8456, 0]
click at [774, 373] on input "*" at bounding box center [773, 371] width 34 height 21
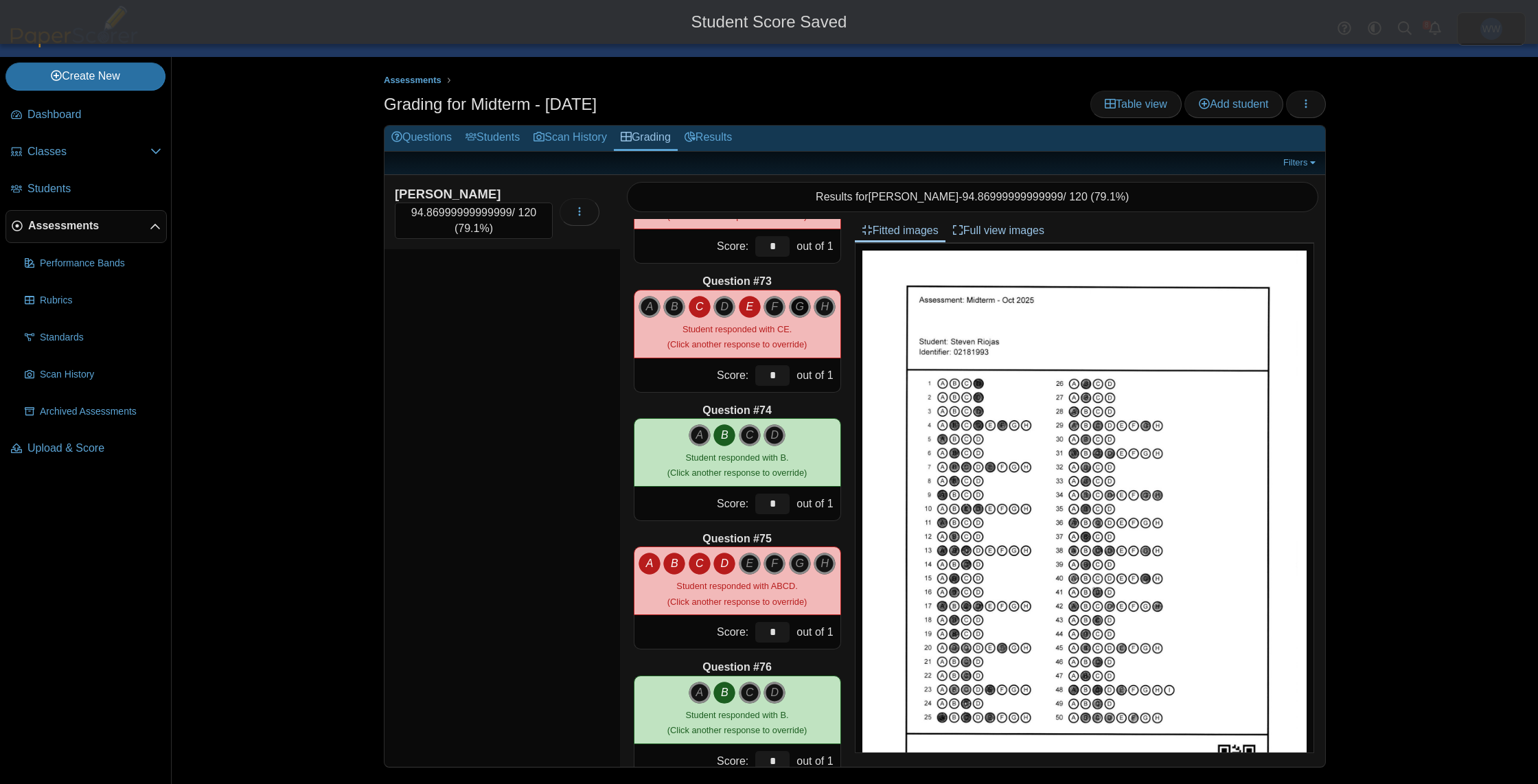
scroll to position [9233, 0]
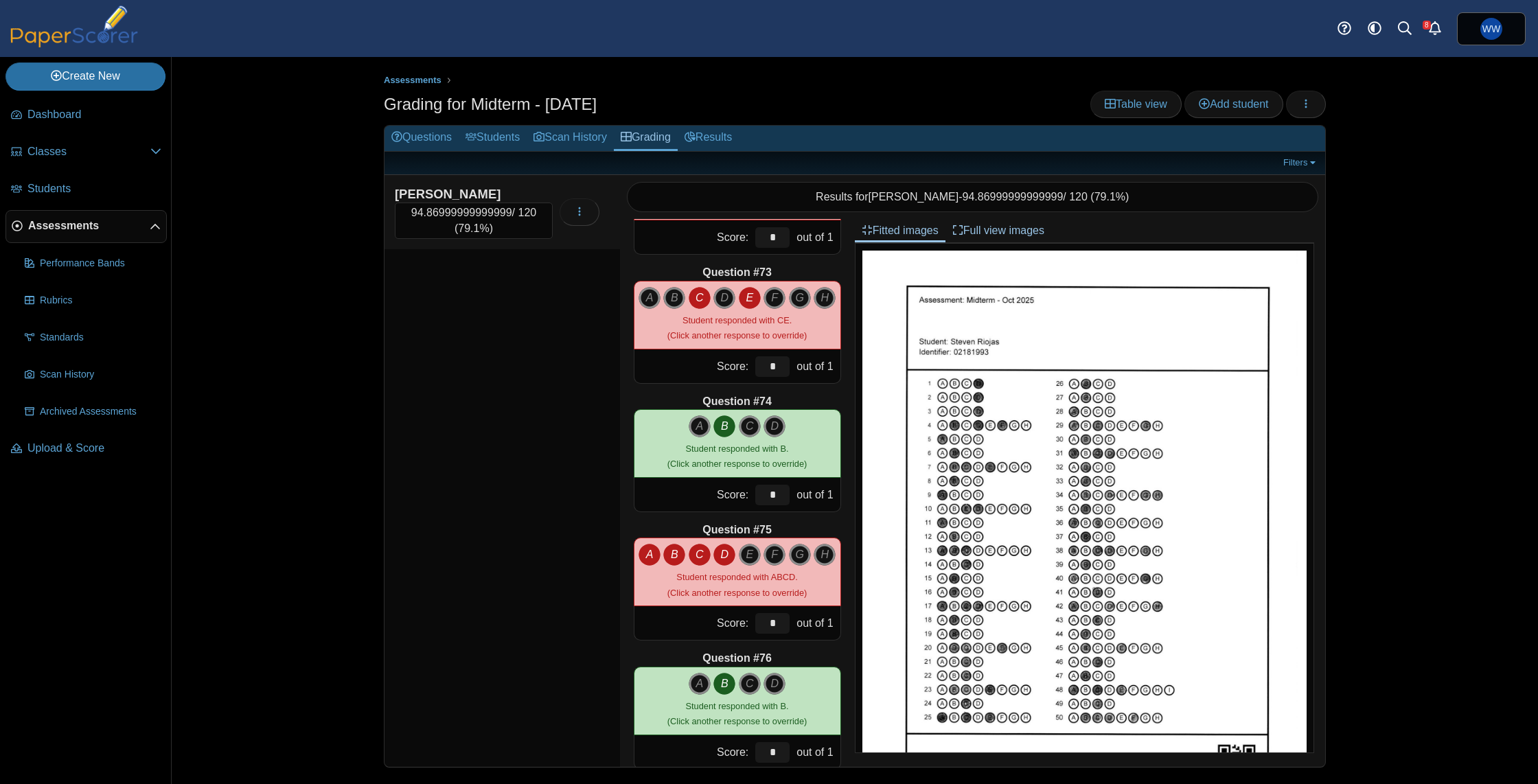
type input "****"
click at [787, 367] on input "*" at bounding box center [773, 367] width 34 height 21
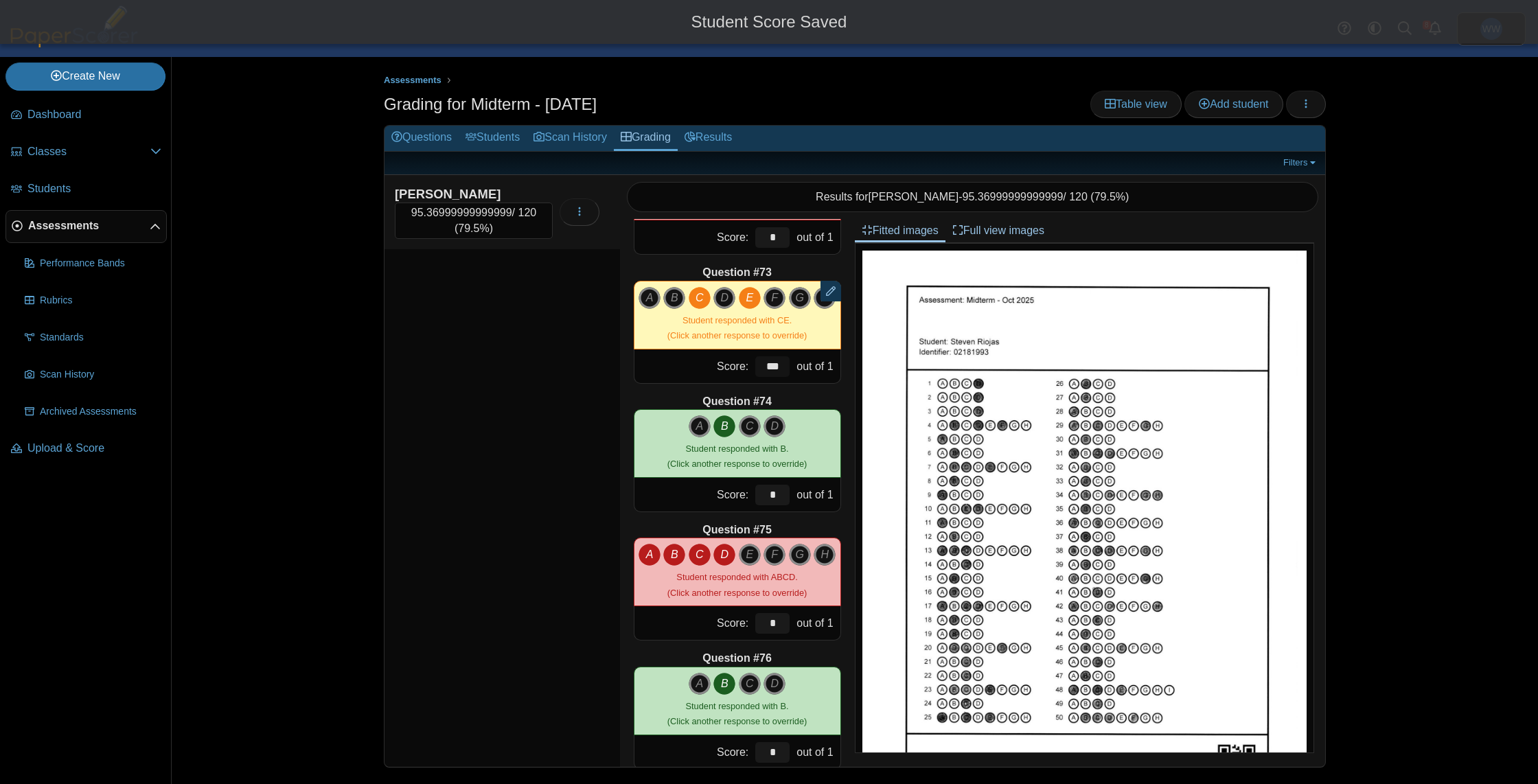
type input "***"
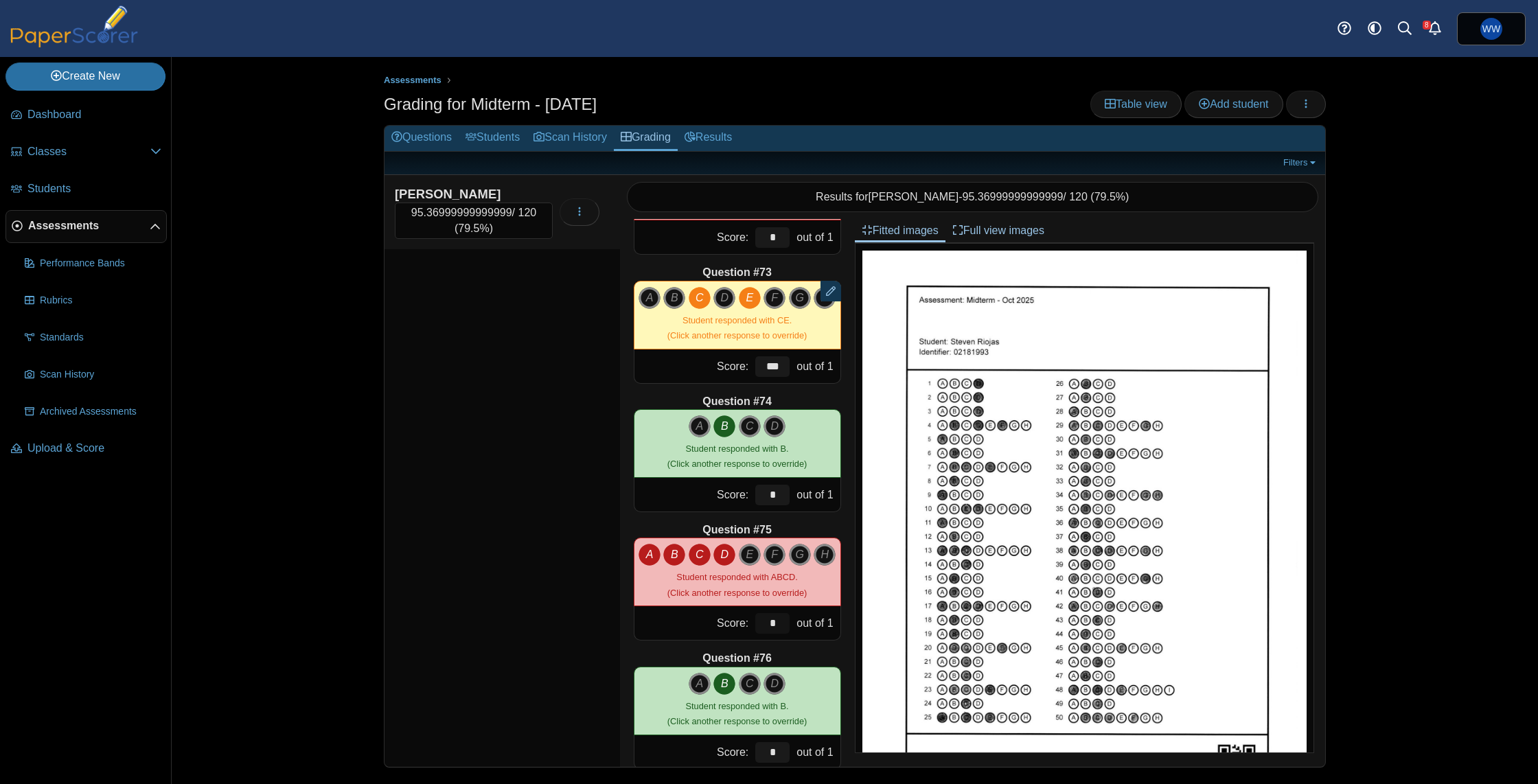
click at [787, 620] on input "*" at bounding box center [773, 624] width 34 height 21
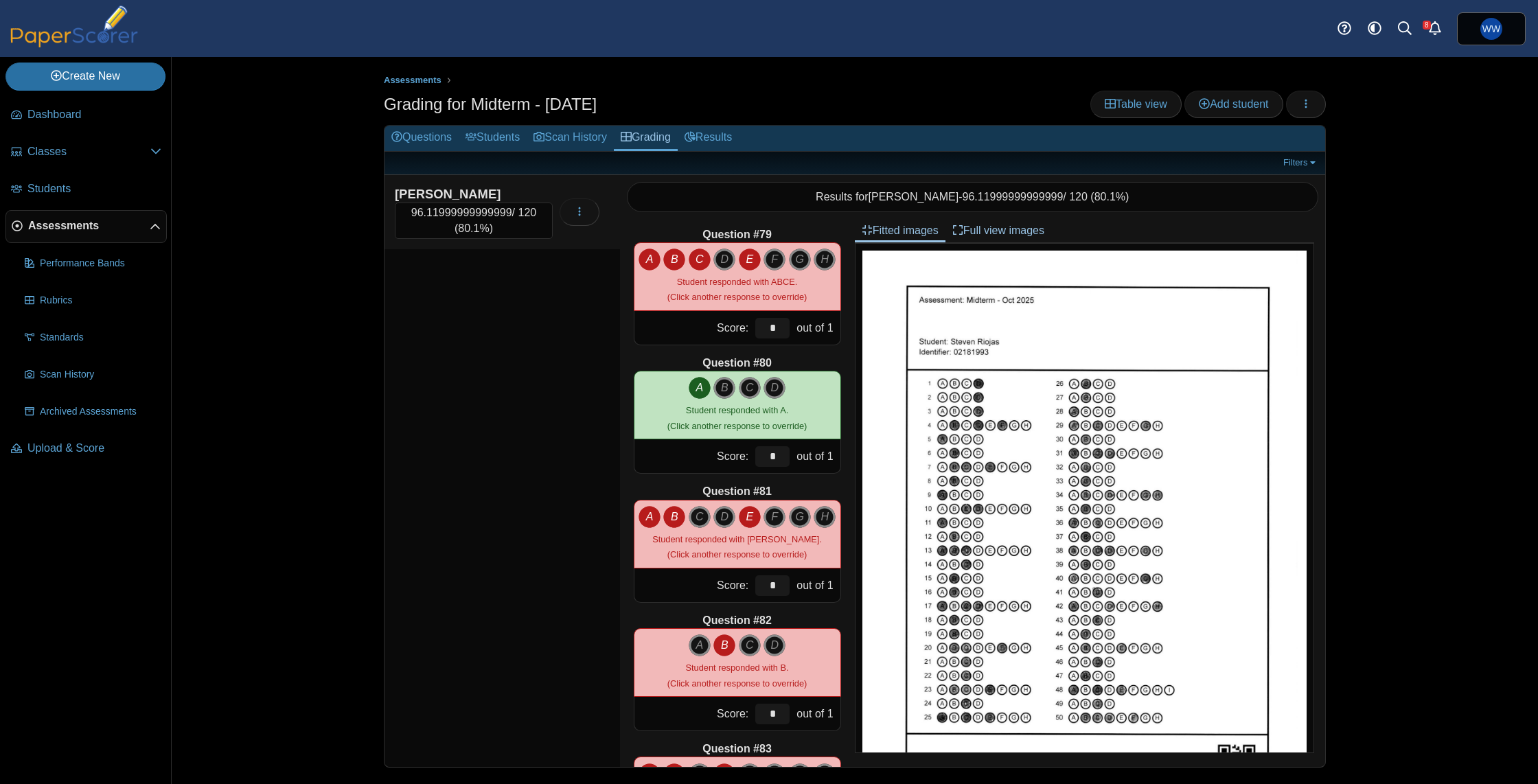
scroll to position [10041, 0]
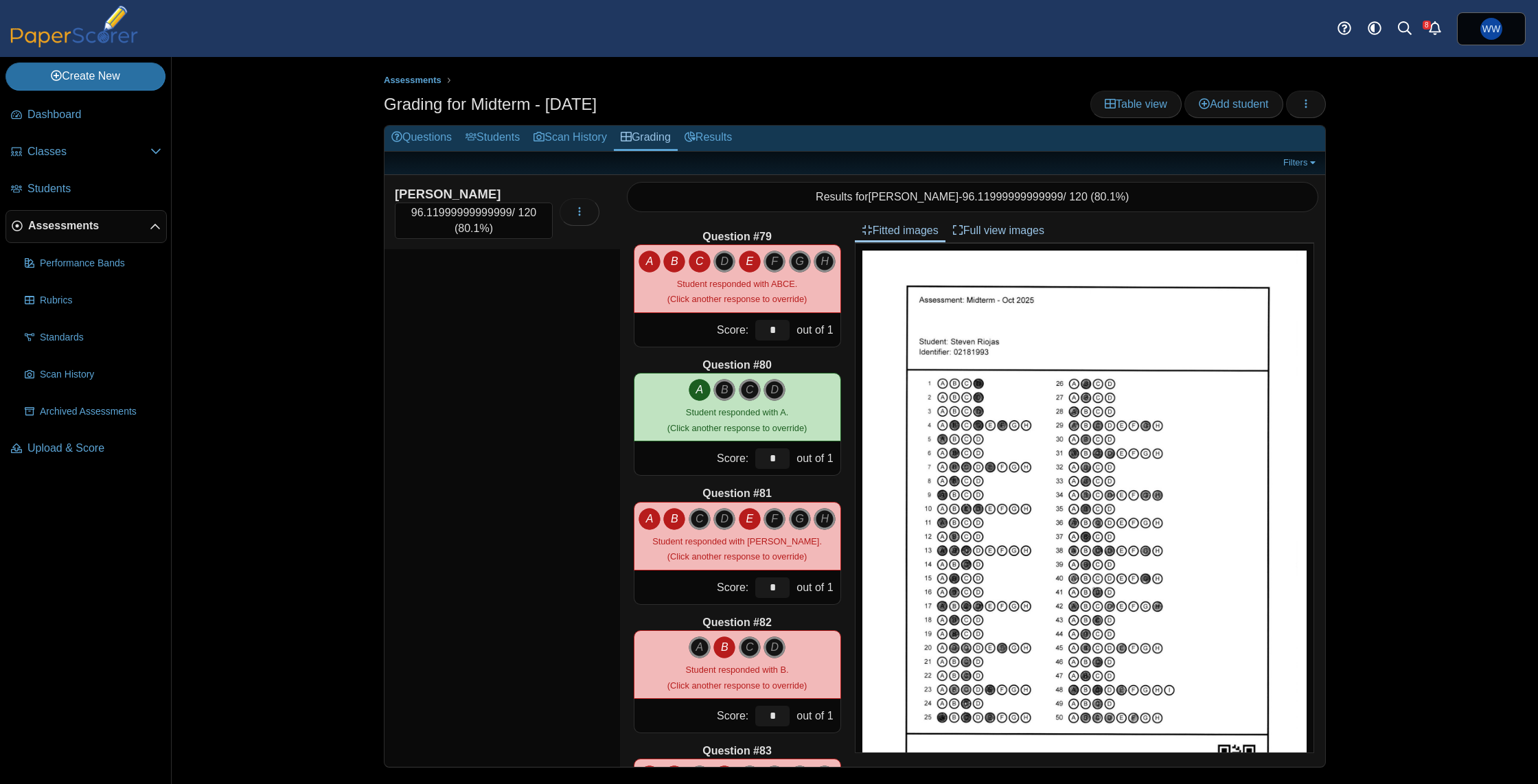
type input "****"
click at [786, 331] on input "*" at bounding box center [773, 330] width 34 height 21
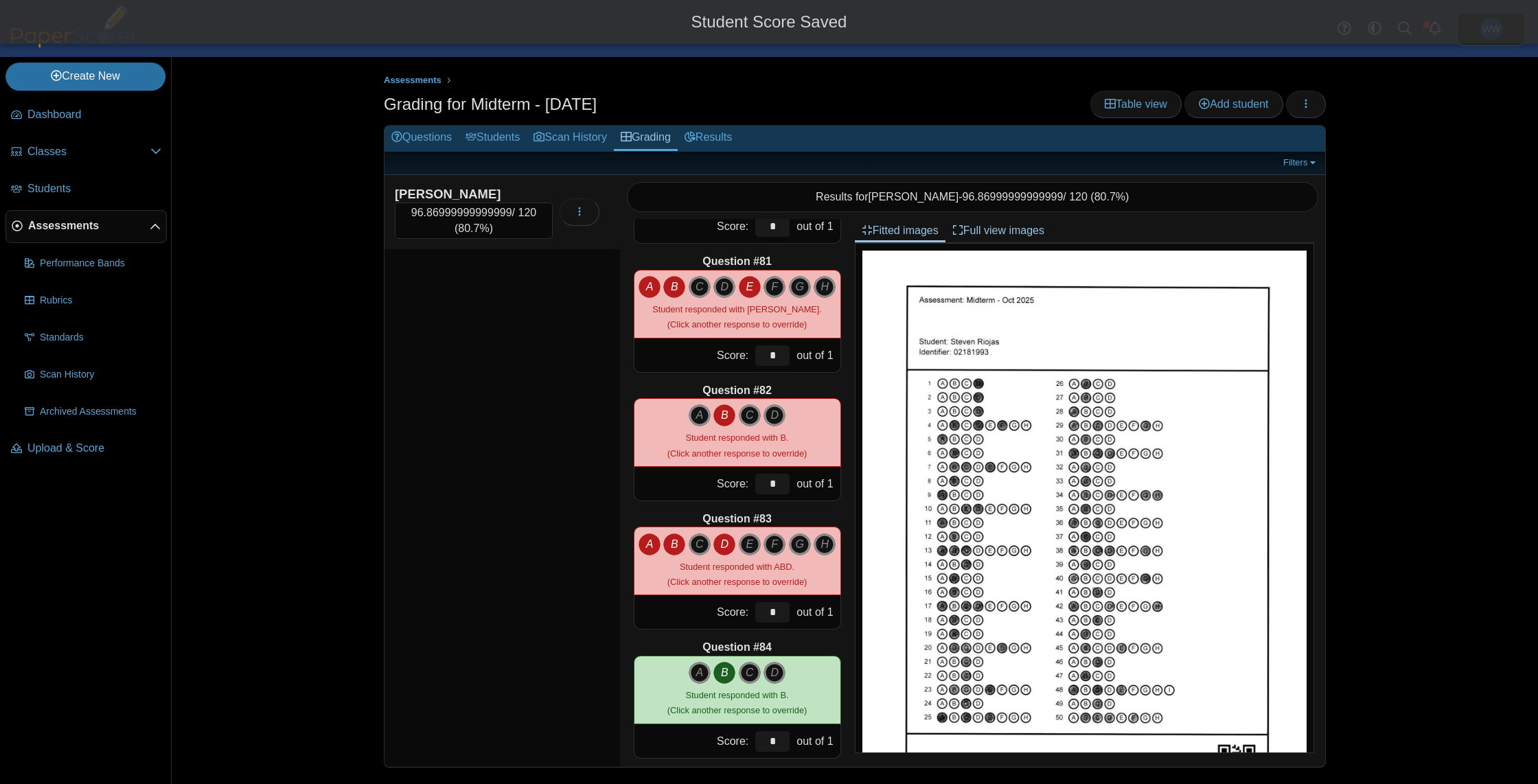
scroll to position [10286, 0]
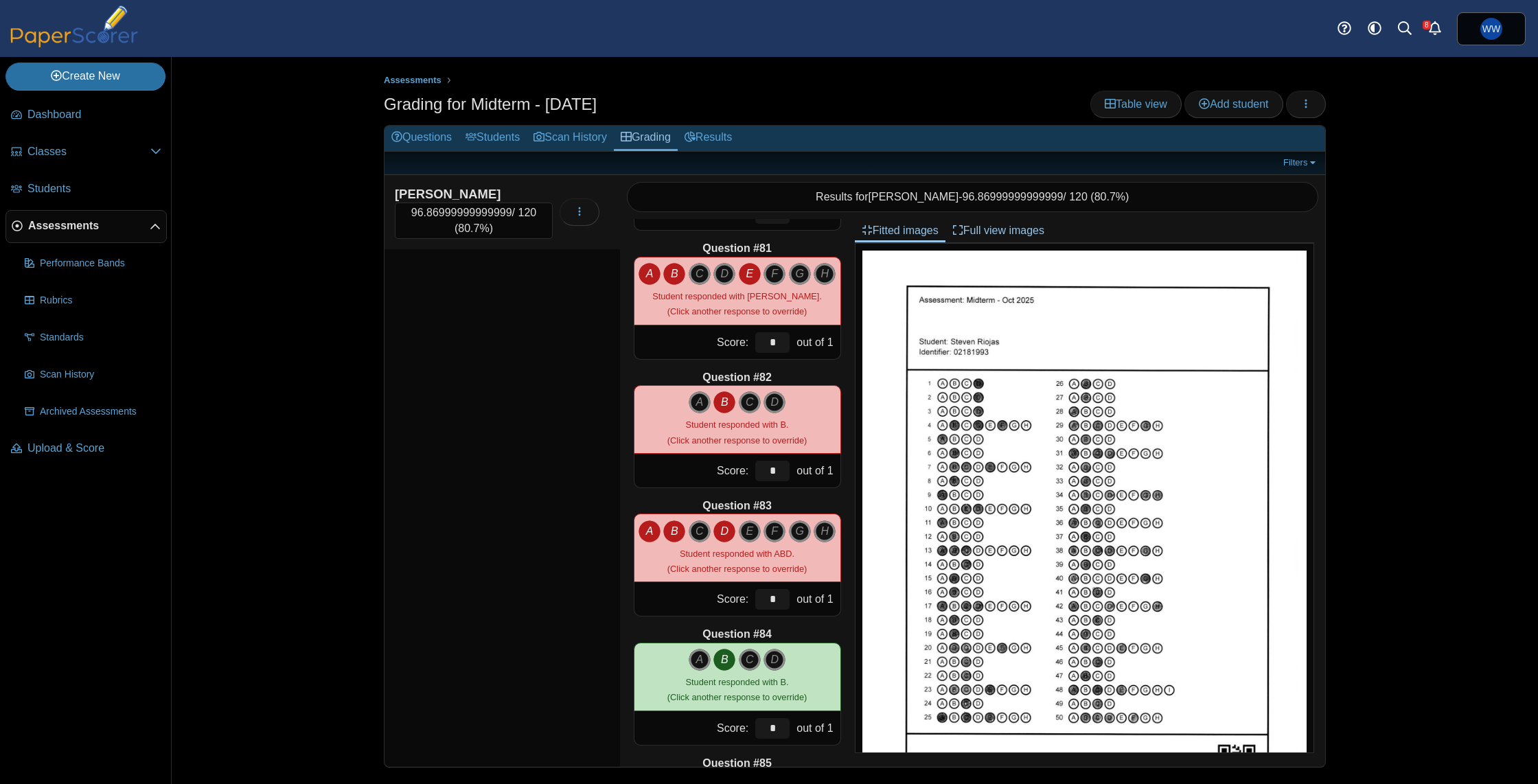
type input "****"
click at [775, 473] on input "*" at bounding box center [773, 471] width 34 height 21
click at [781, 338] on input "*" at bounding box center [773, 342] width 34 height 21
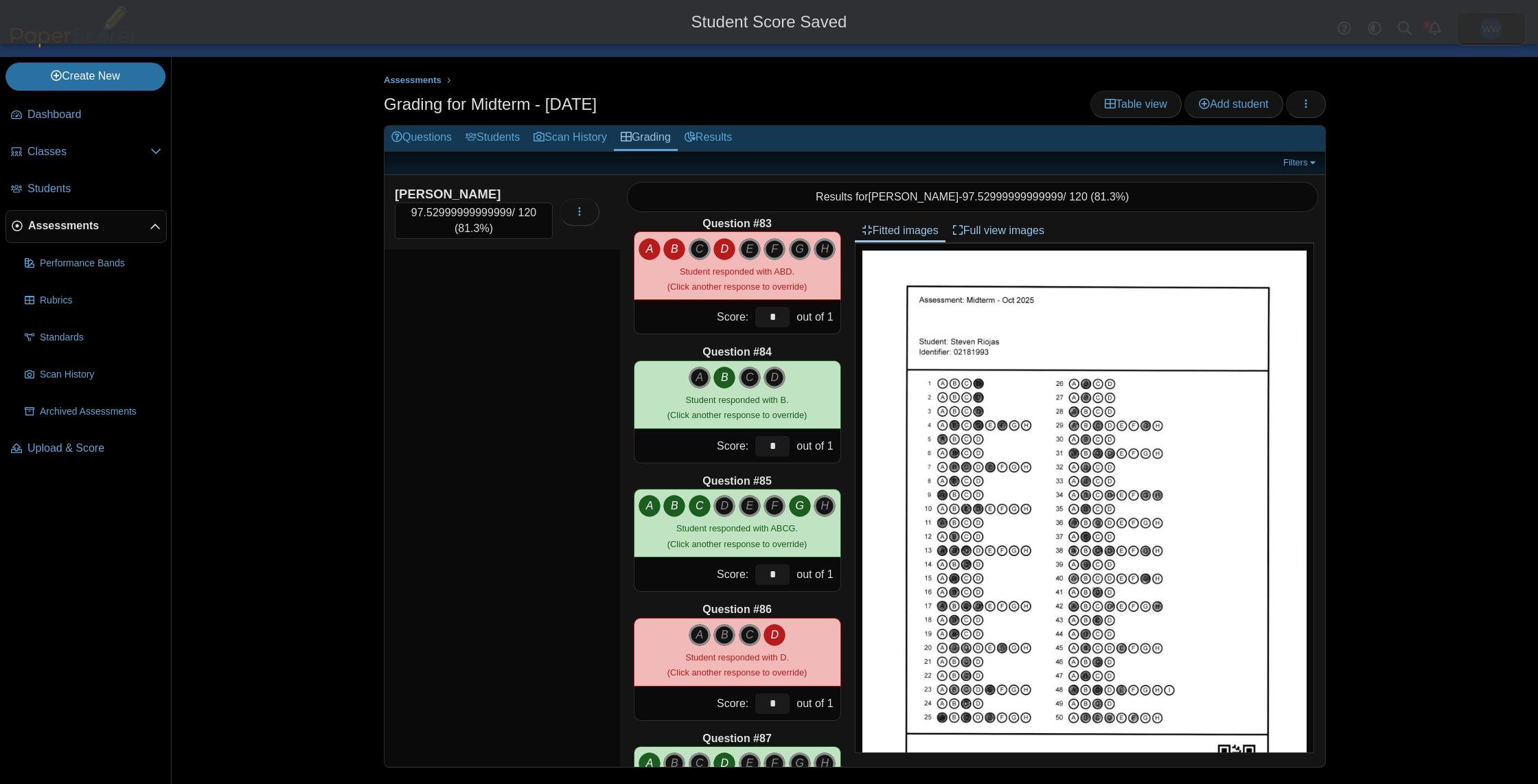
scroll to position [10573, 0]
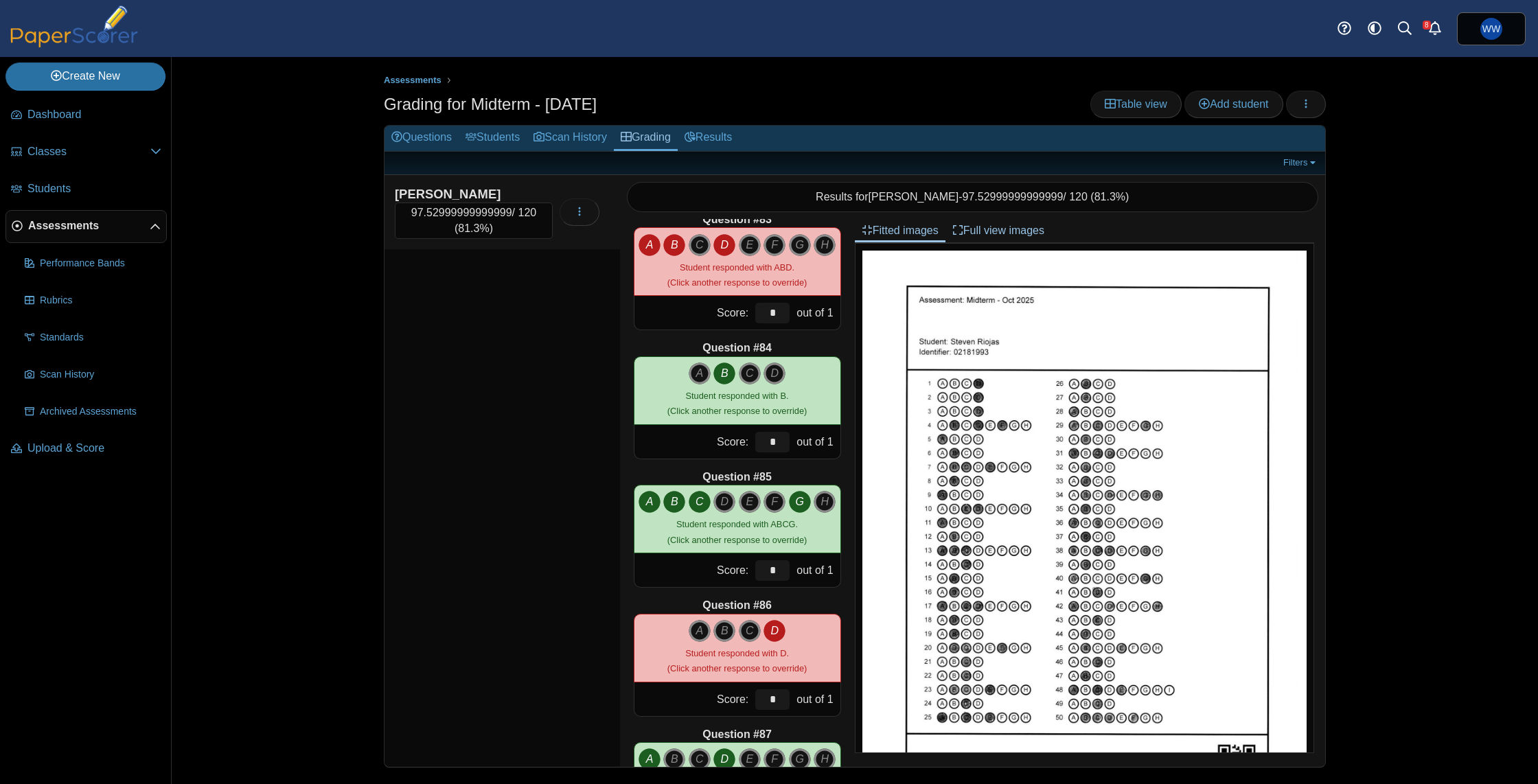
type input "****"
click at [774, 315] on input "*" at bounding box center [773, 313] width 34 height 21
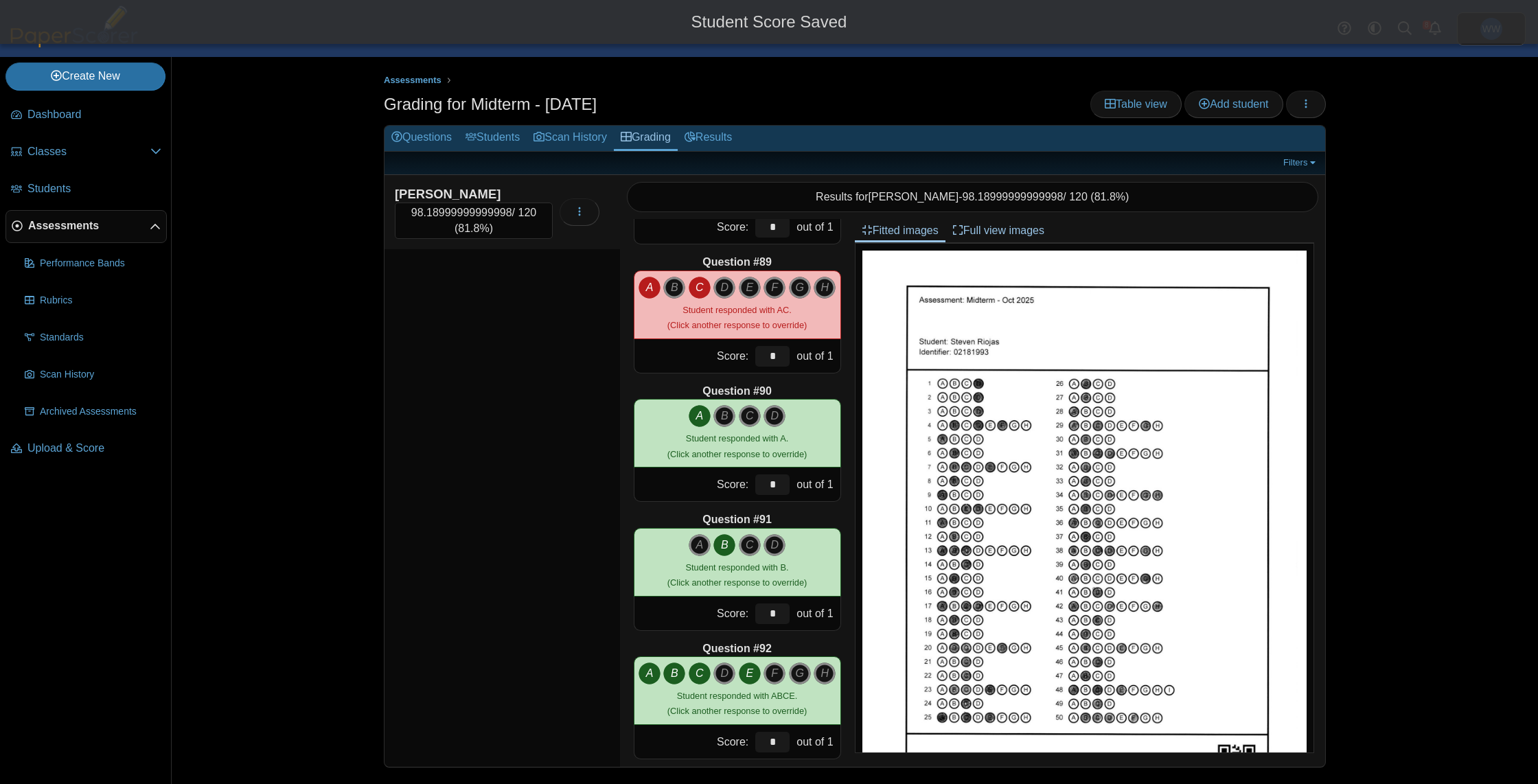
scroll to position [11329, 0]
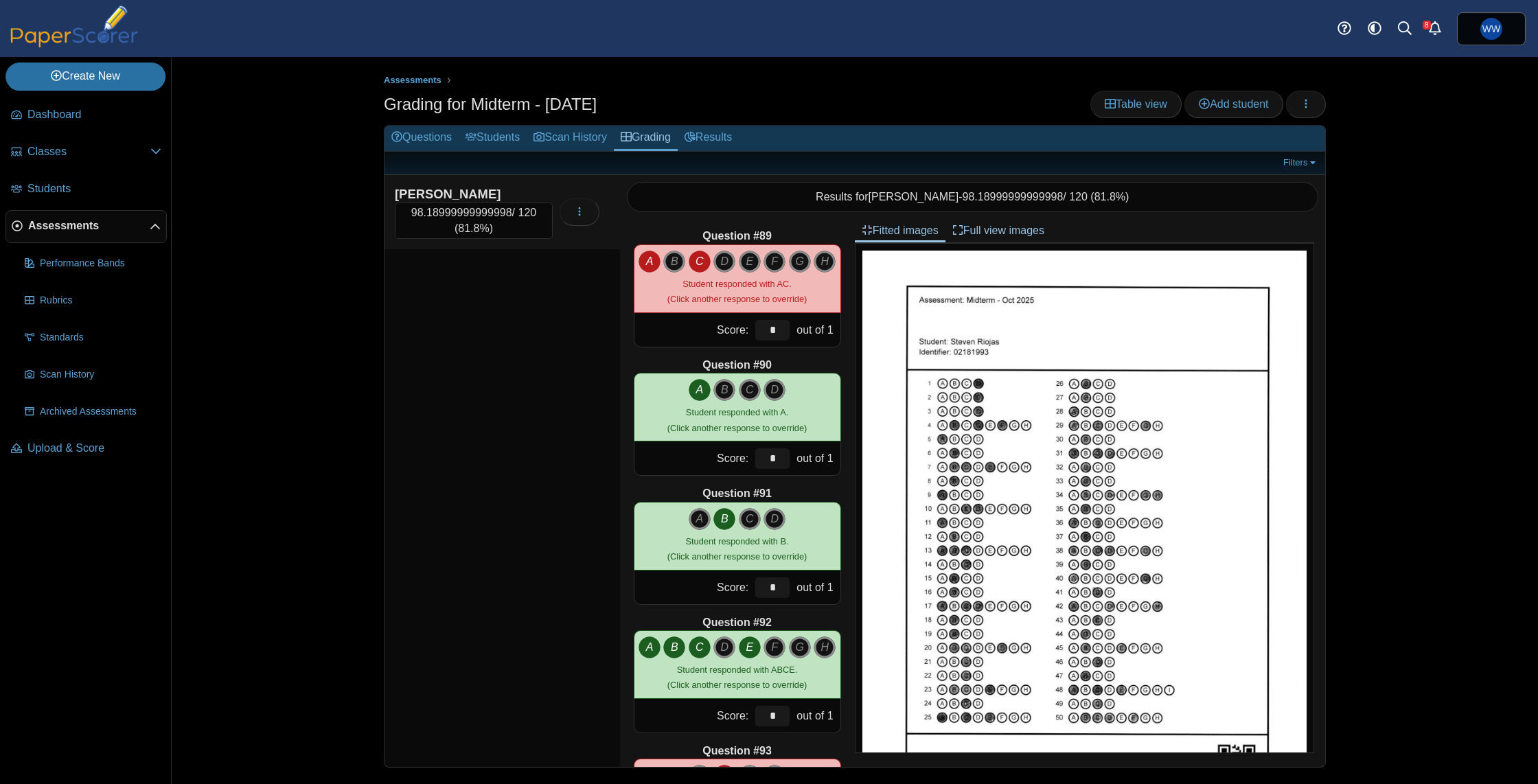
type input "****"
click at [783, 332] on input "*" at bounding box center [773, 330] width 34 height 21
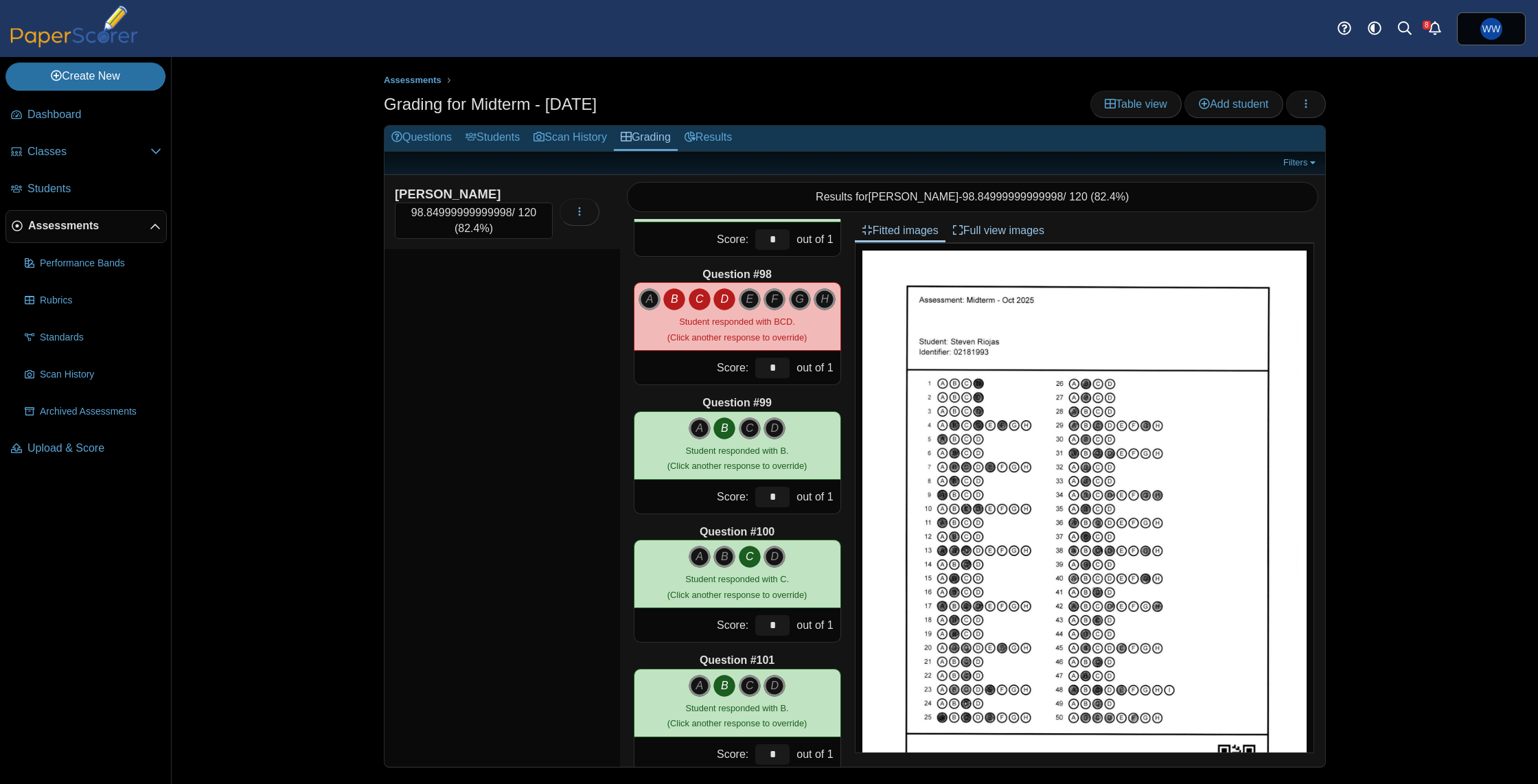
scroll to position [12460, 0]
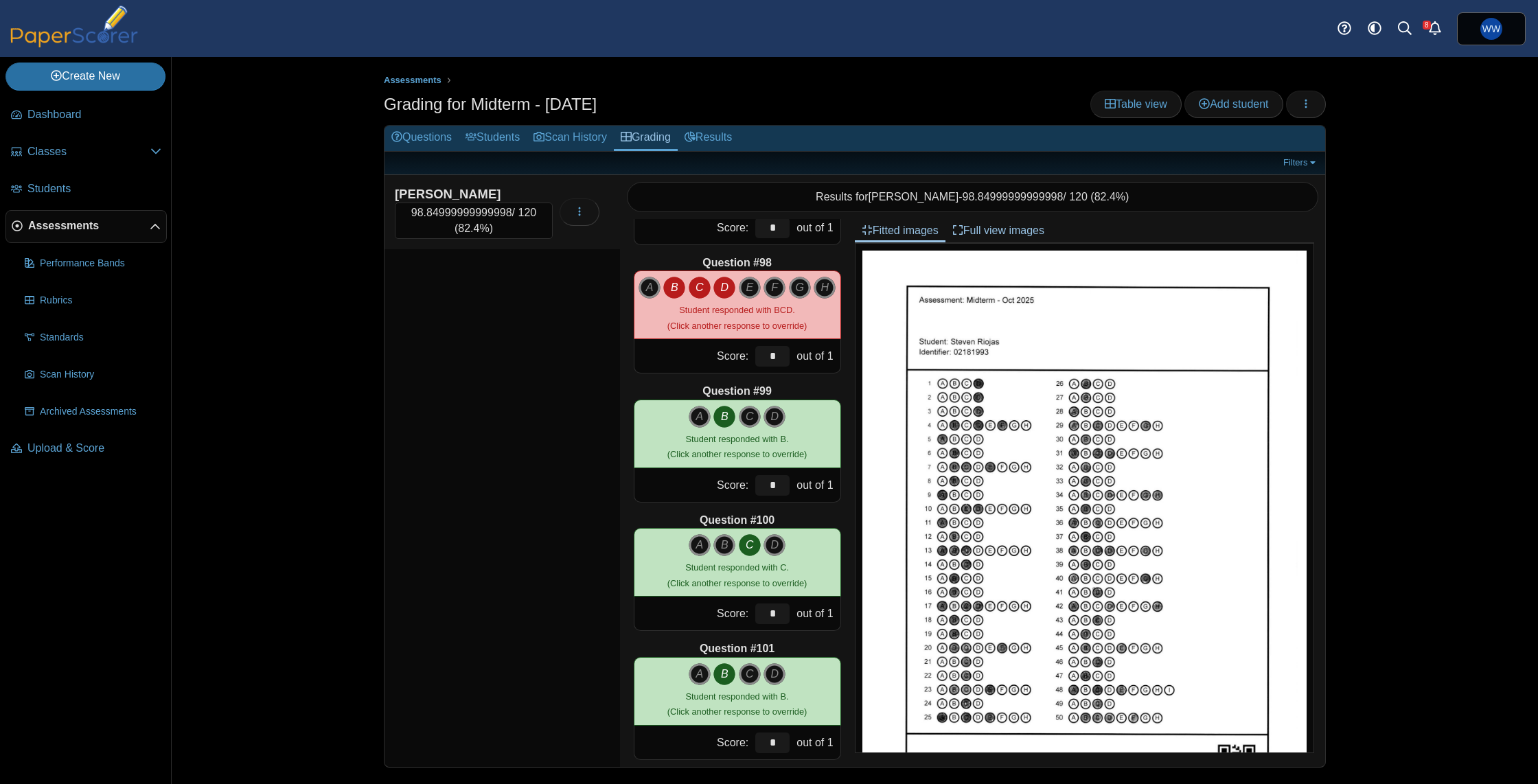
type input "****"
click at [766, 358] on input "*" at bounding box center [773, 357] width 34 height 21
click at [782, 359] on input "*" at bounding box center [773, 357] width 34 height 21
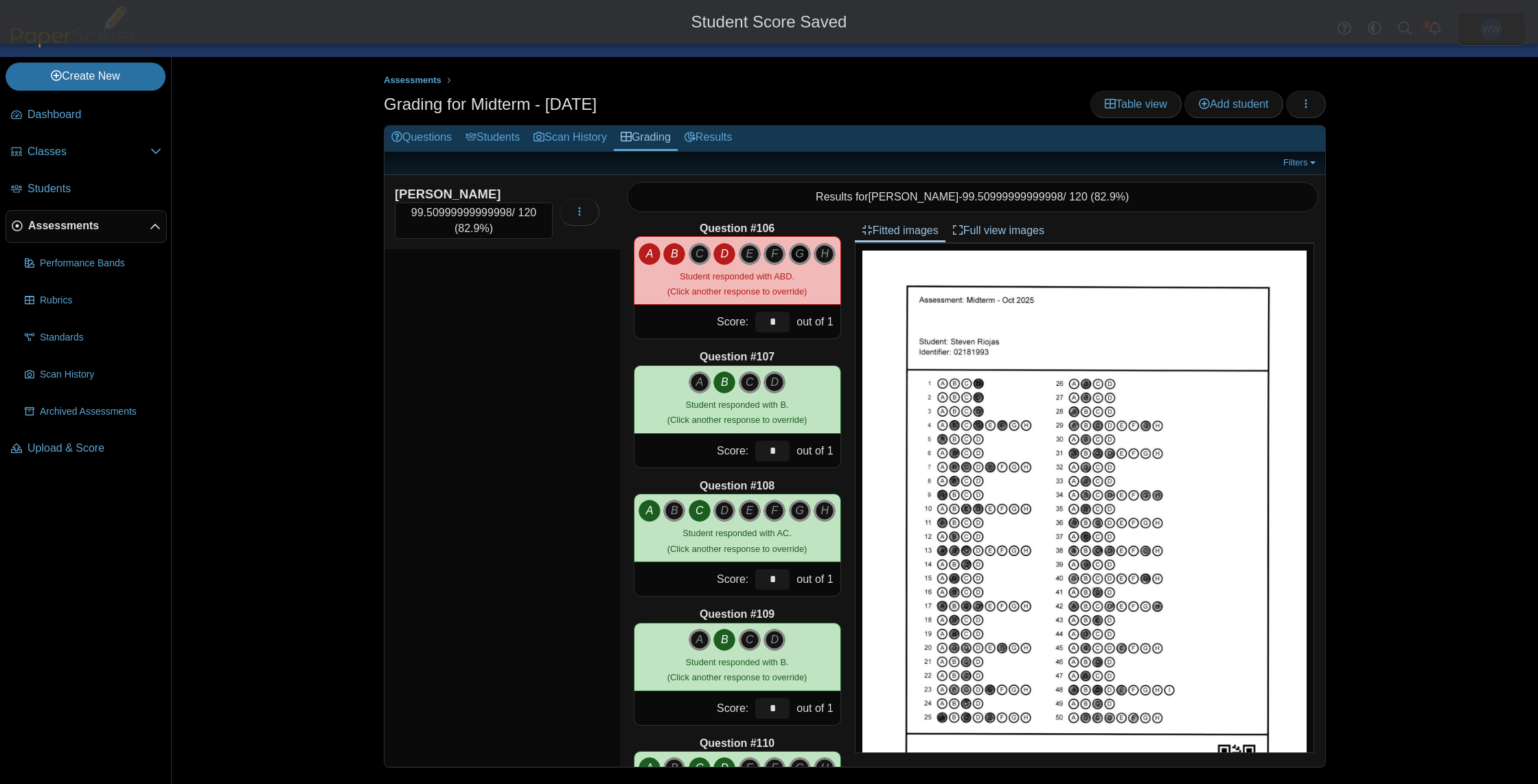
scroll to position [13524, 0]
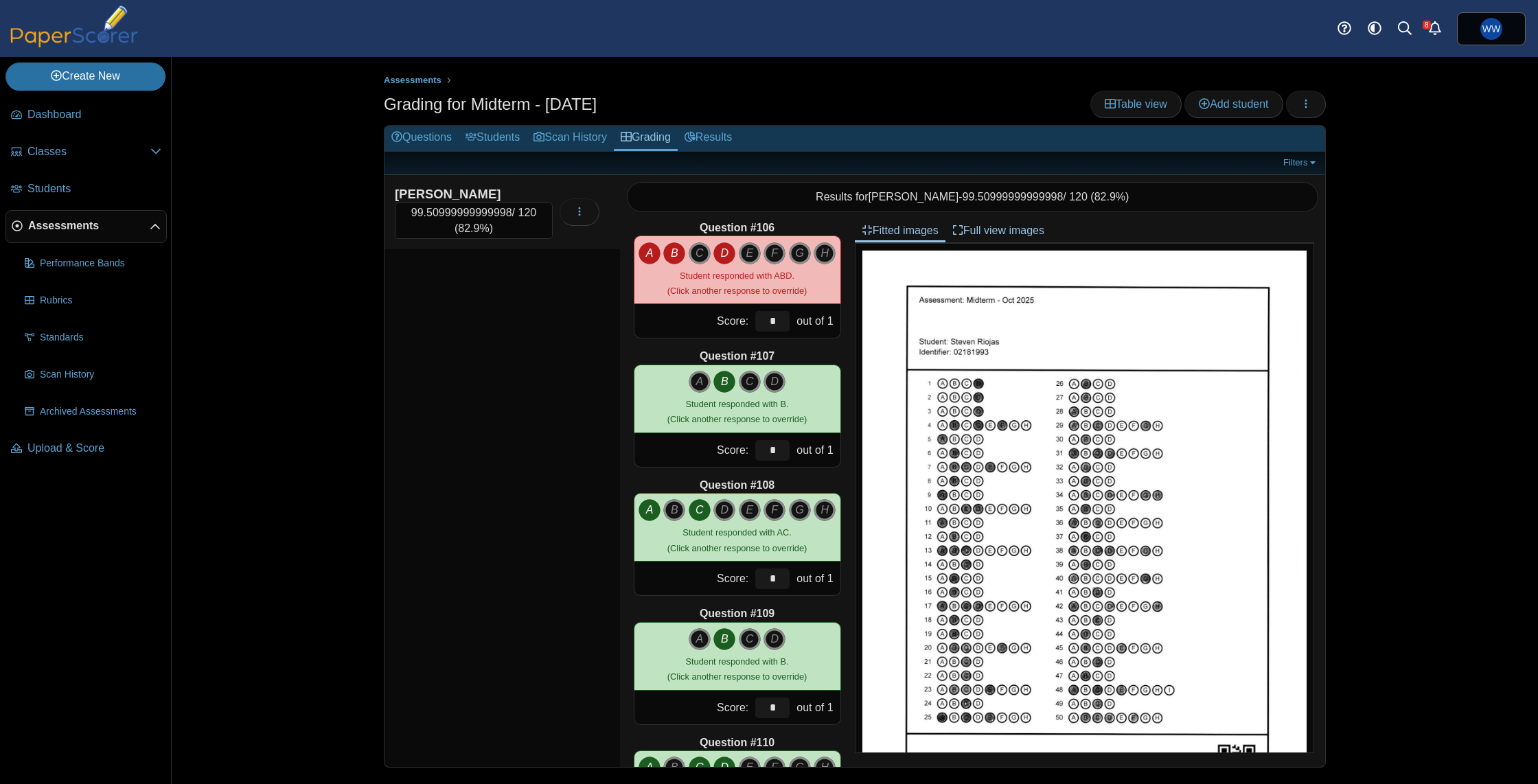
type input "****"
click at [776, 317] on input "*" at bounding box center [773, 322] width 34 height 21
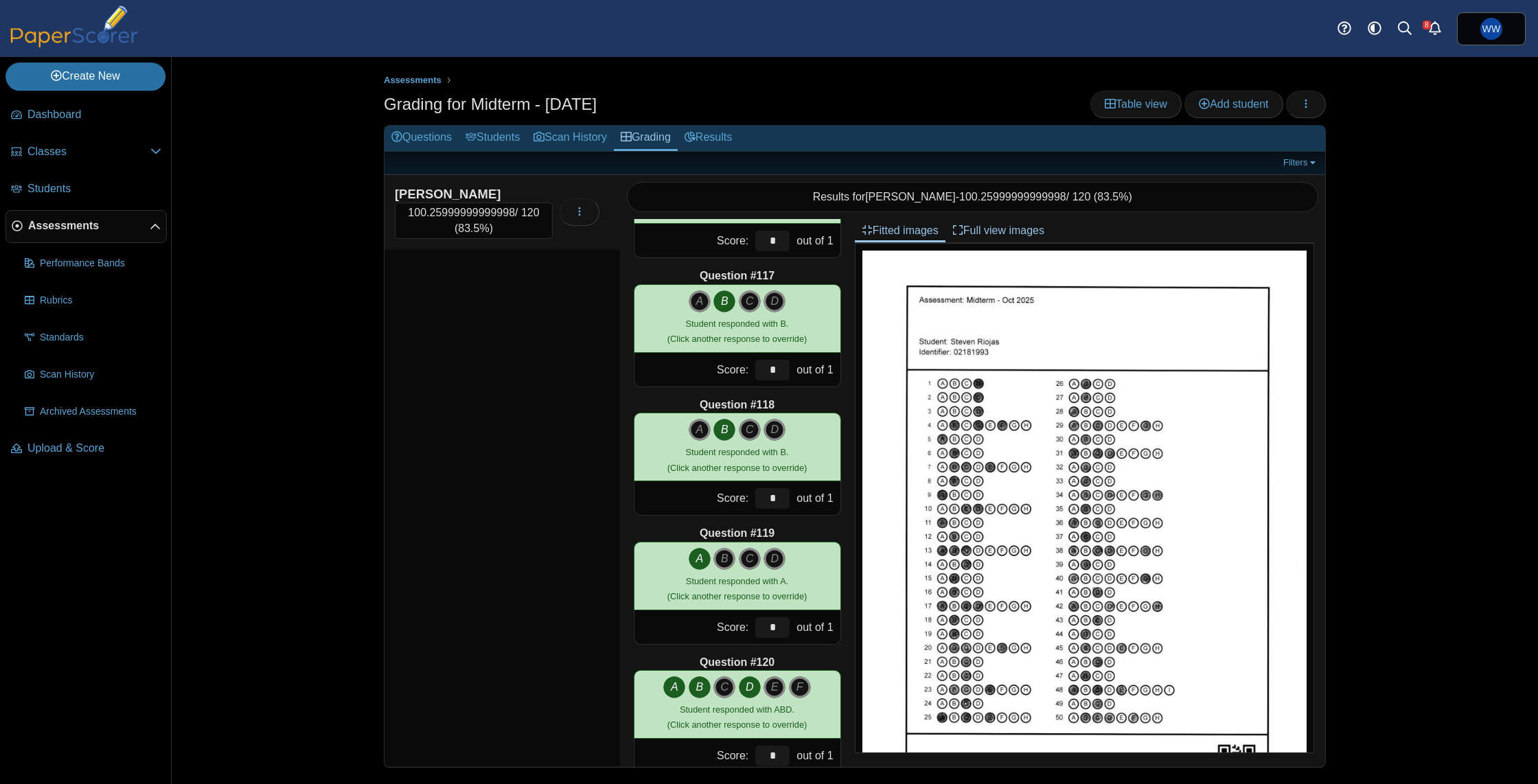
scroll to position [14922, 0]
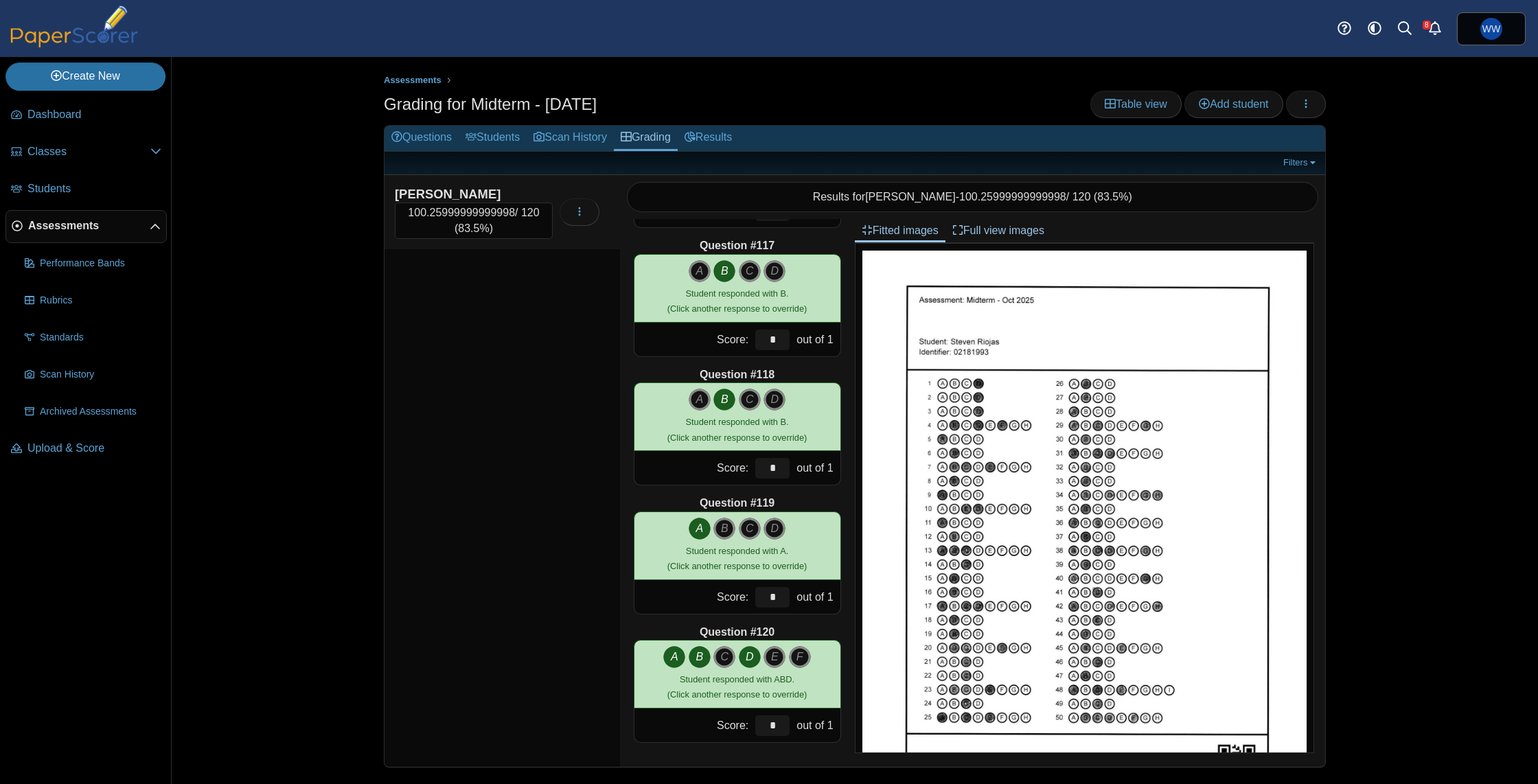
type input "****"
click at [578, 318] on div "[PERSON_NAME] 100.25999999999998 / 120 ( 83.5% ) Loading…" at bounding box center [502, 471] width 236 height 593
